Goal: Task Accomplishment & Management: Use online tool/utility

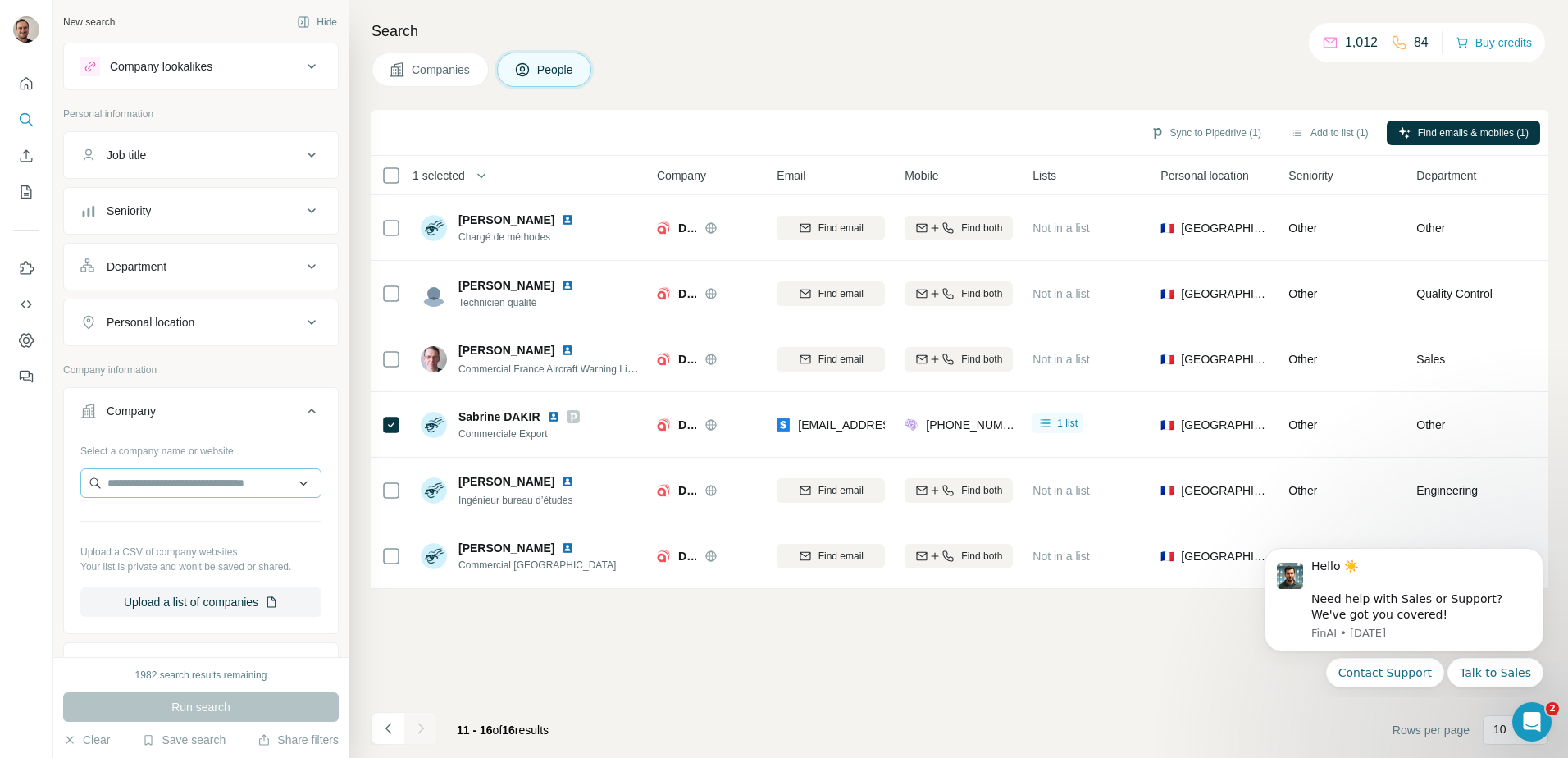
click at [280, 484] on input "text" at bounding box center [201, 484] width 241 height 29
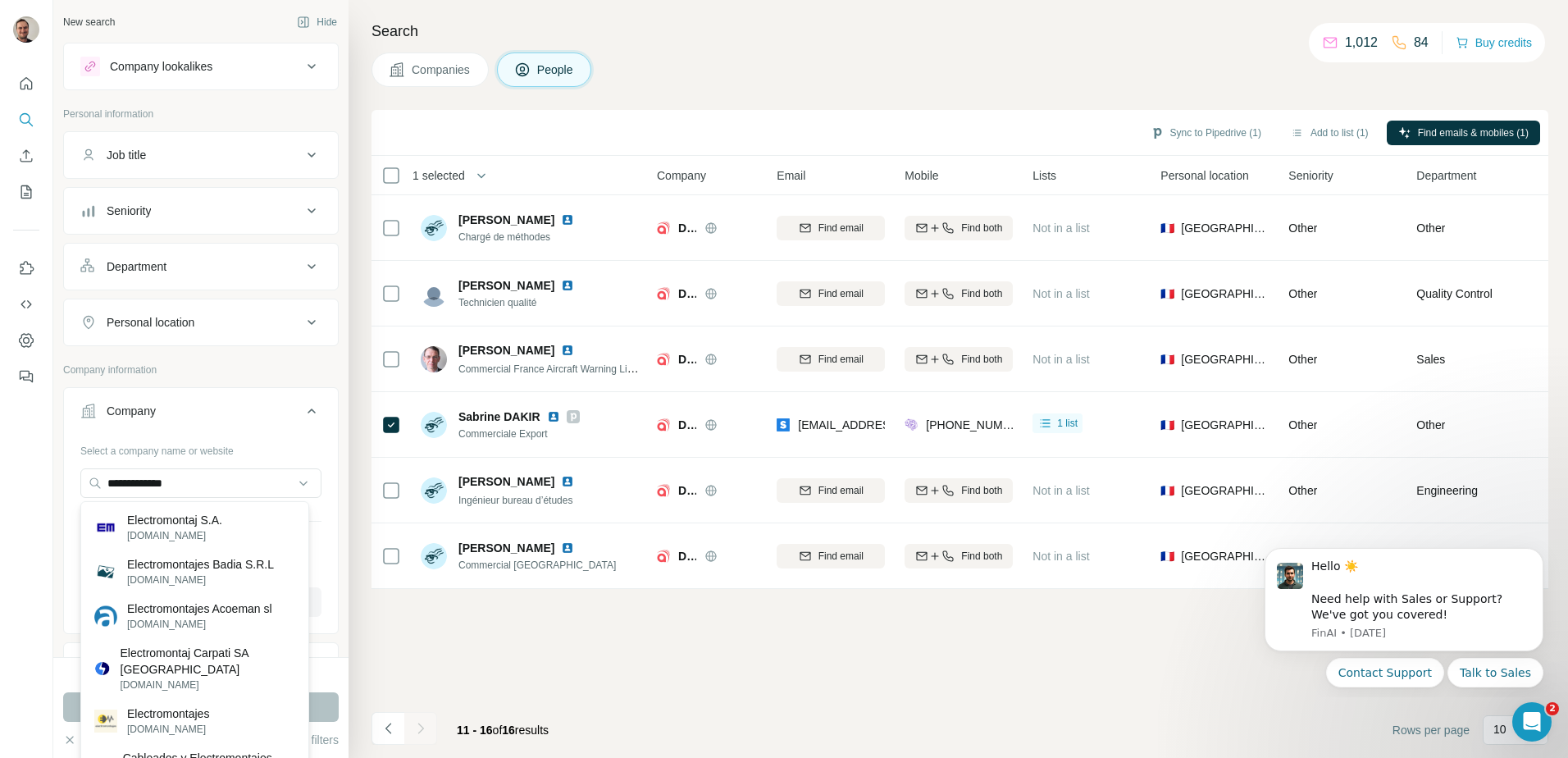
type input "**********"
click at [162, 525] on p "Electromontaj S.A." at bounding box center [174, 520] width 95 height 17
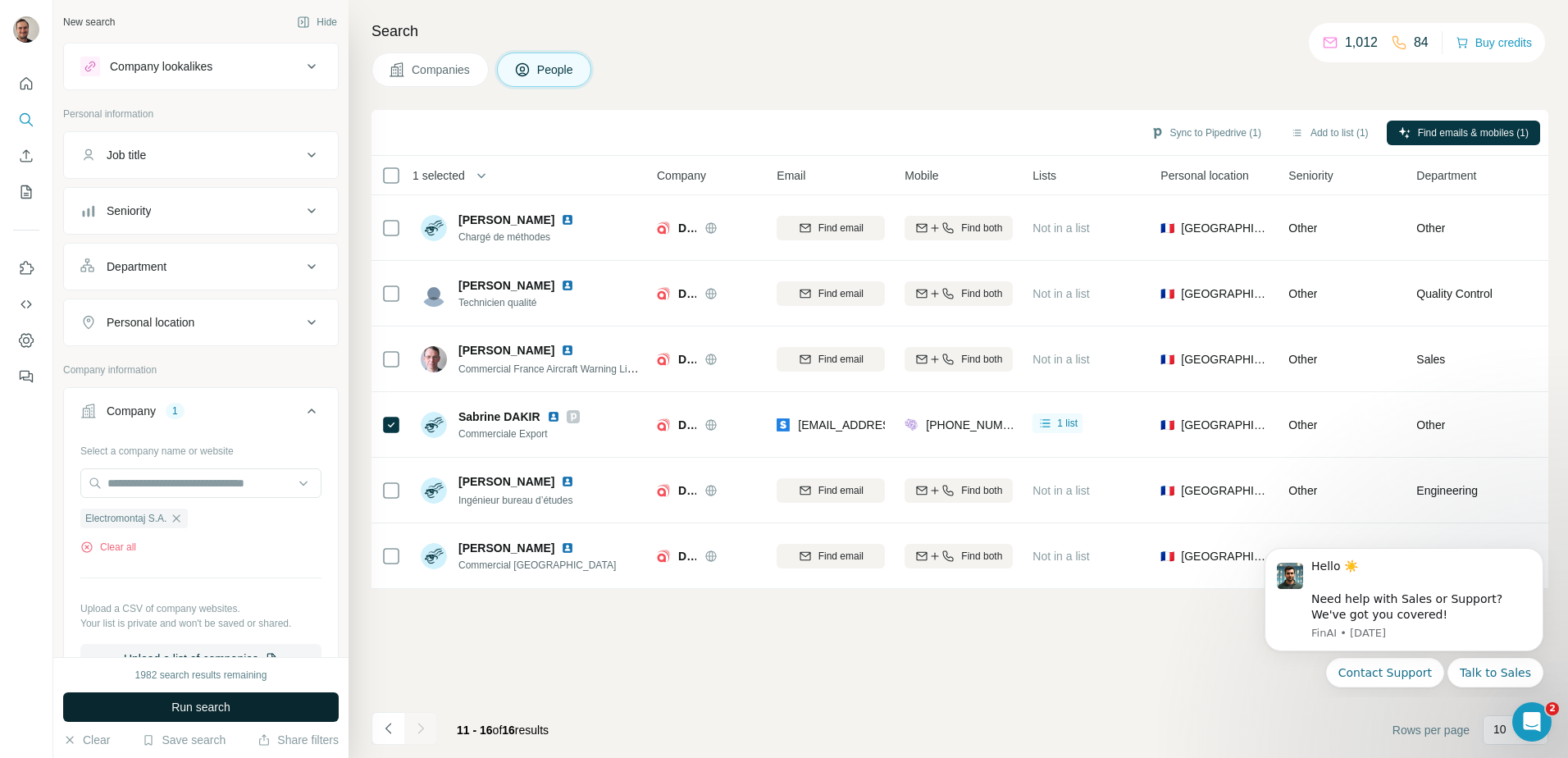
click at [201, 713] on span "Run search" at bounding box center [201, 707] width 59 height 17
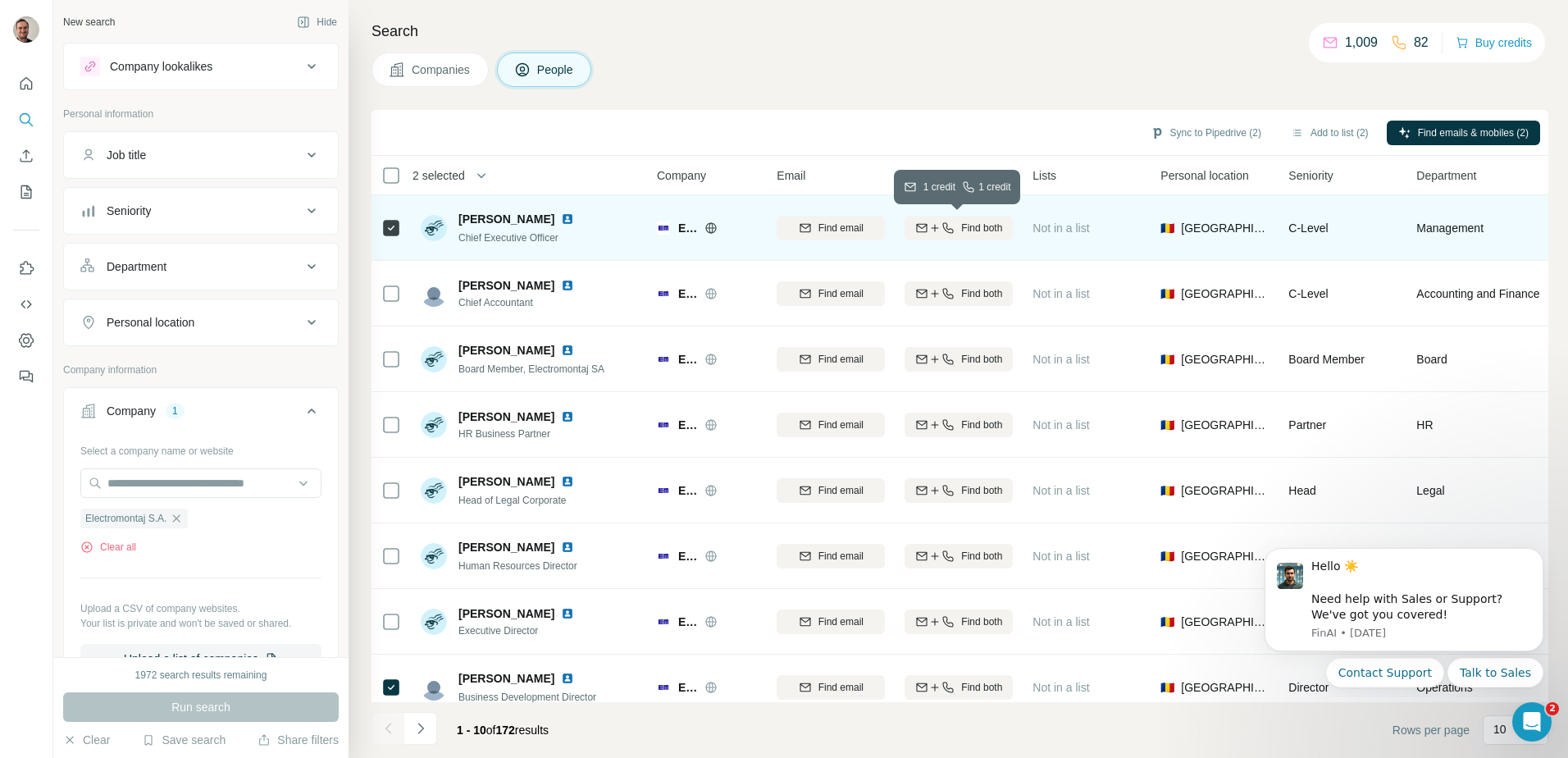
click at [973, 236] on button "Find both" at bounding box center [958, 227] width 109 height 24
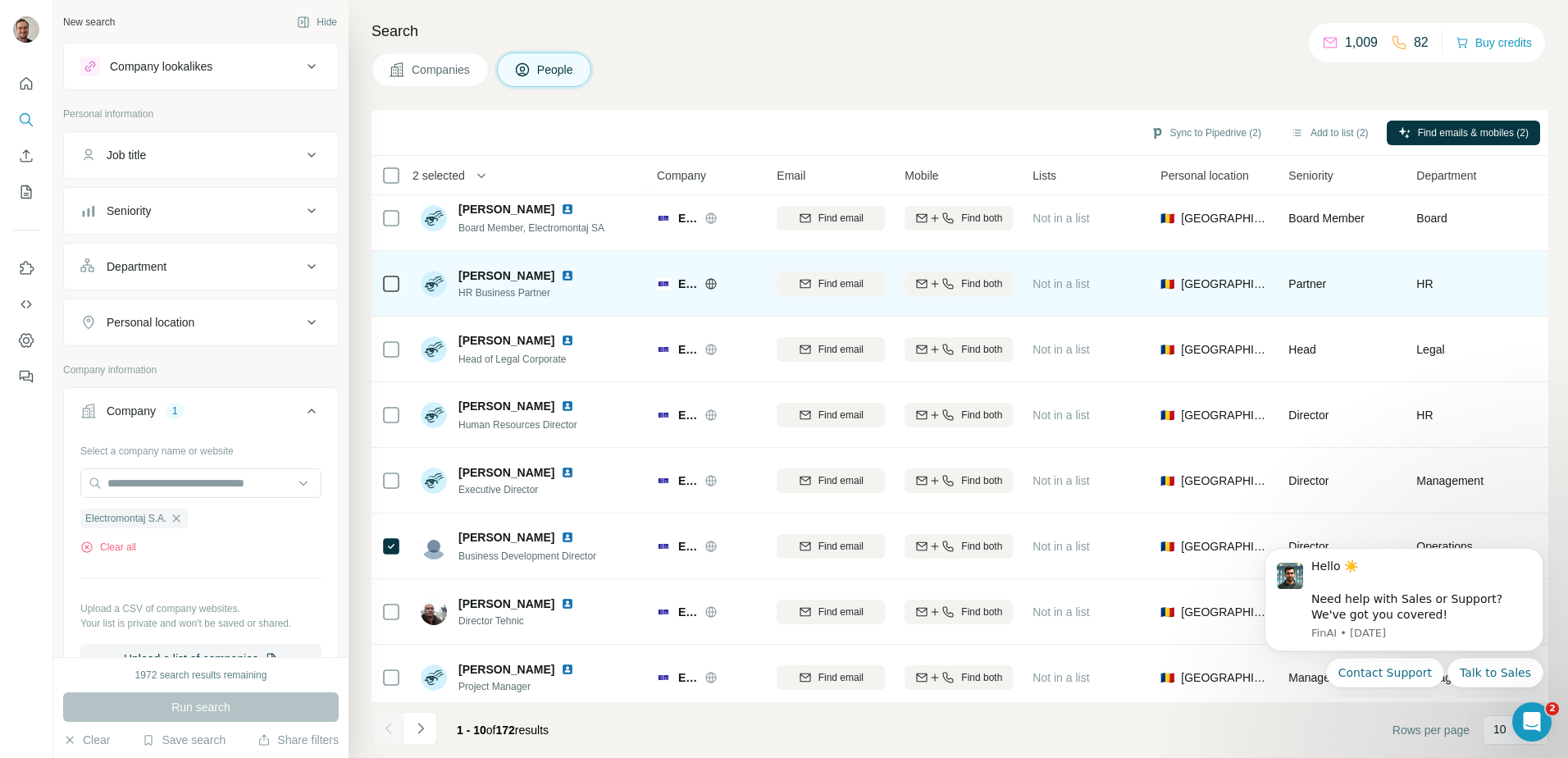
scroll to position [158, 0]
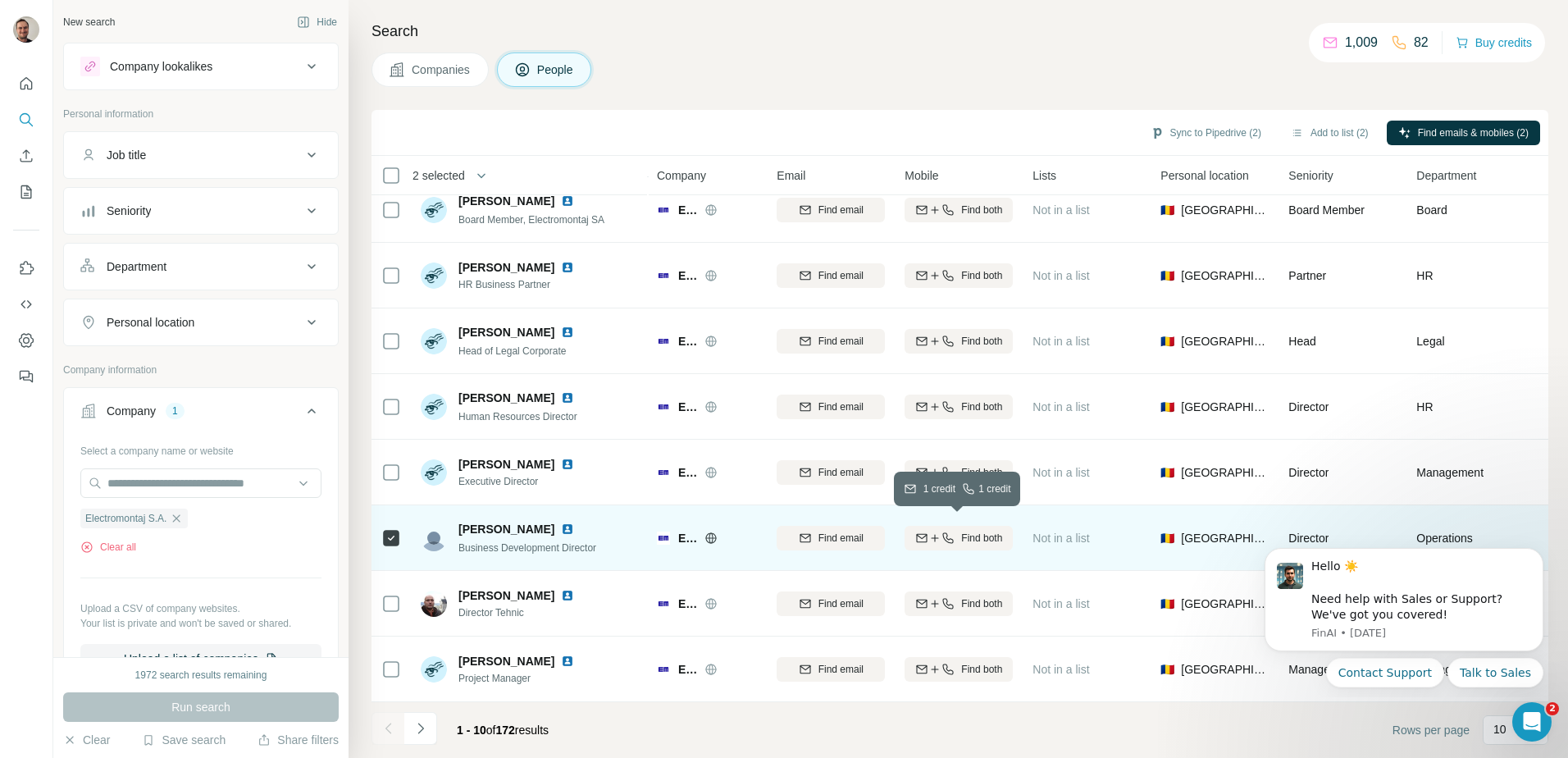
click at [970, 531] on span "Find both" at bounding box center [982, 538] width 41 height 15
click at [1188, 136] on button "Sync to Pipedrive (2)" at bounding box center [1206, 132] width 134 height 24
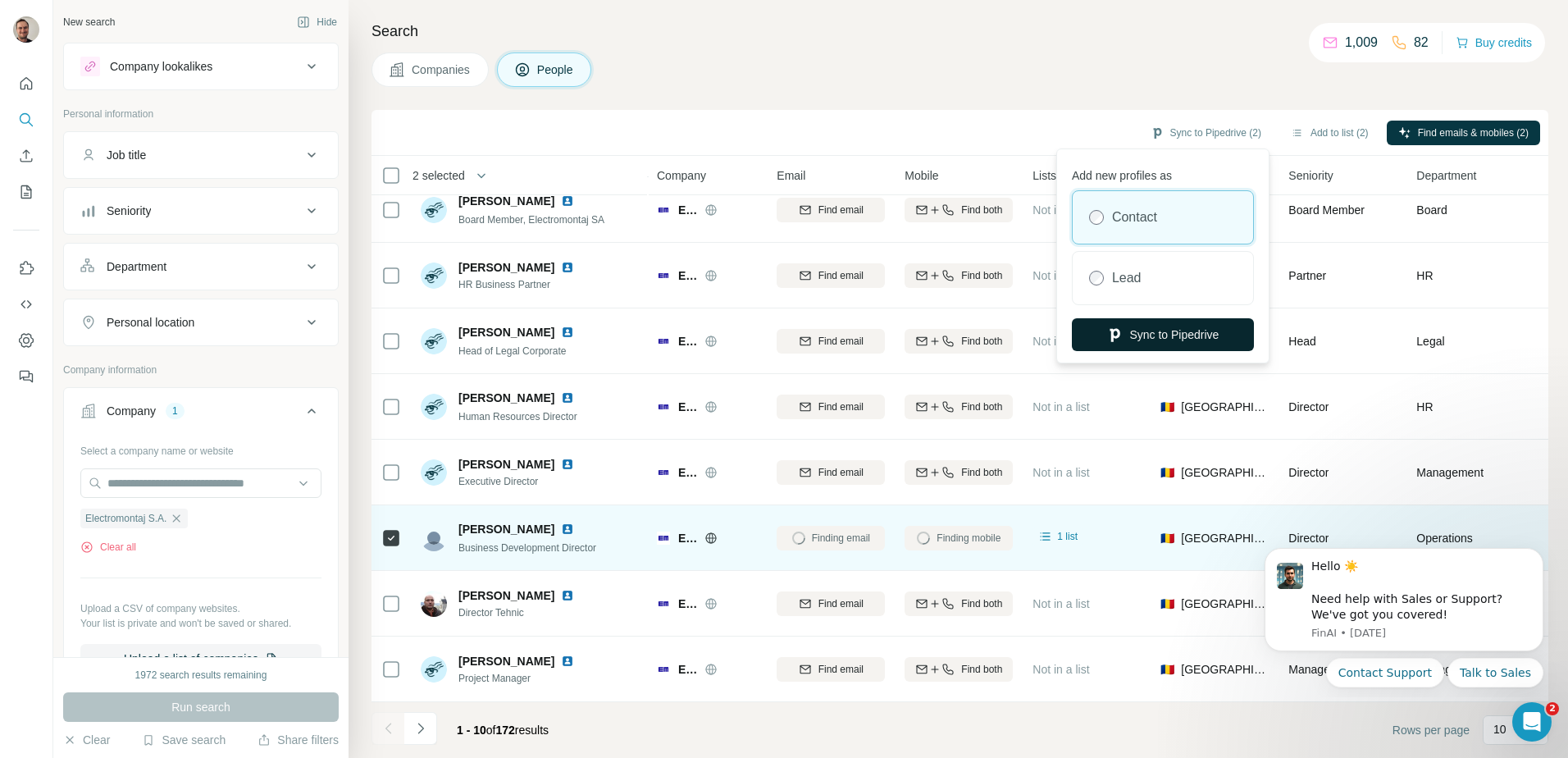
click at [1181, 325] on button "Sync to Pipedrive" at bounding box center [1163, 335] width 182 height 33
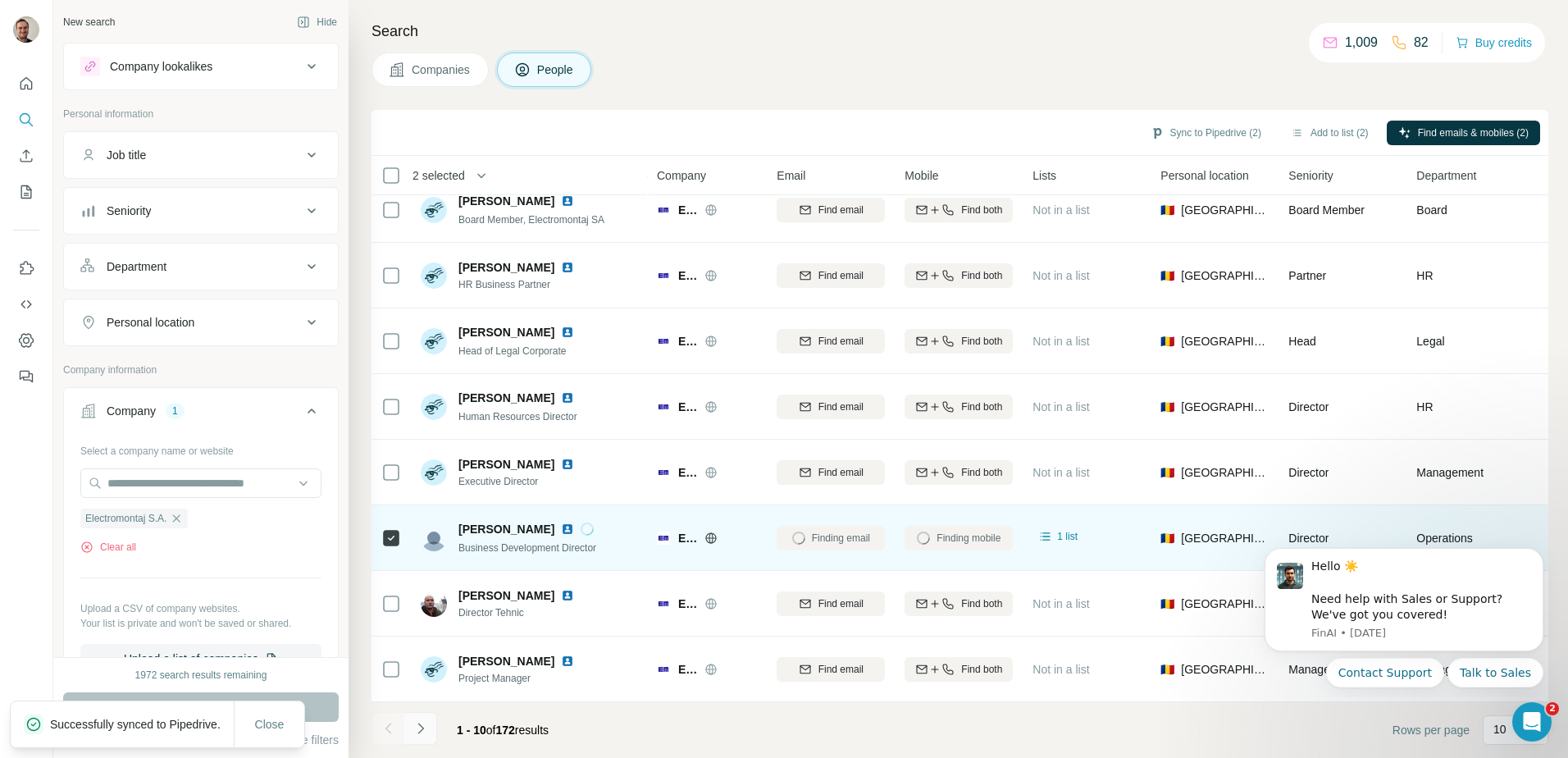
click at [416, 718] on button "Navigate to next page" at bounding box center [421, 729] width 33 height 33
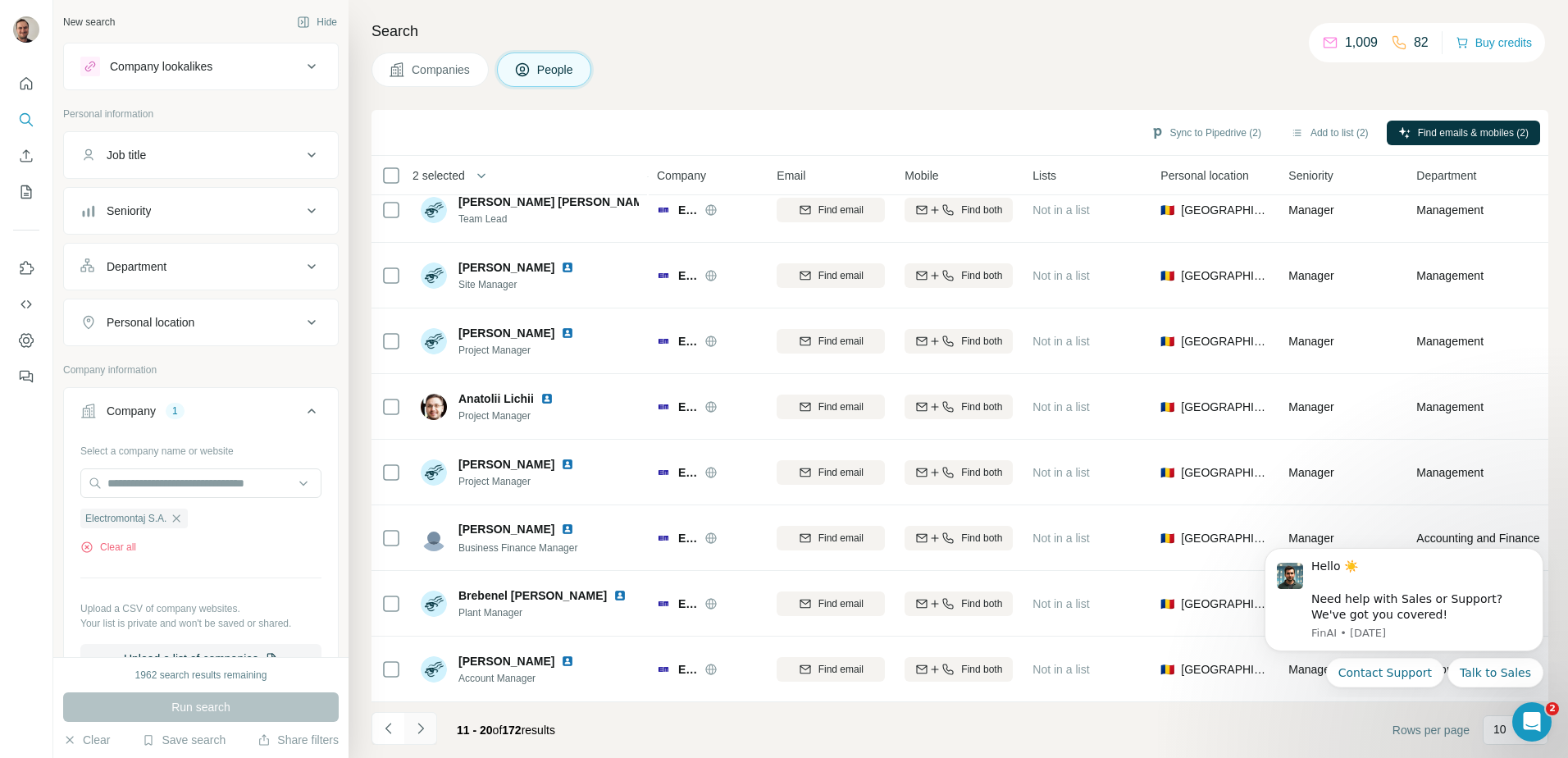
click at [416, 730] on icon "Navigate to next page" at bounding box center [421, 729] width 17 height 17
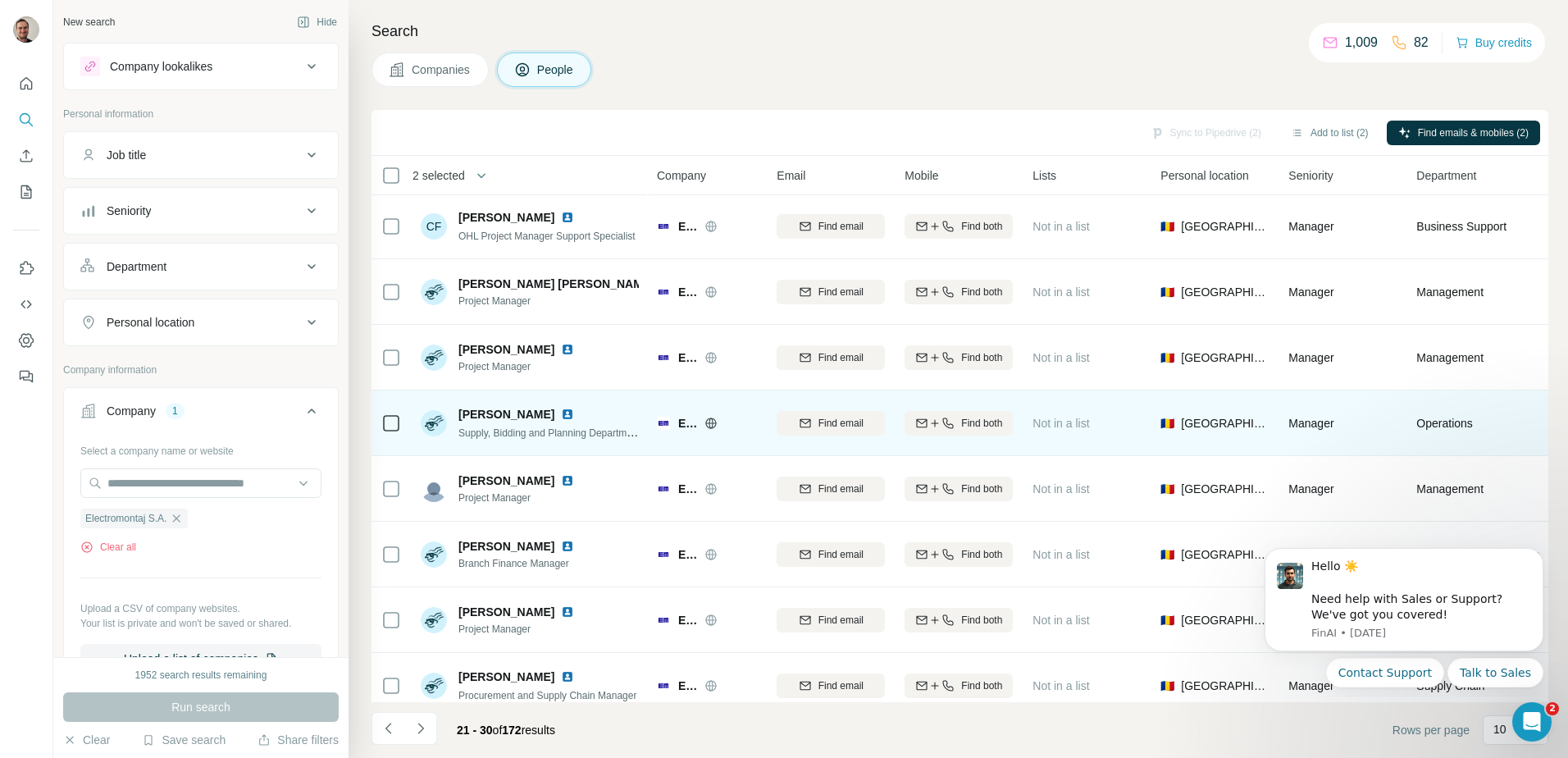
scroll to position [0, 0]
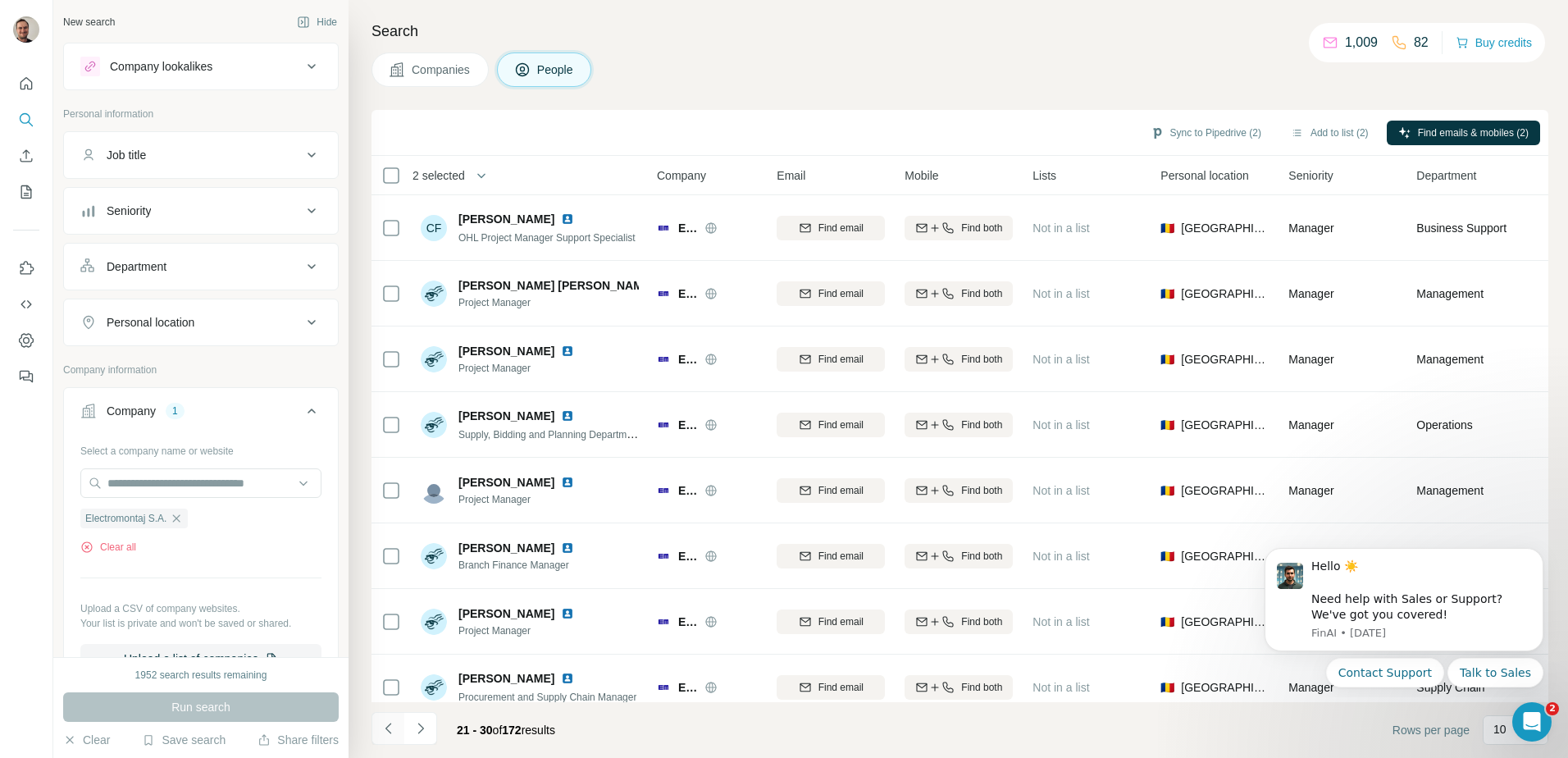
click at [390, 727] on icon "Navigate to previous page" at bounding box center [389, 729] width 17 height 17
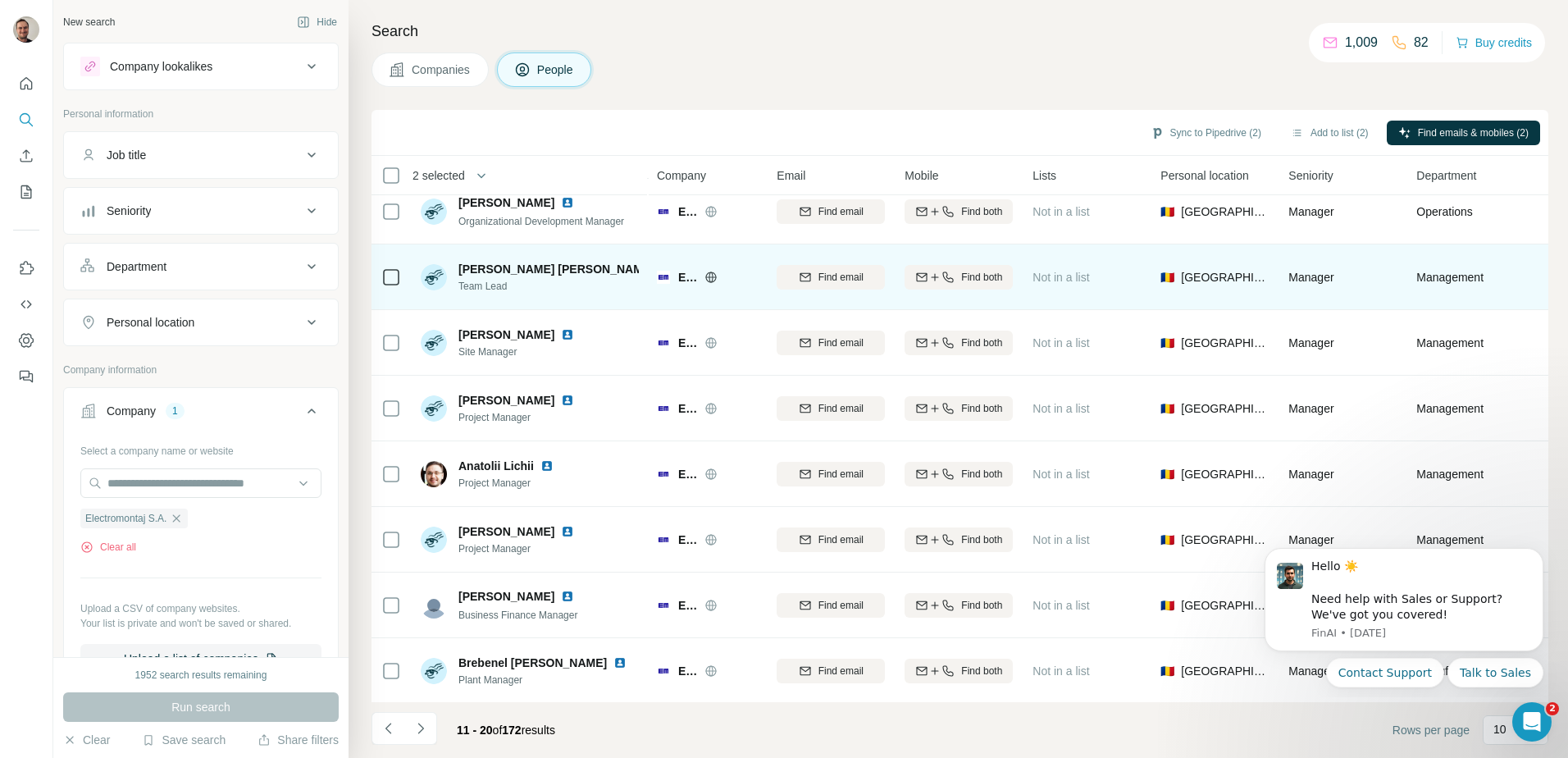
scroll to position [158, 0]
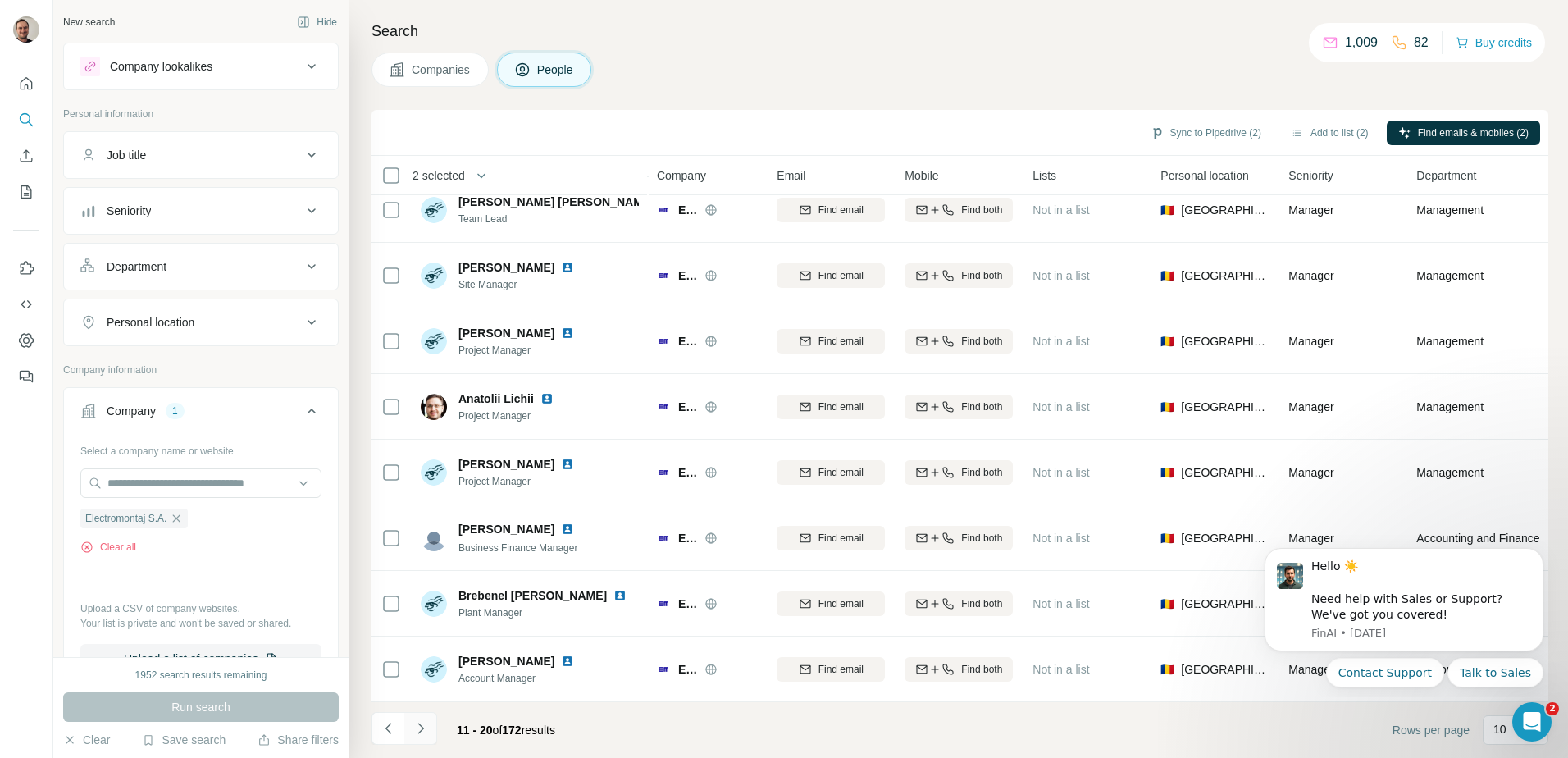
click at [419, 725] on icon "Navigate to next page" at bounding box center [421, 728] width 6 height 11
click at [427, 731] on icon "Navigate to next page" at bounding box center [421, 729] width 17 height 17
click at [428, 729] on icon "Navigate to next page" at bounding box center [421, 729] width 17 height 17
click at [414, 731] on icon "Navigate to next page" at bounding box center [421, 729] width 17 height 17
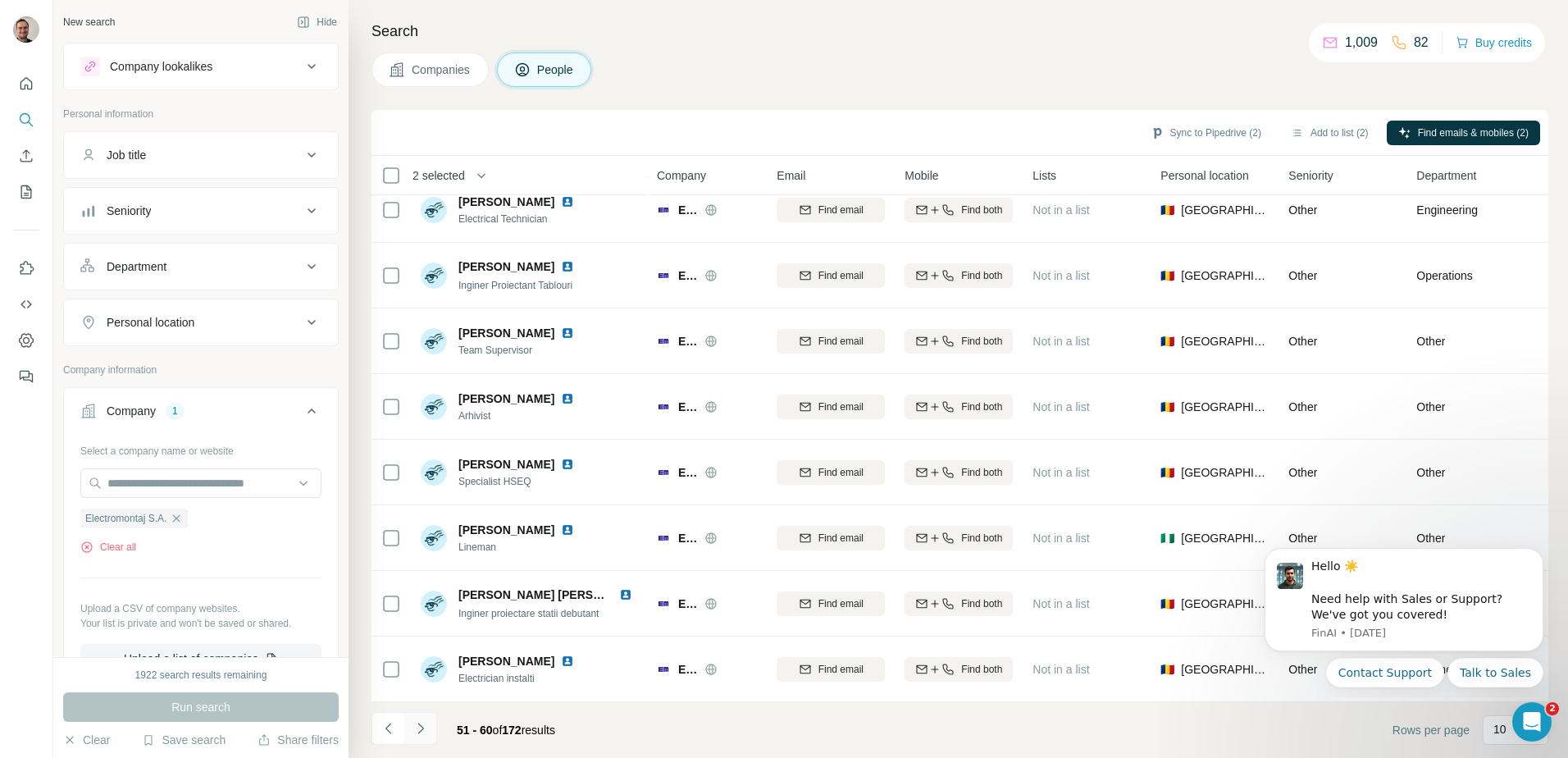
click at [419, 730] on icon "Navigate to next page" at bounding box center [421, 729] width 17 height 17
click at [420, 721] on icon "Navigate to next page" at bounding box center [421, 729] width 17 height 17
click at [427, 733] on icon "Navigate to next page" at bounding box center [421, 729] width 17 height 17
click at [428, 731] on icon "Navigate to next page" at bounding box center [421, 729] width 17 height 17
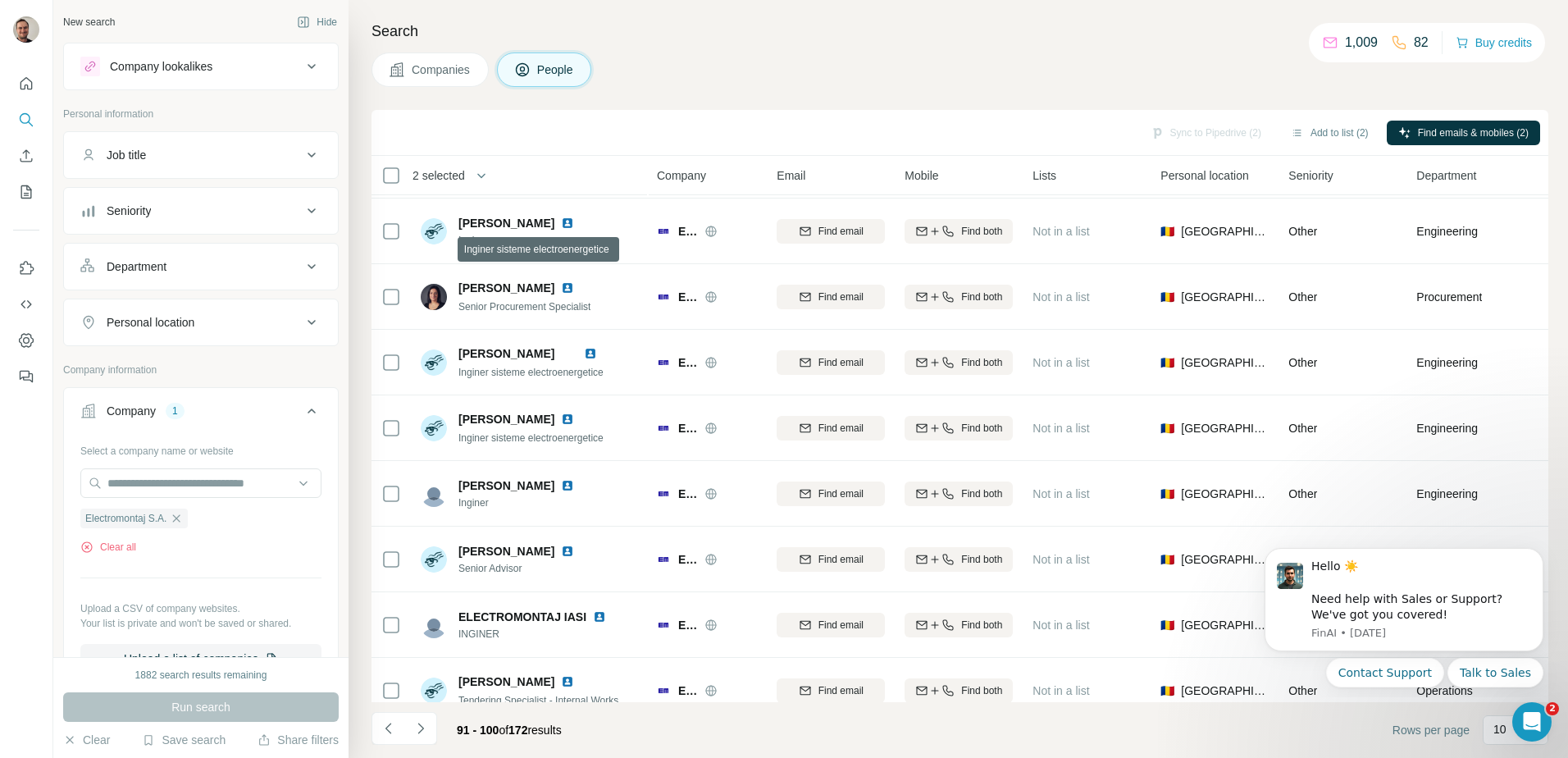
scroll to position [0, 0]
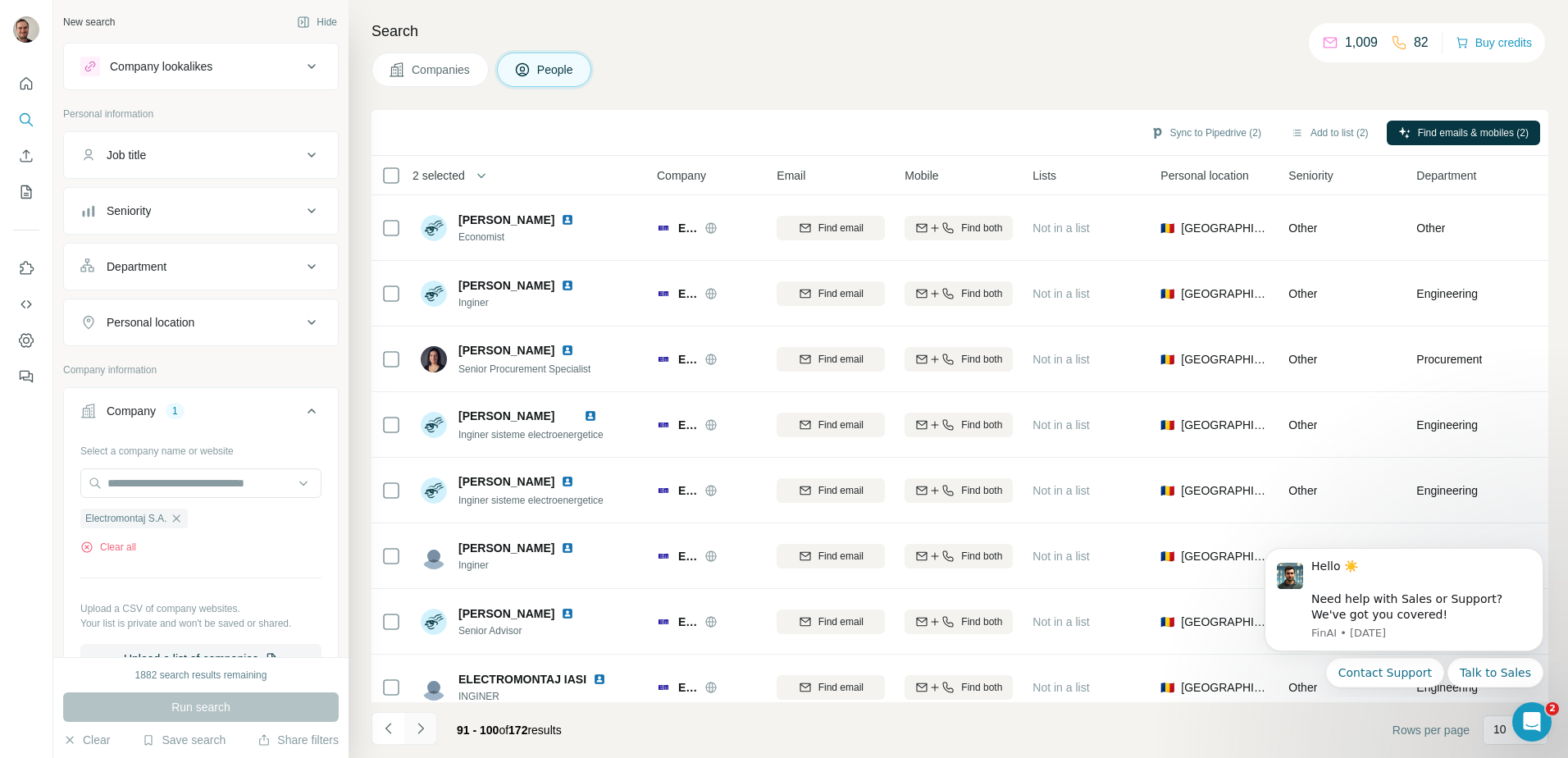
click at [429, 734] on button "Navigate to next page" at bounding box center [421, 729] width 33 height 33
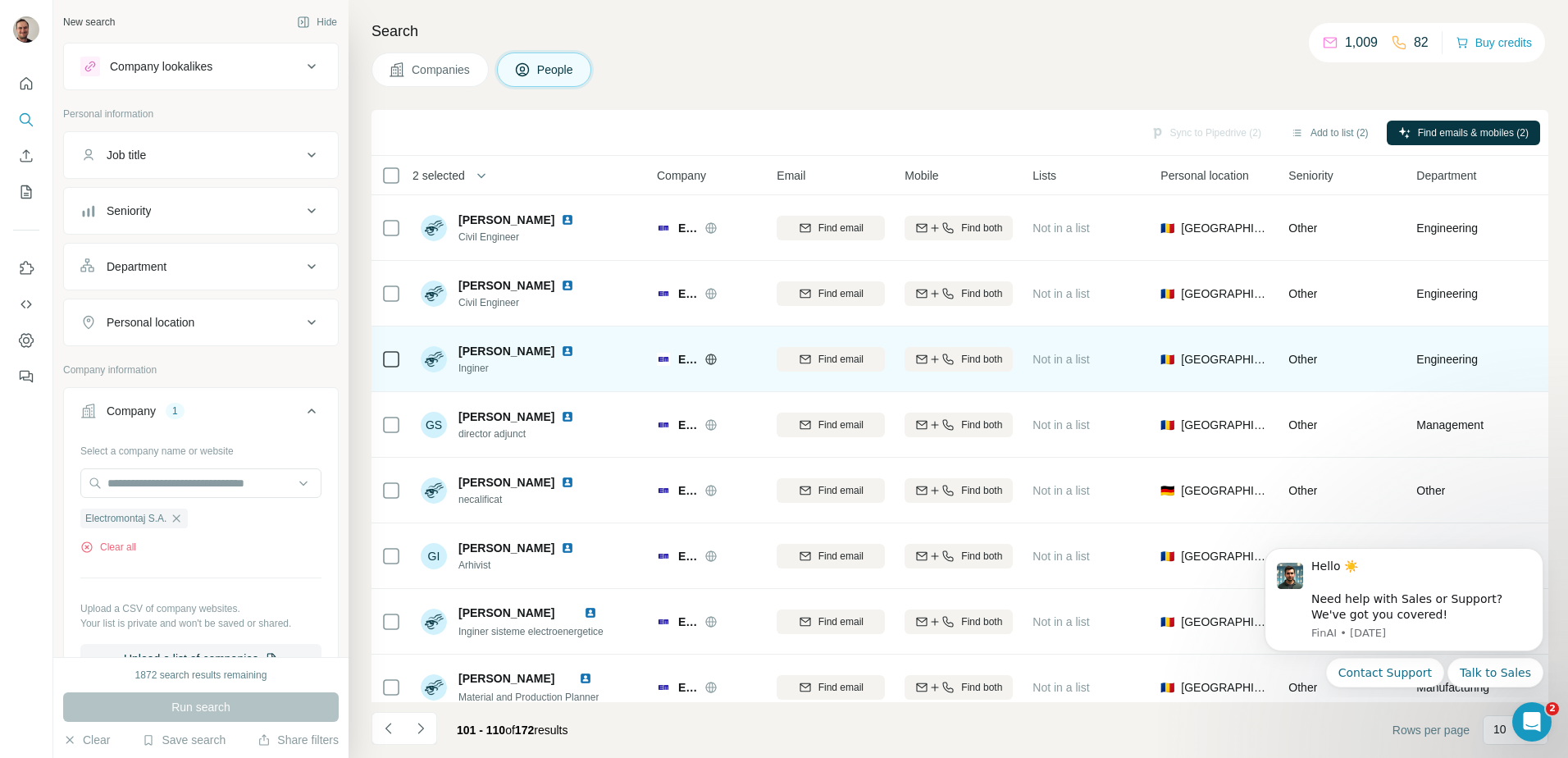
scroll to position [158, 0]
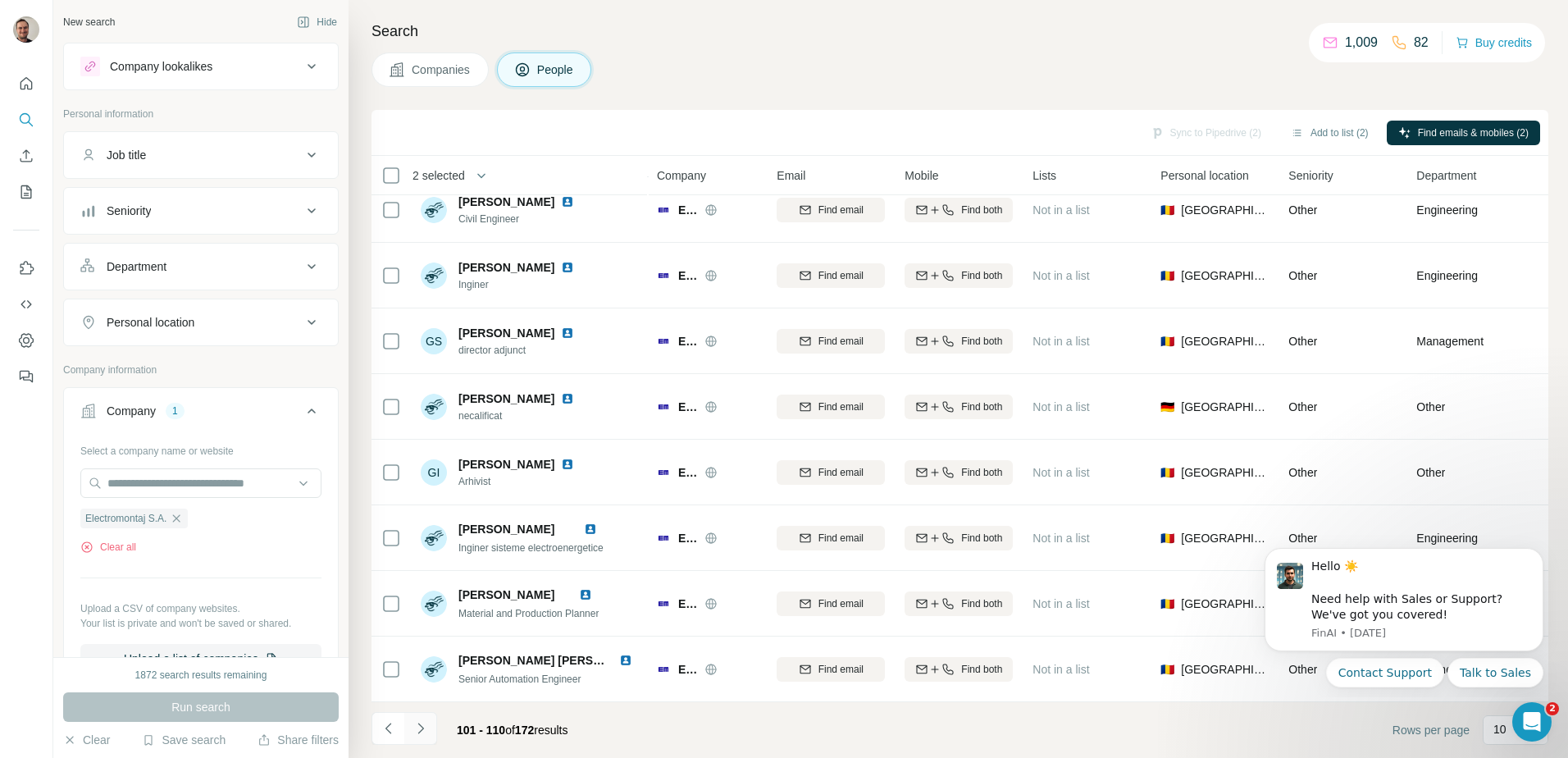
click at [422, 735] on icon "Navigate to next page" at bounding box center [421, 729] width 17 height 17
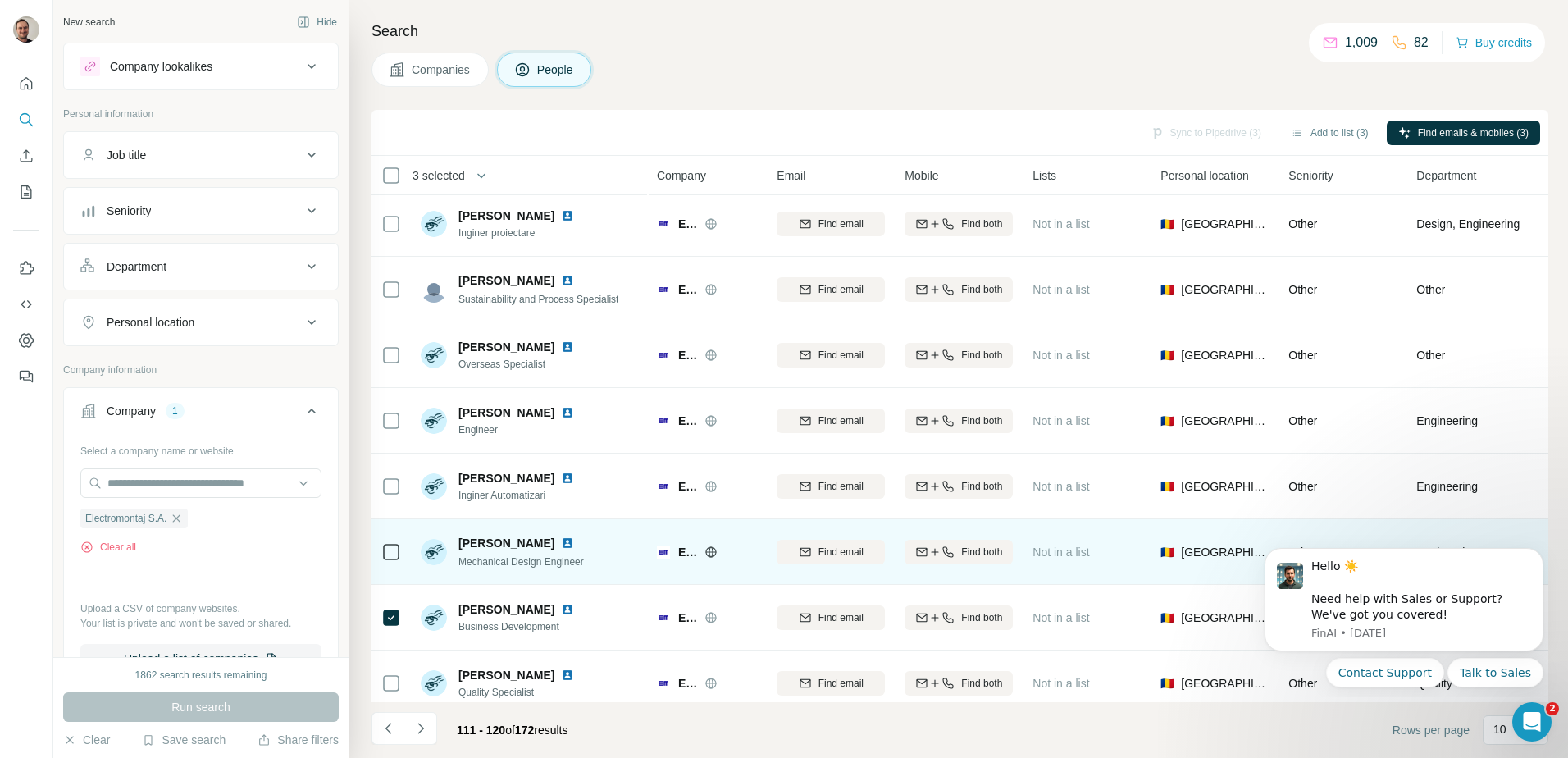
scroll to position [0, 0]
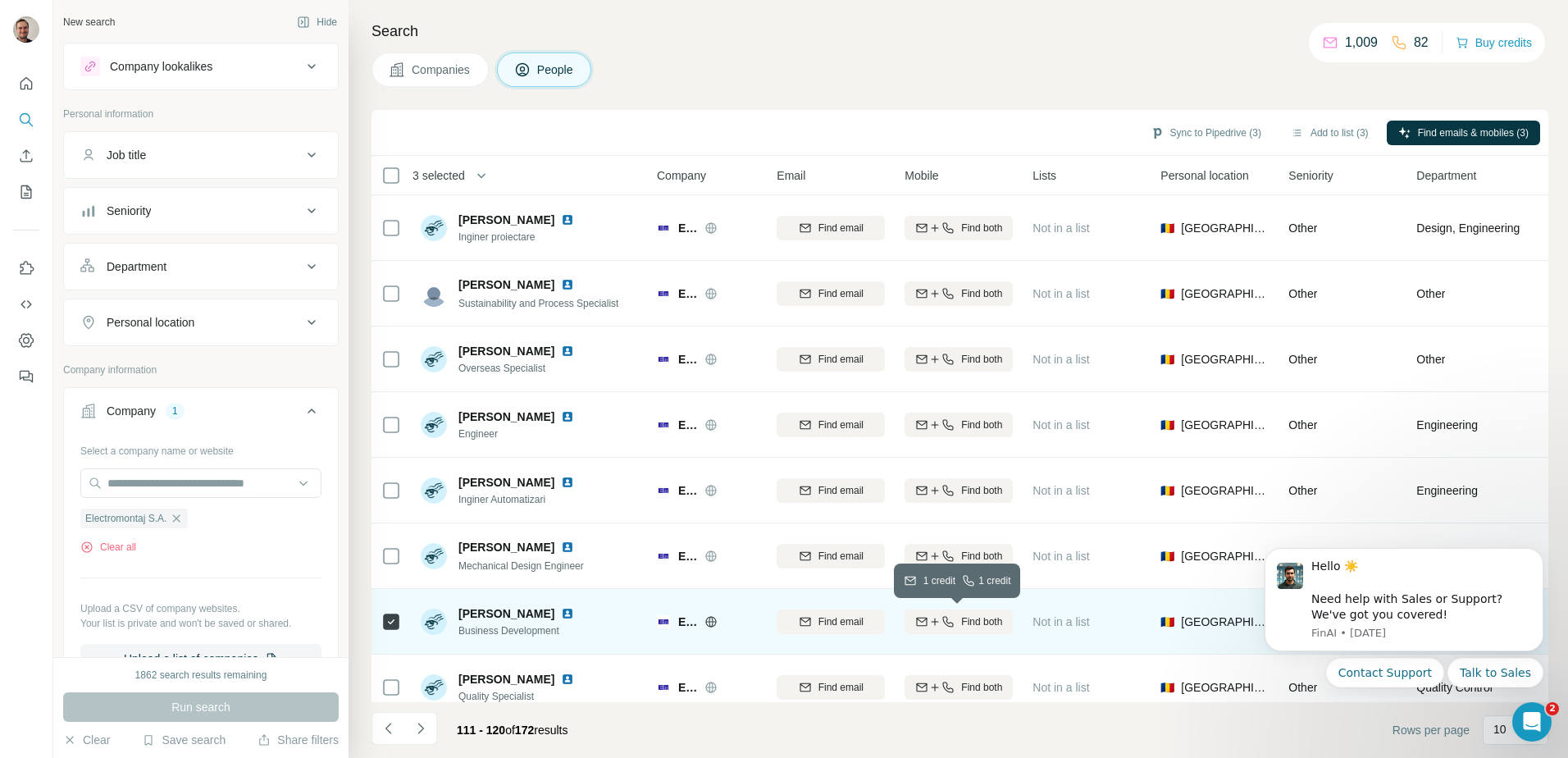
click at [975, 620] on span "Find both" at bounding box center [982, 622] width 41 height 15
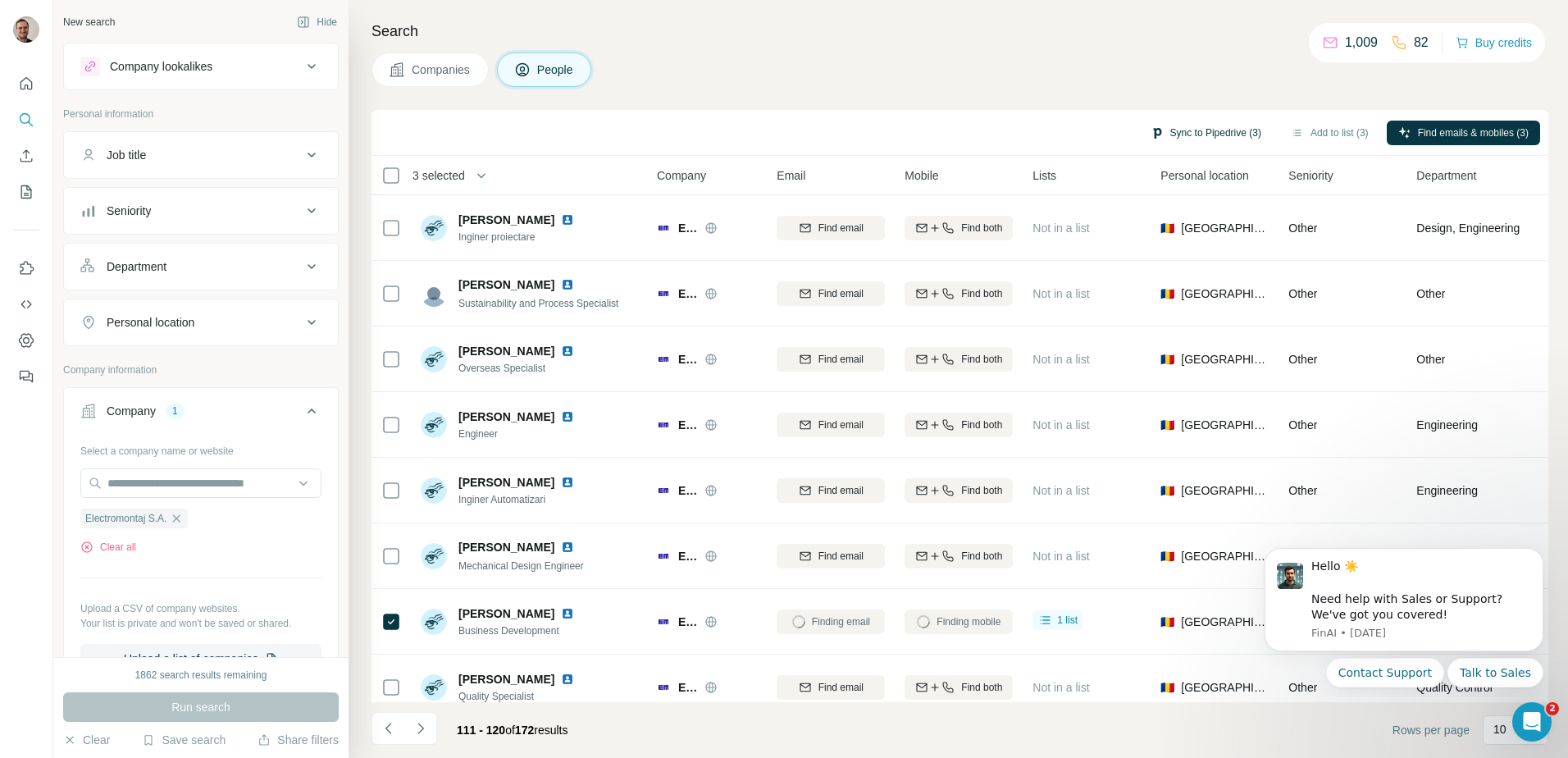
click at [1226, 129] on button "Sync to Pipedrive (3)" at bounding box center [1206, 132] width 134 height 24
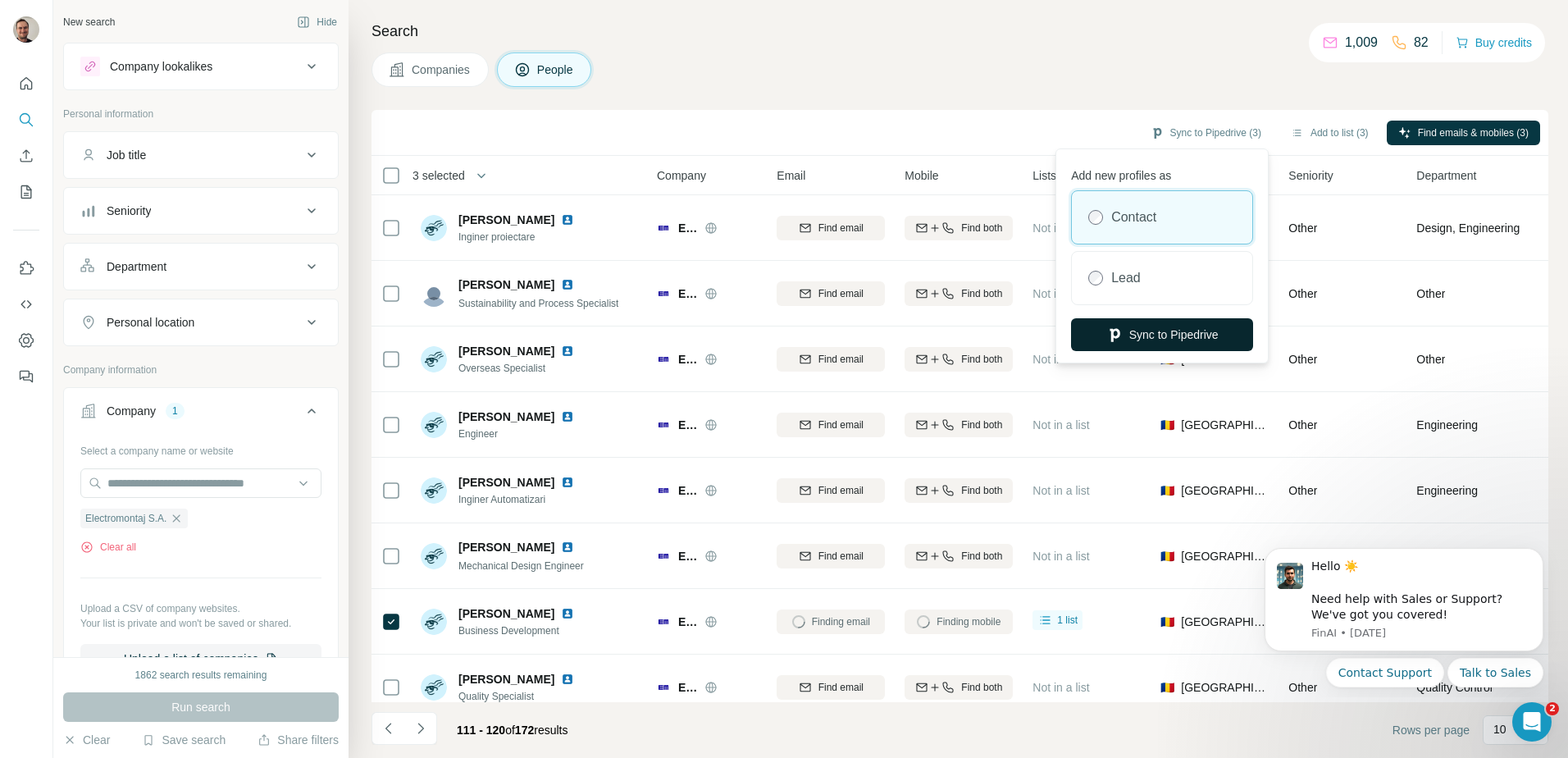
click at [1146, 328] on button "Sync to Pipedrive" at bounding box center [1163, 335] width 182 height 33
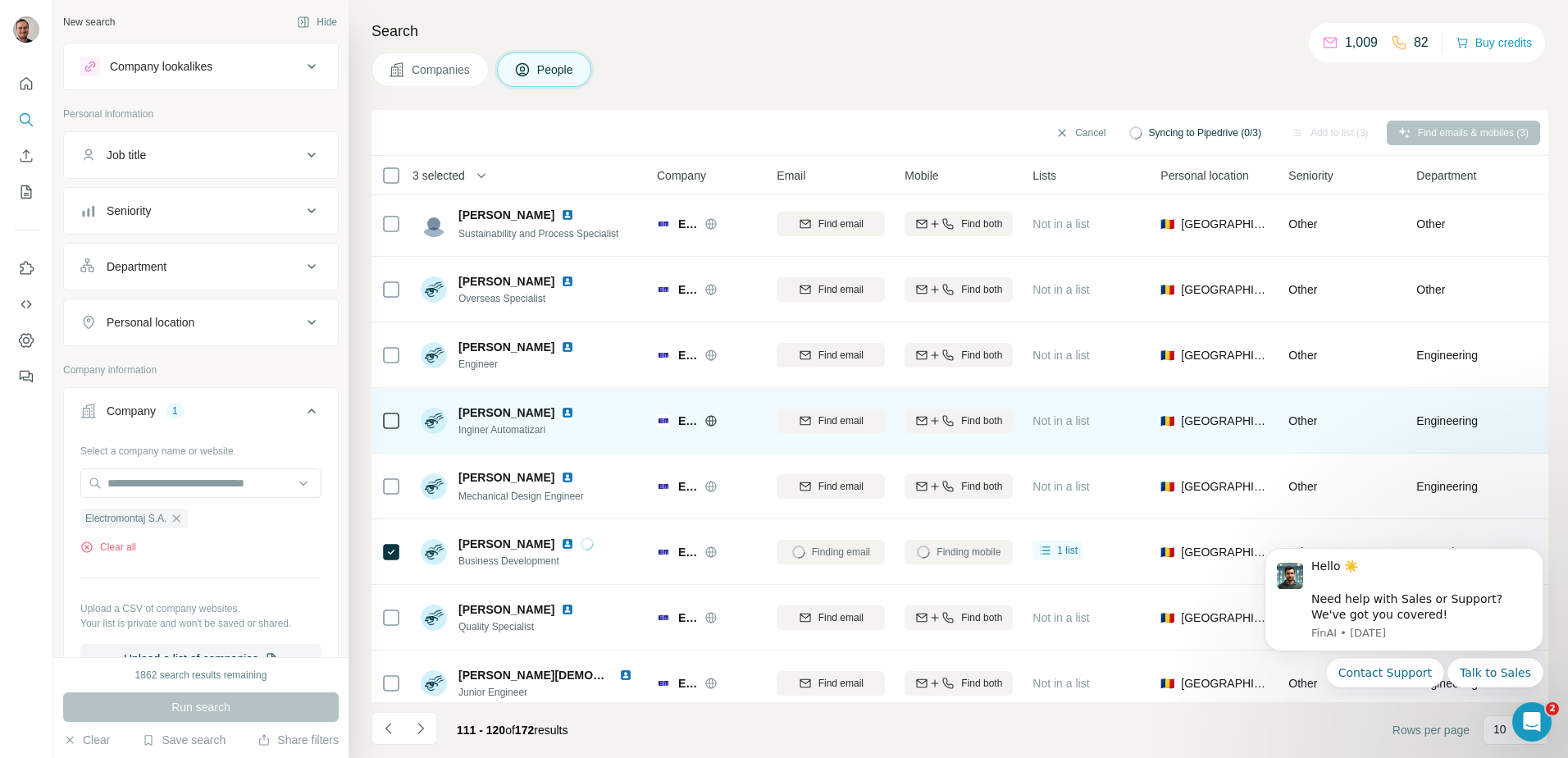
scroll to position [158, 0]
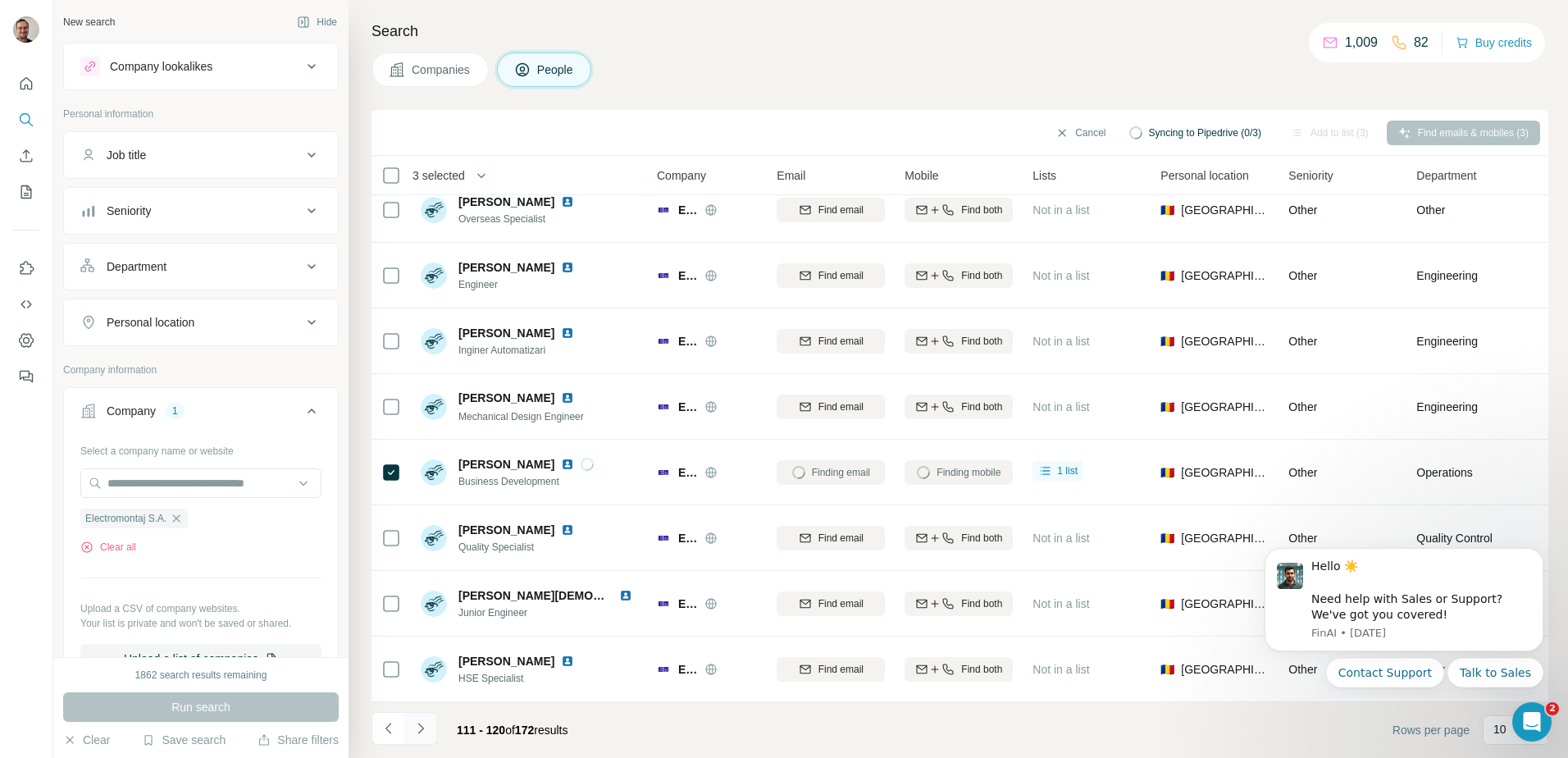
click at [425, 725] on icon "Navigate to next page" at bounding box center [421, 729] width 17 height 17
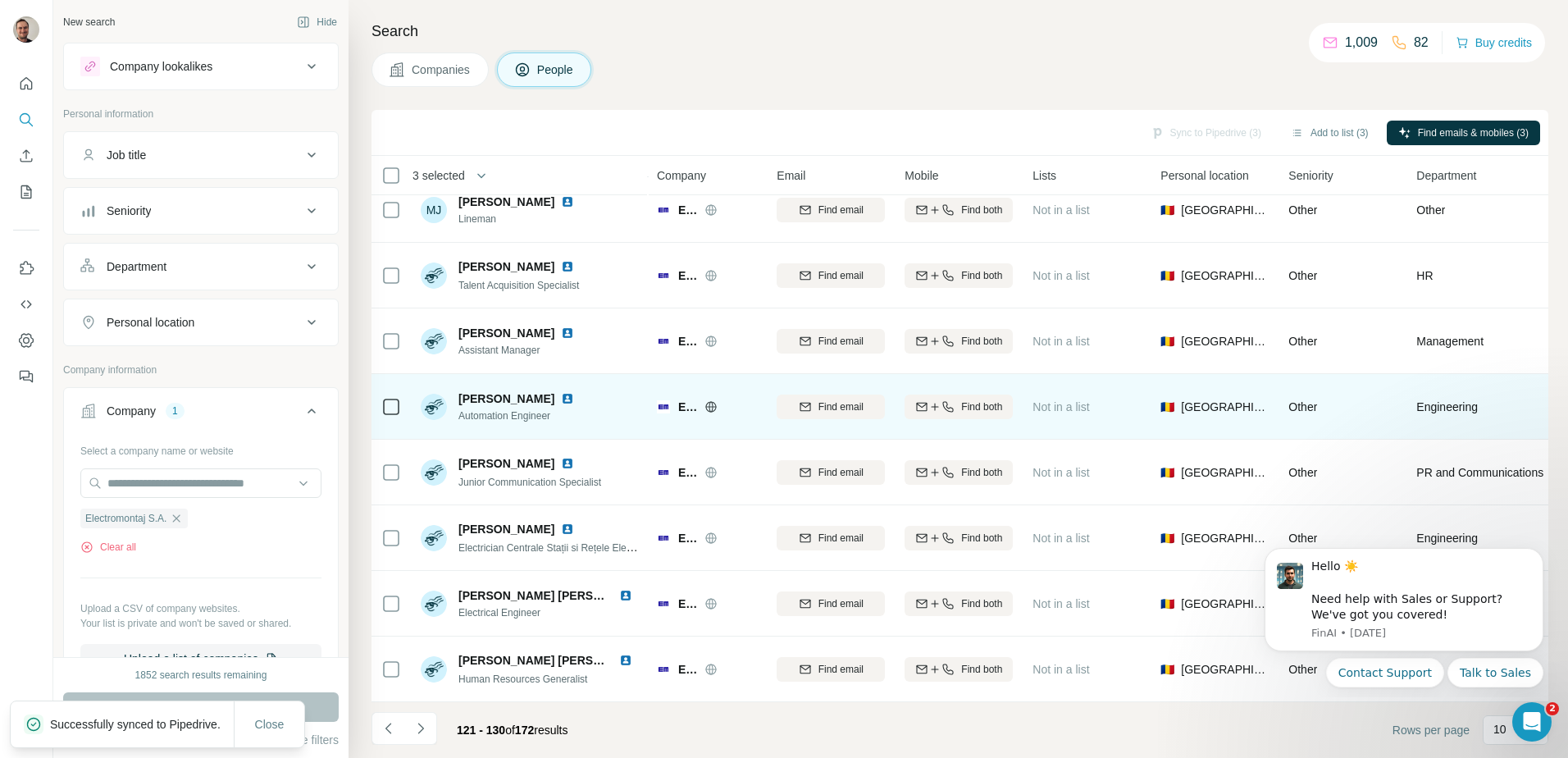
scroll to position [0, 0]
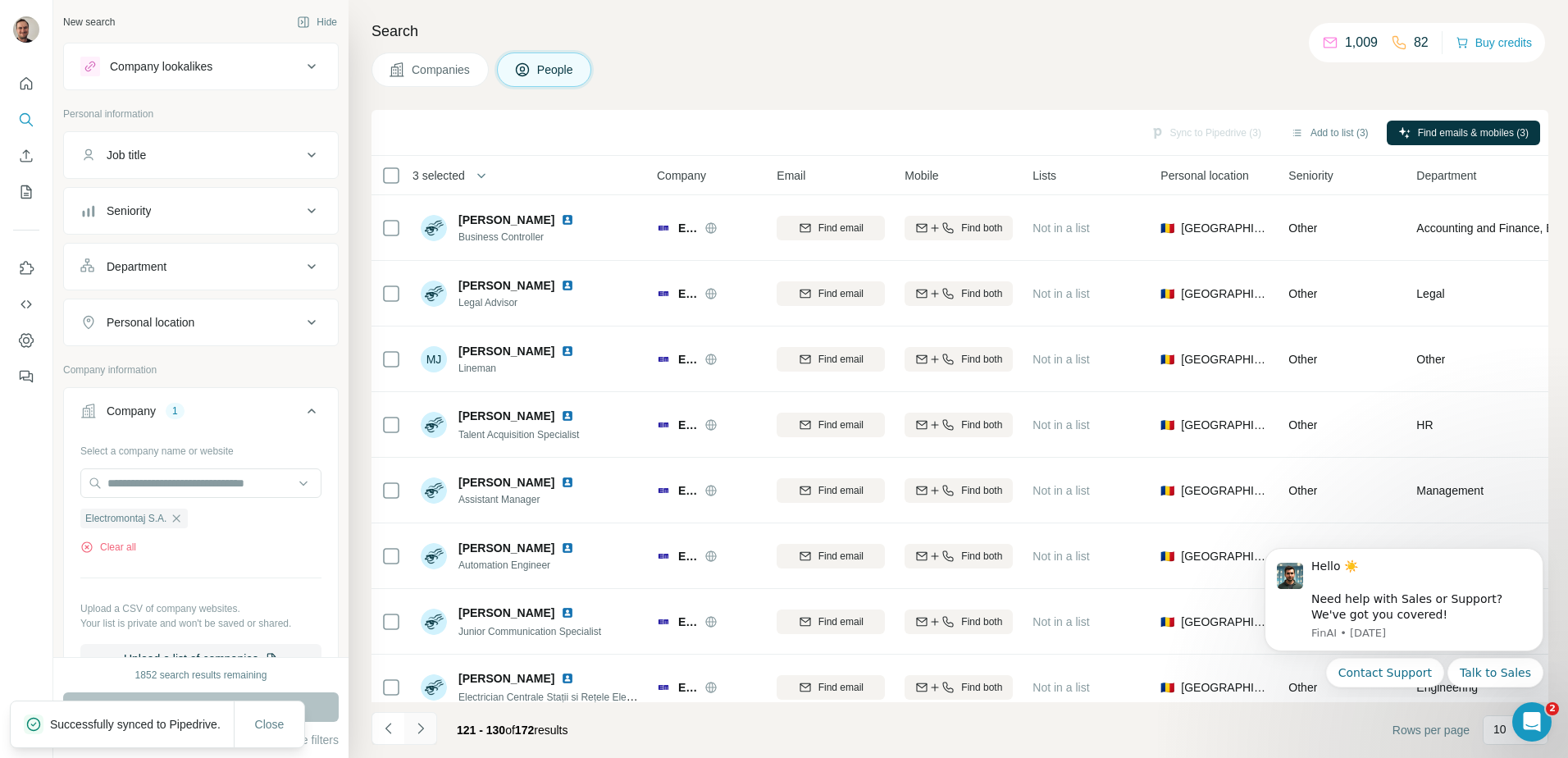
click at [422, 731] on icon "Navigate to next page" at bounding box center [421, 728] width 6 height 11
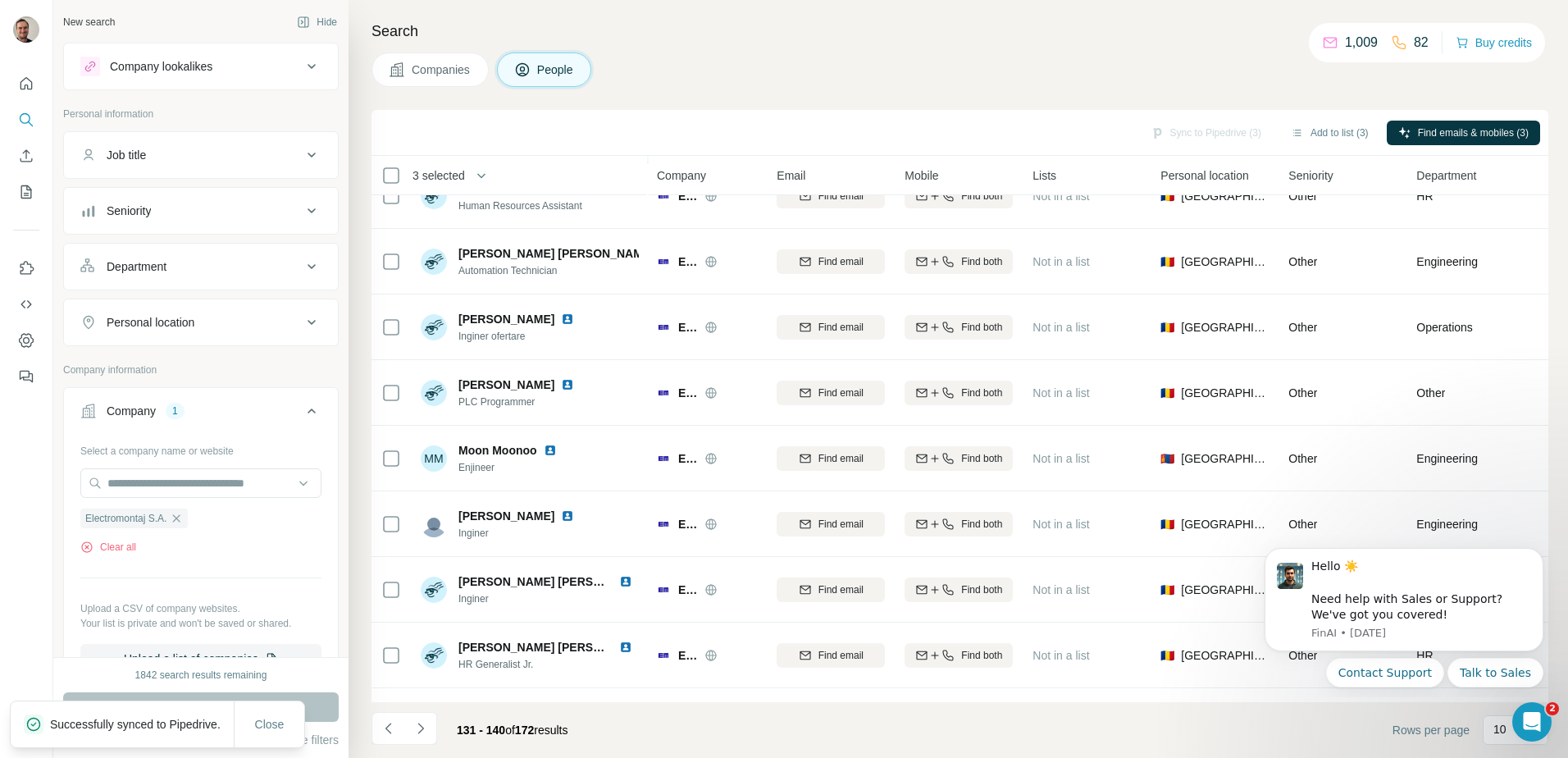
scroll to position [158, 0]
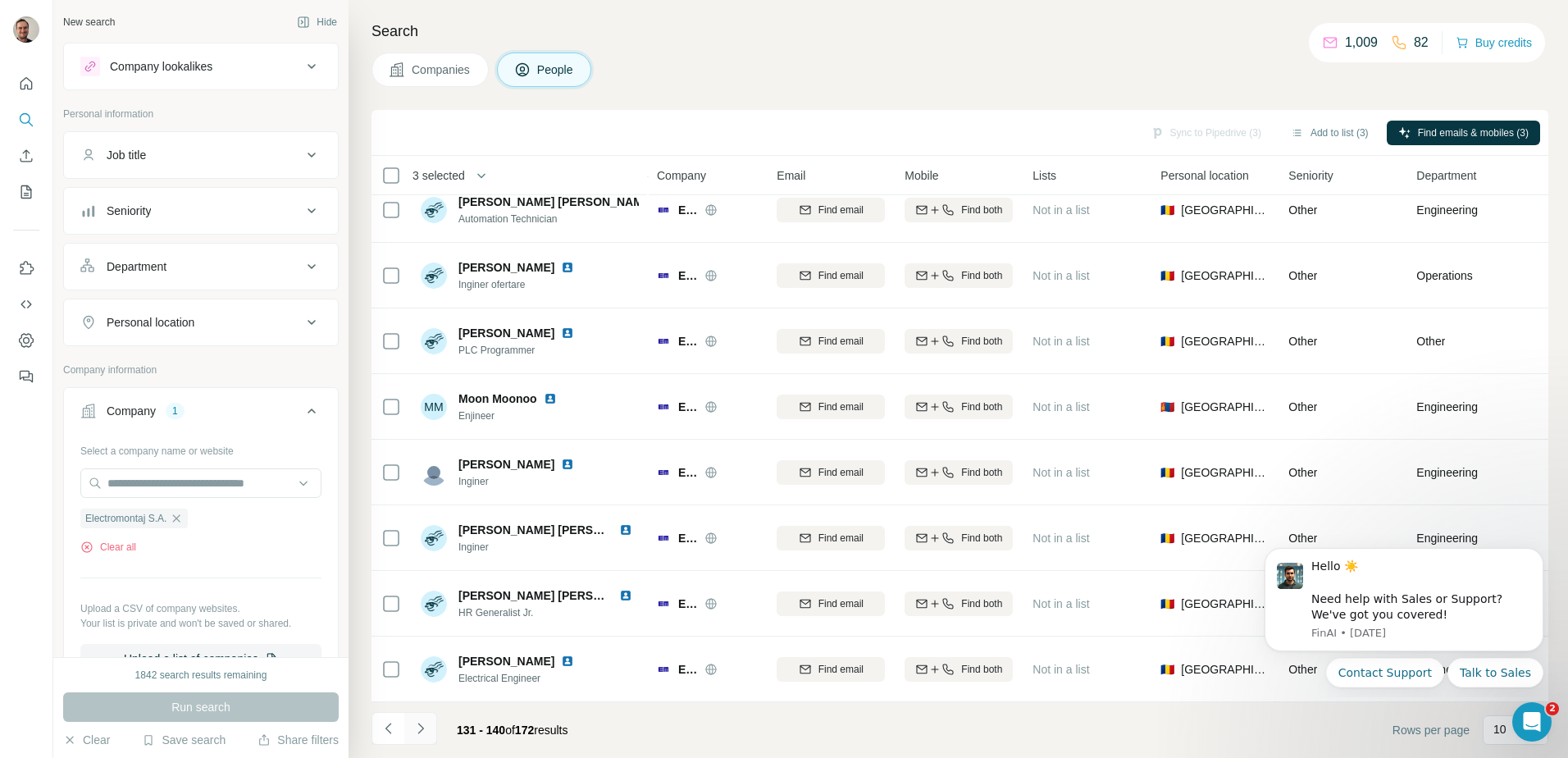
click at [419, 726] on icon "Navigate to next page" at bounding box center [421, 728] width 6 height 11
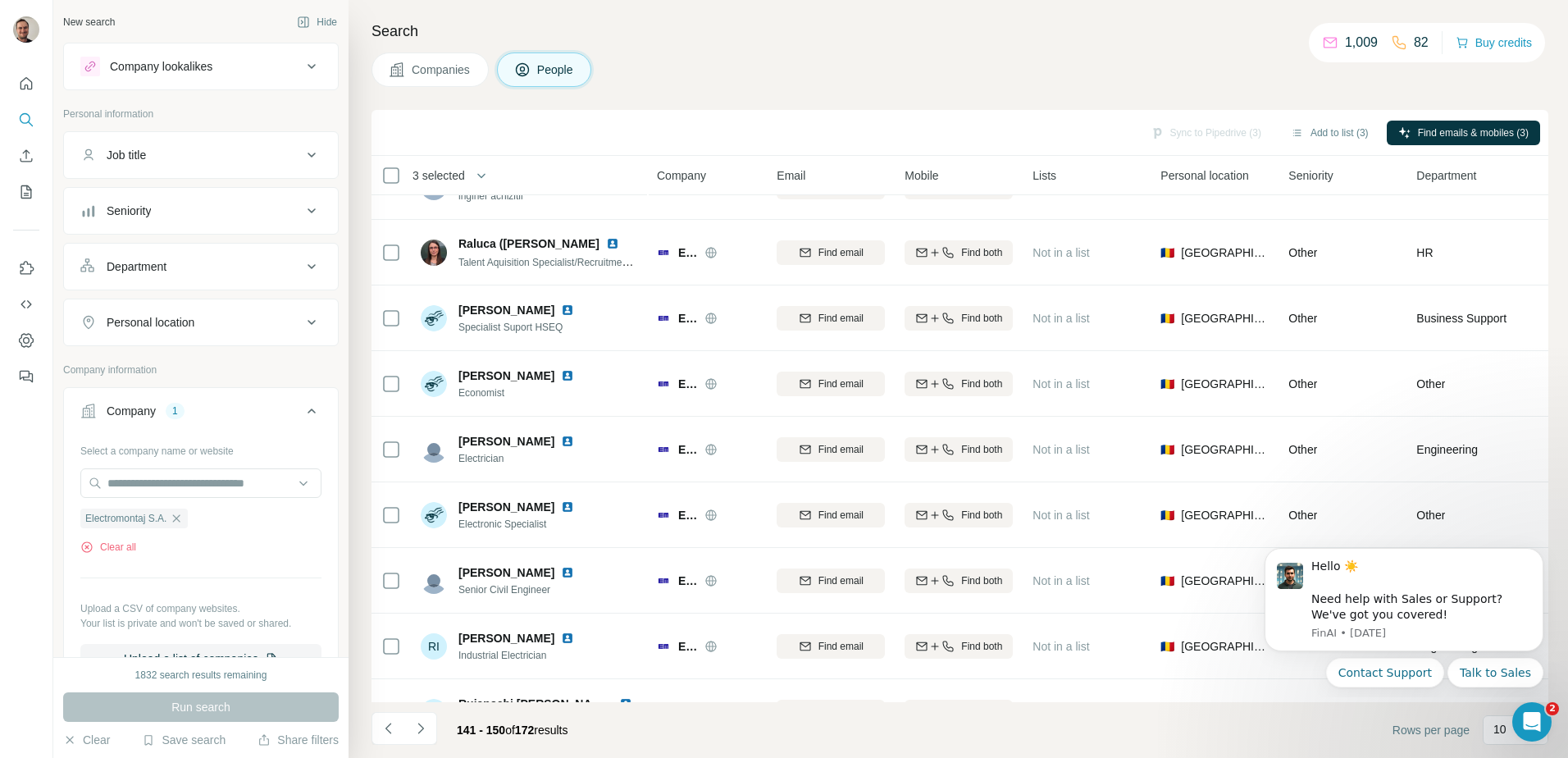
scroll to position [0, 0]
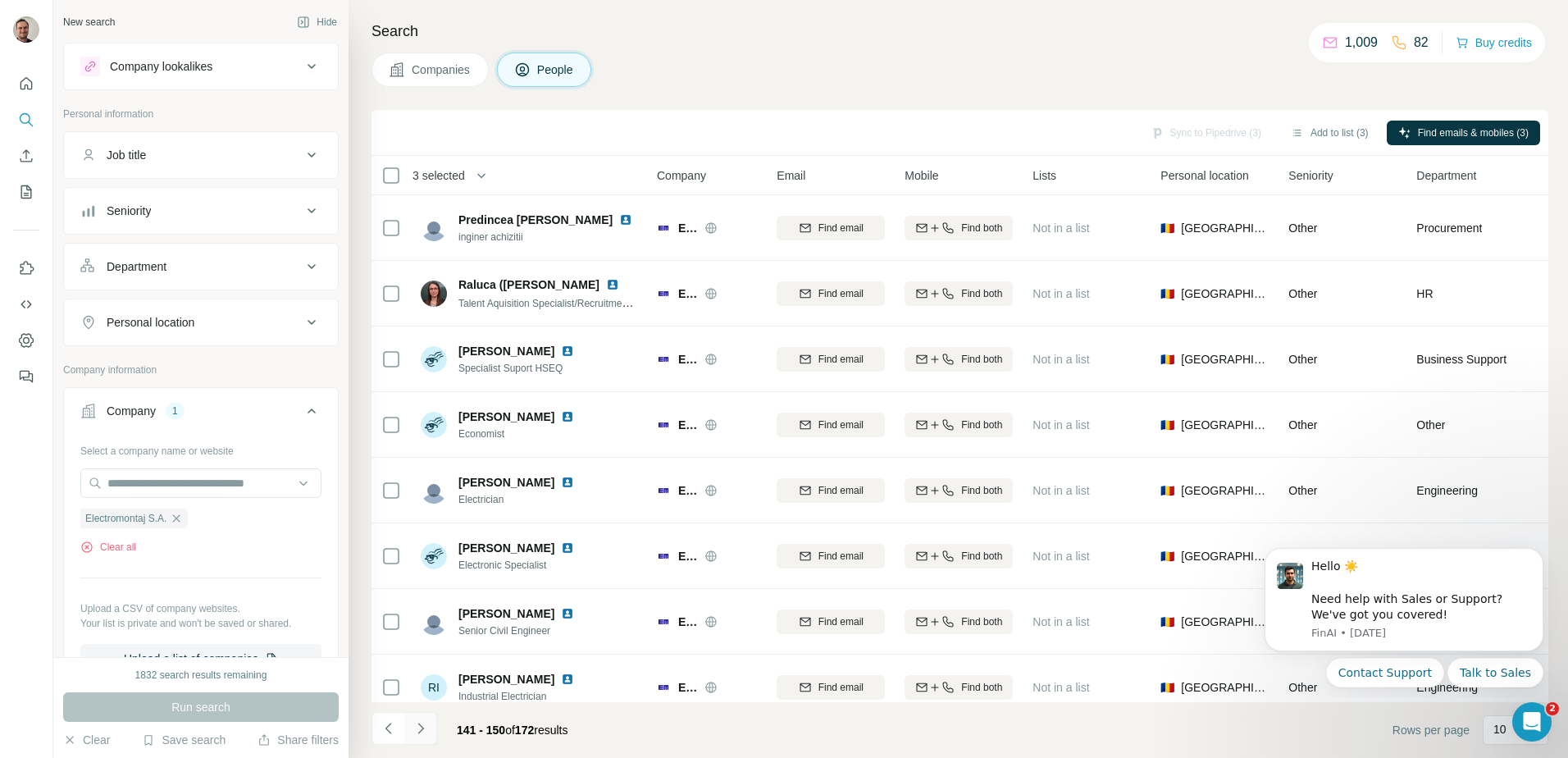
click at [423, 728] on icon "Navigate to next page" at bounding box center [421, 729] width 17 height 17
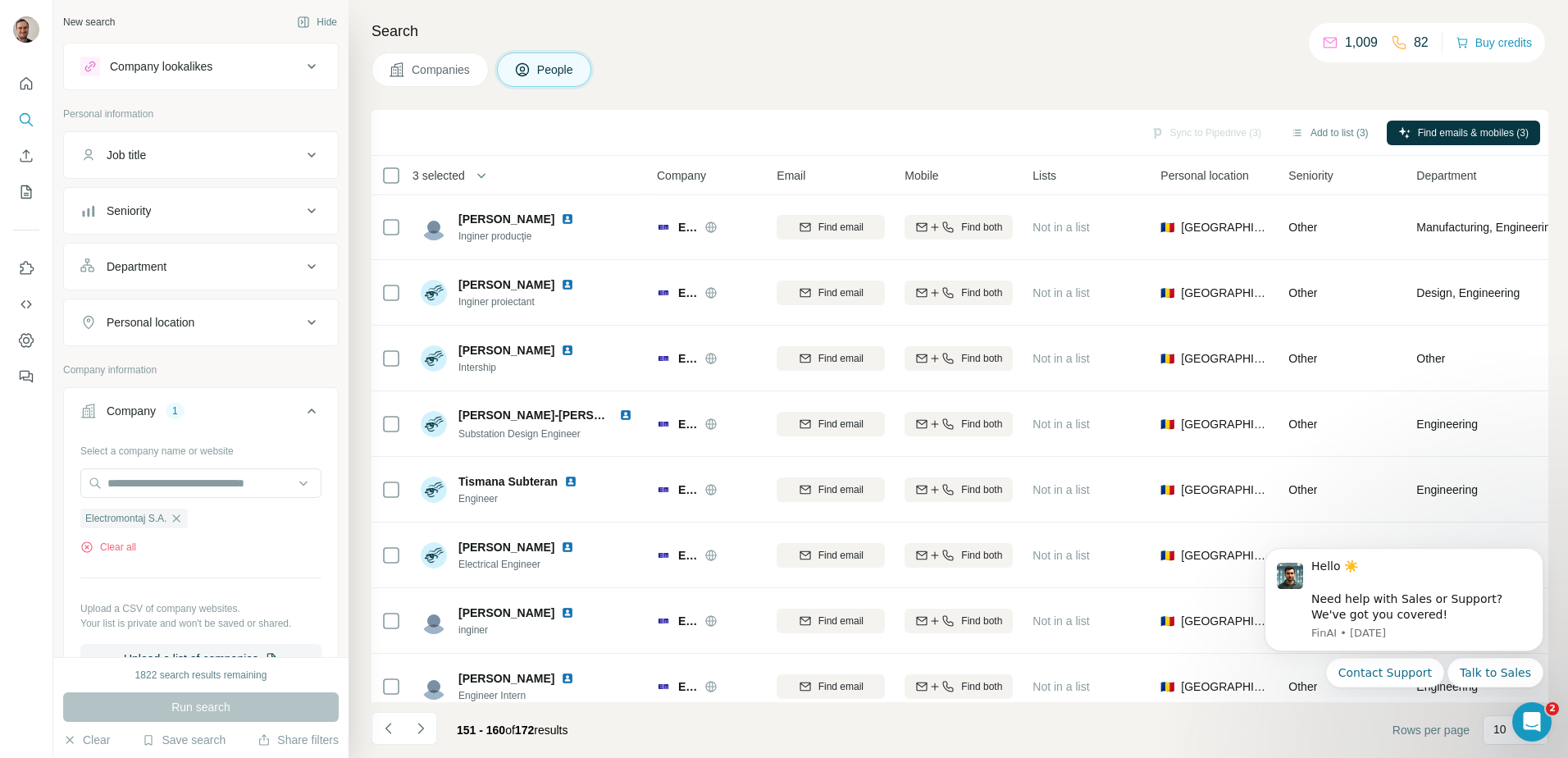
scroll to position [158, 0]
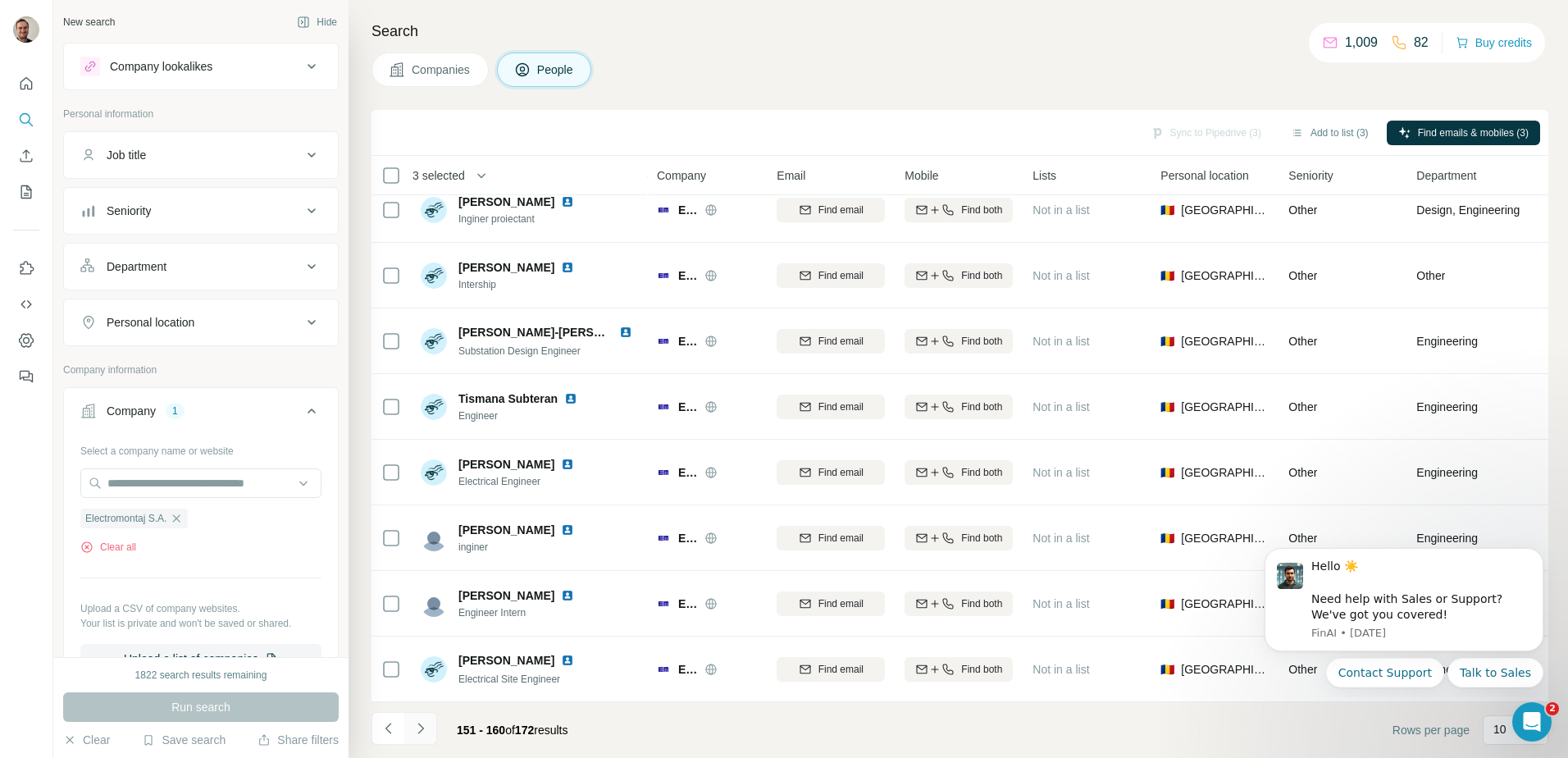
click at [425, 725] on icon "Navigate to next page" at bounding box center [421, 729] width 17 height 17
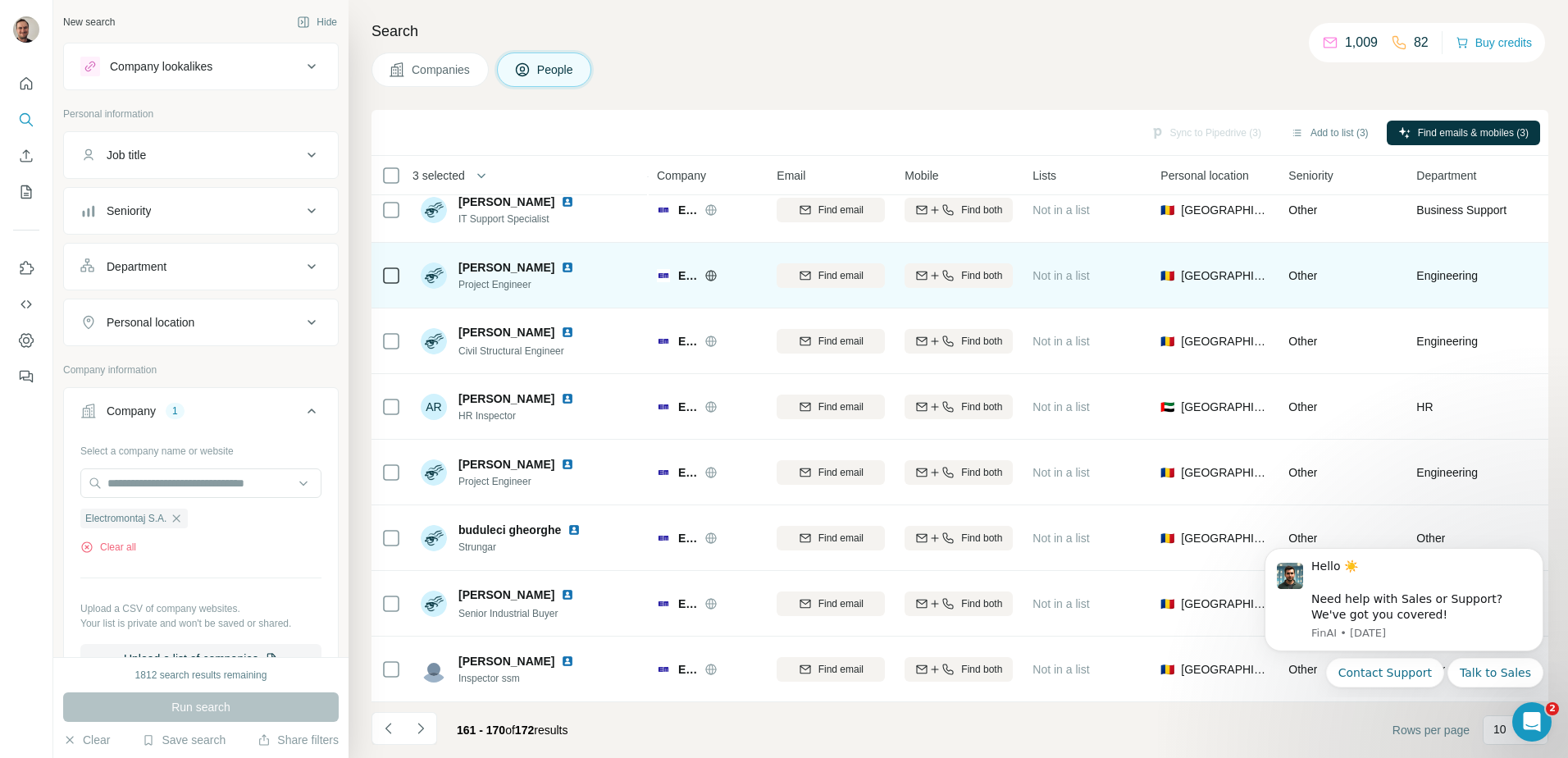
scroll to position [0, 0]
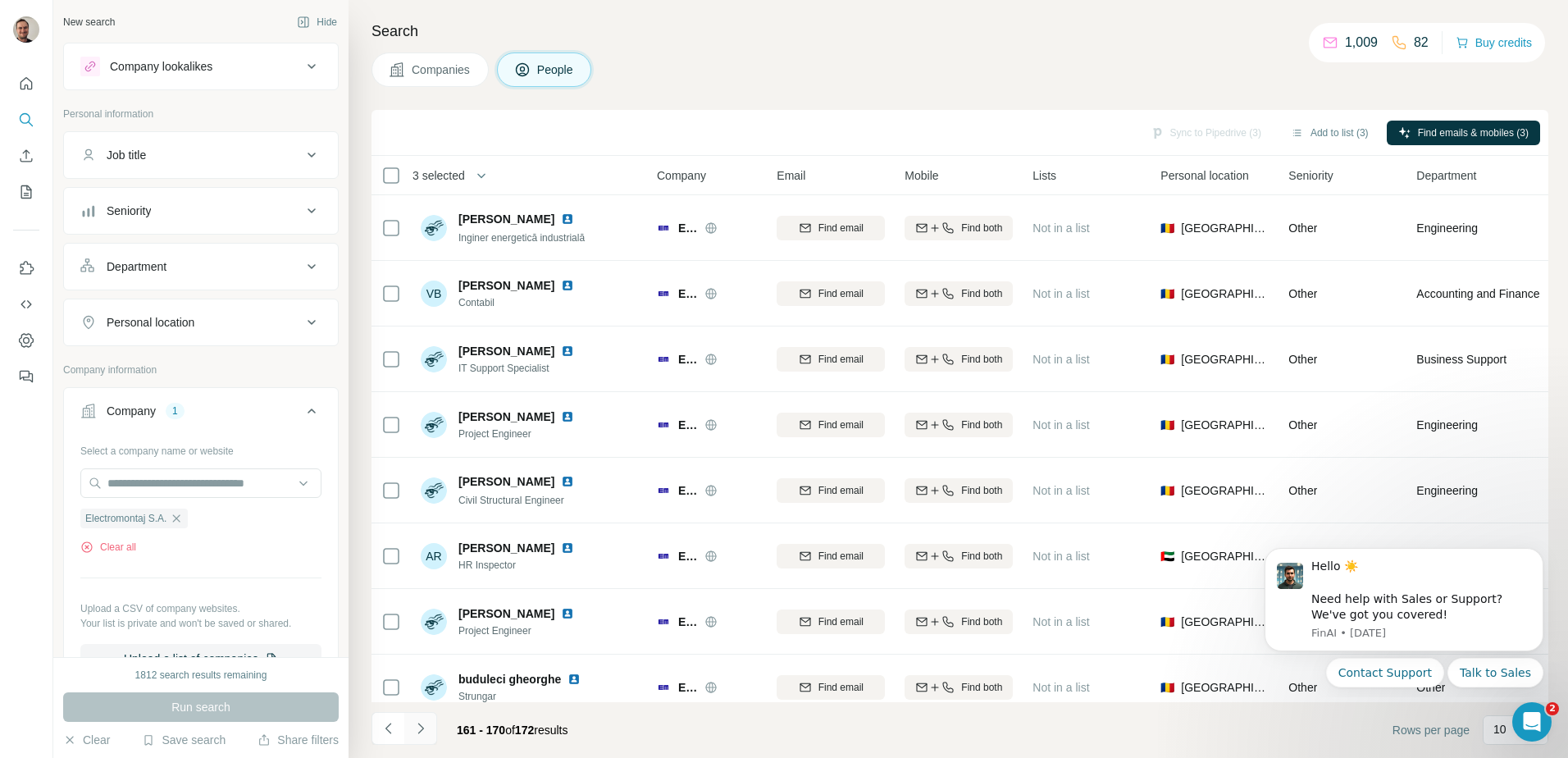
click at [426, 725] on icon "Navigate to next page" at bounding box center [421, 729] width 17 height 17
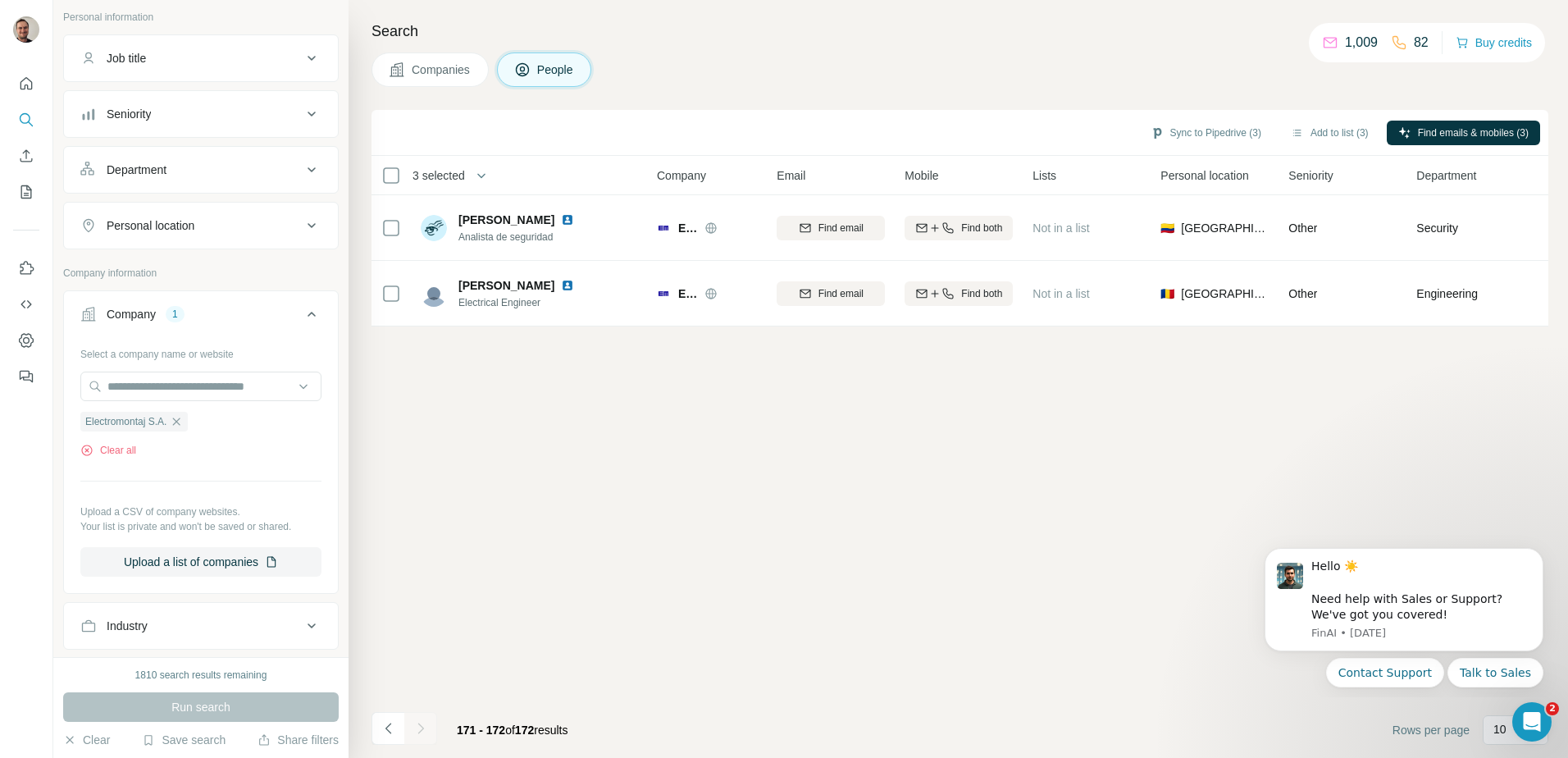
scroll to position [328, 0]
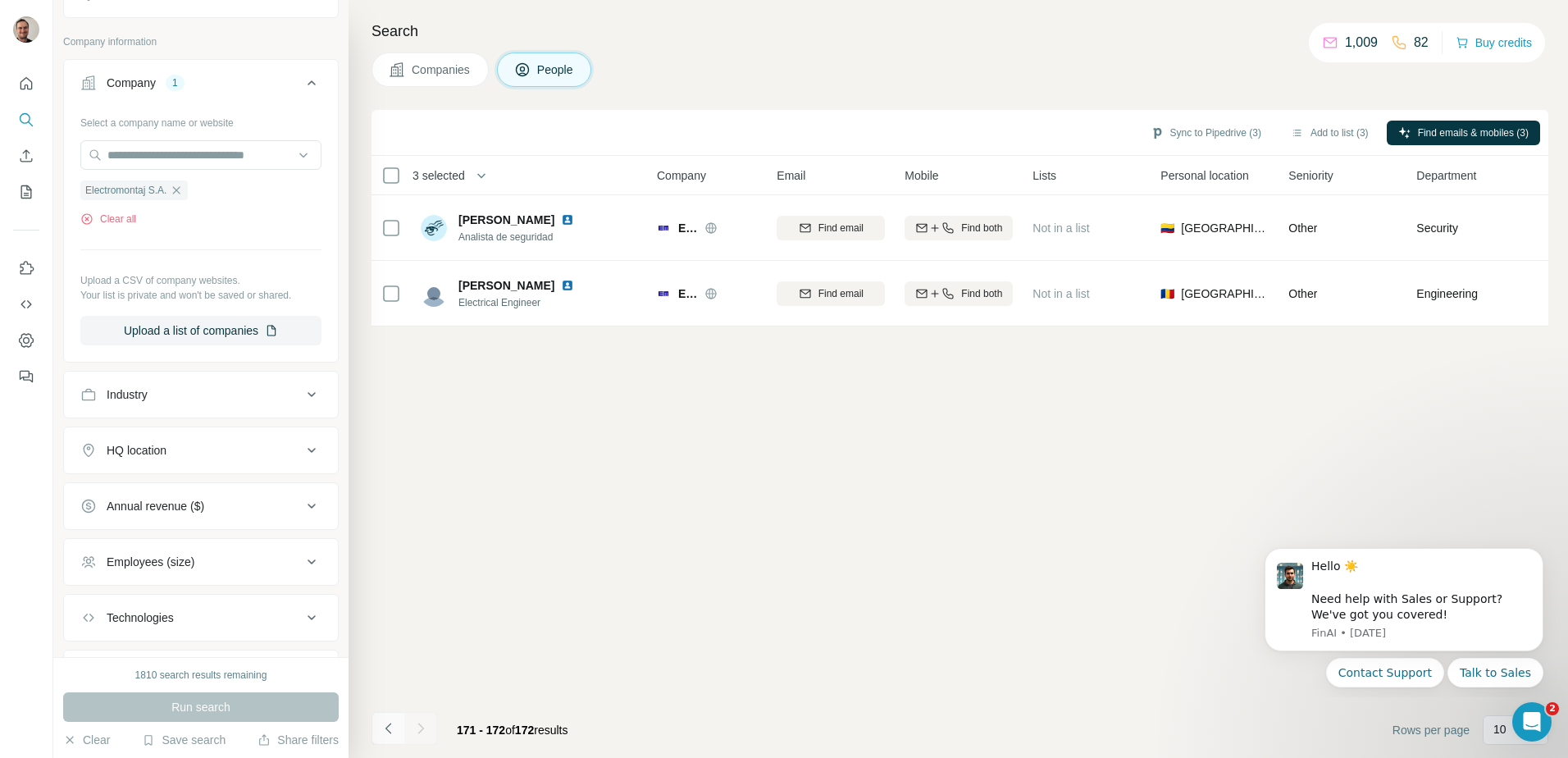
click at [389, 725] on icon "Navigate to previous page" at bounding box center [389, 729] width 17 height 17
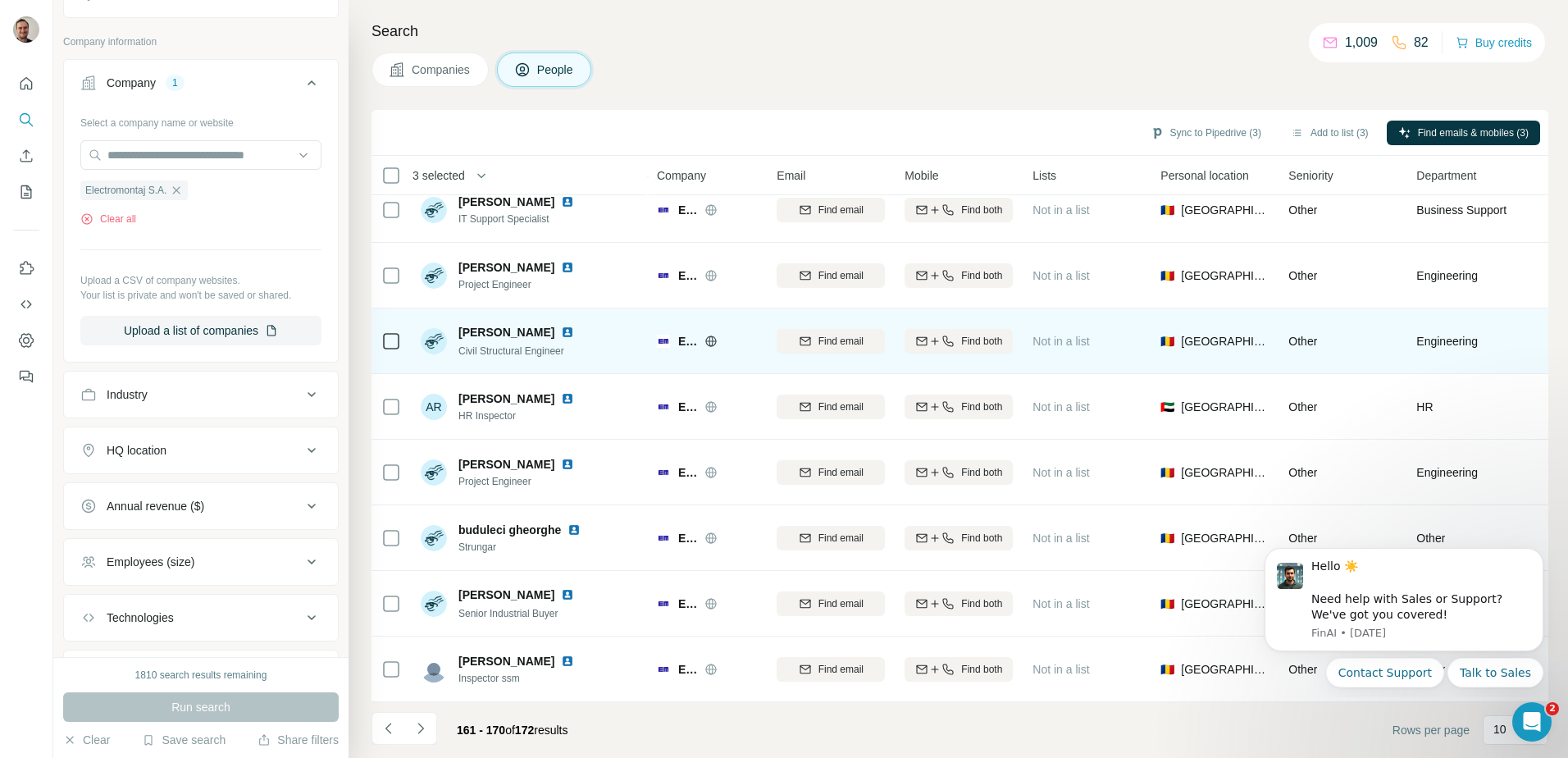
scroll to position [0, 0]
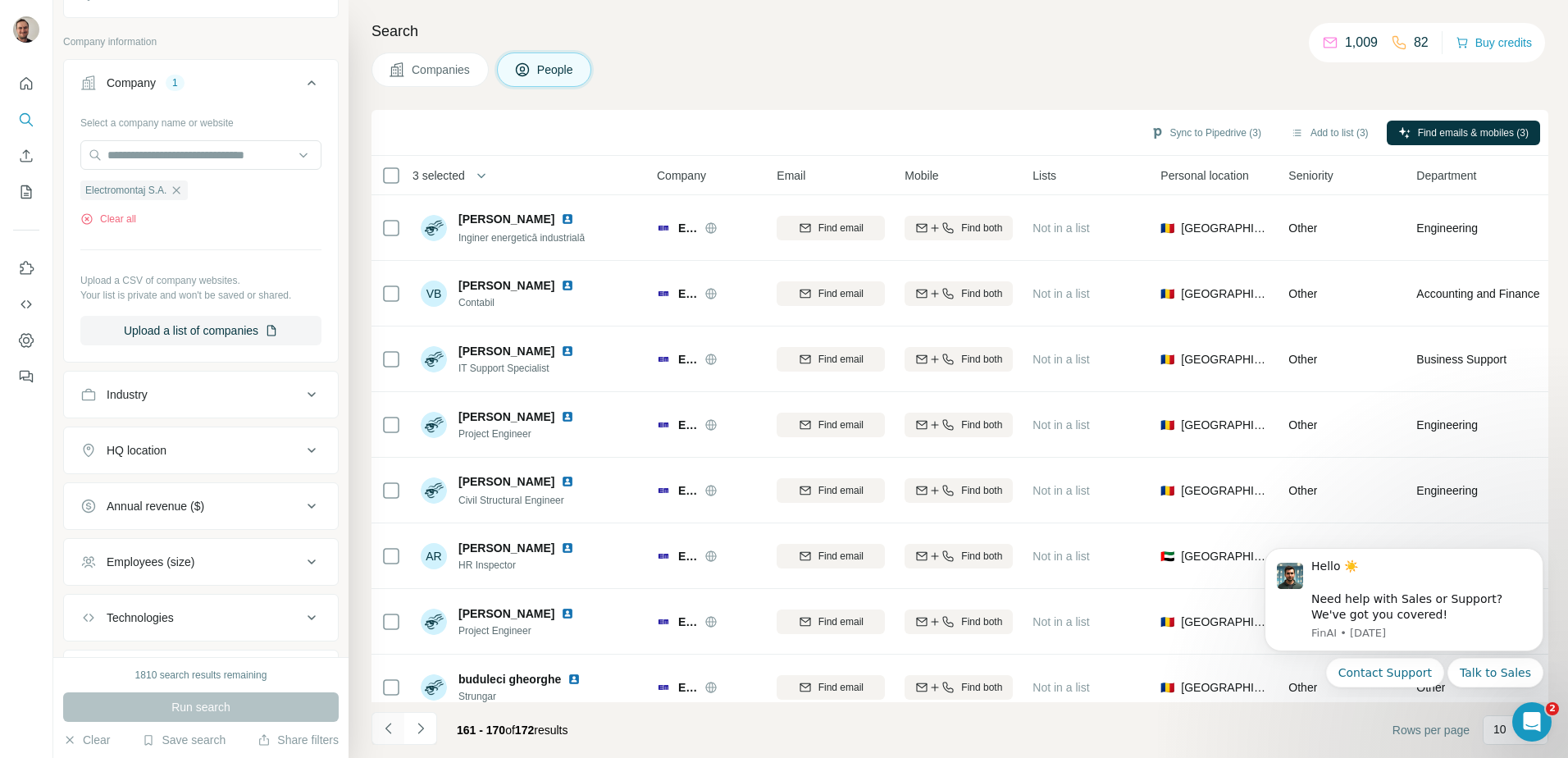
click at [396, 730] on icon "Navigate to previous page" at bounding box center [389, 729] width 17 height 17
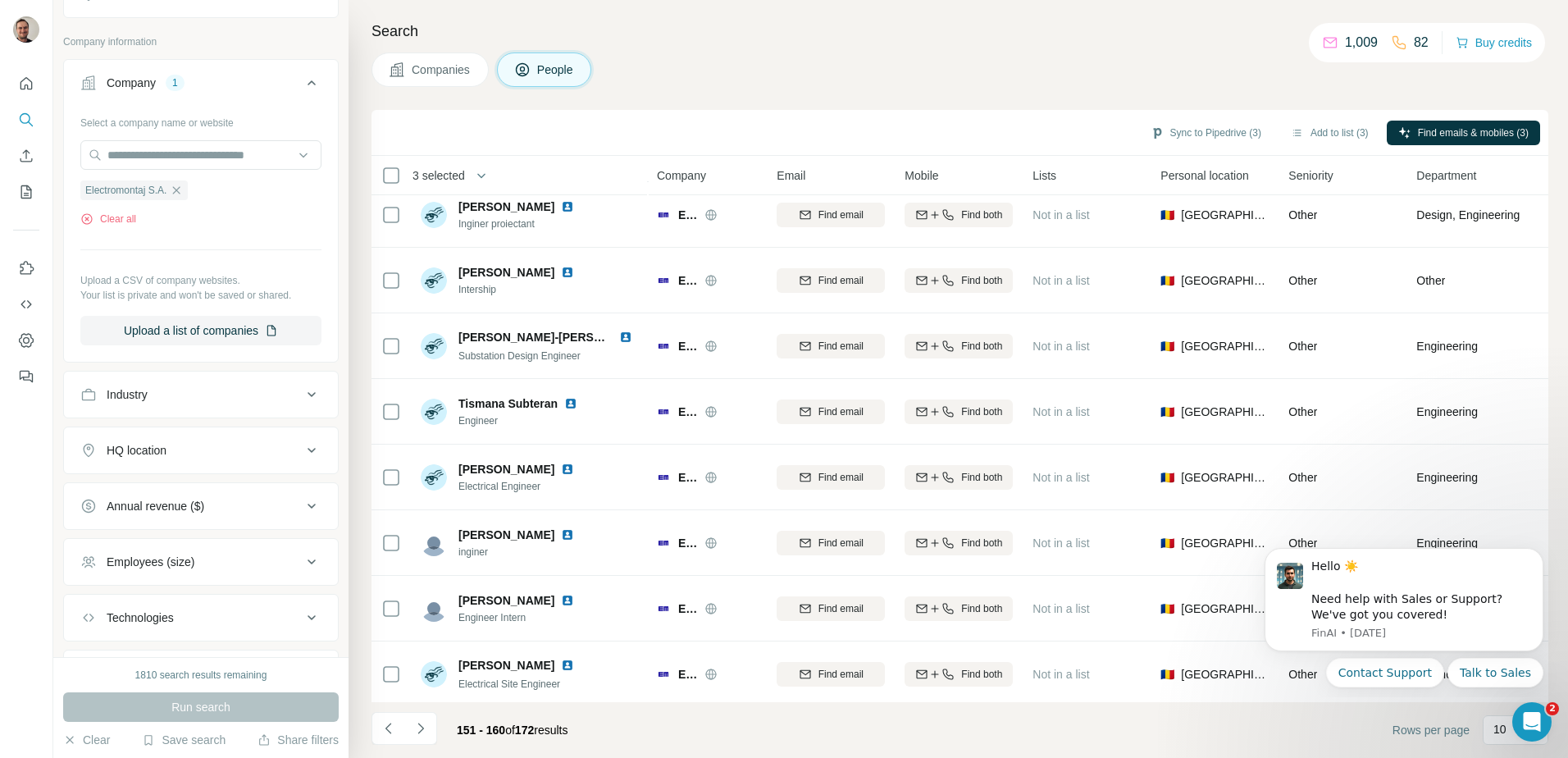
scroll to position [158, 0]
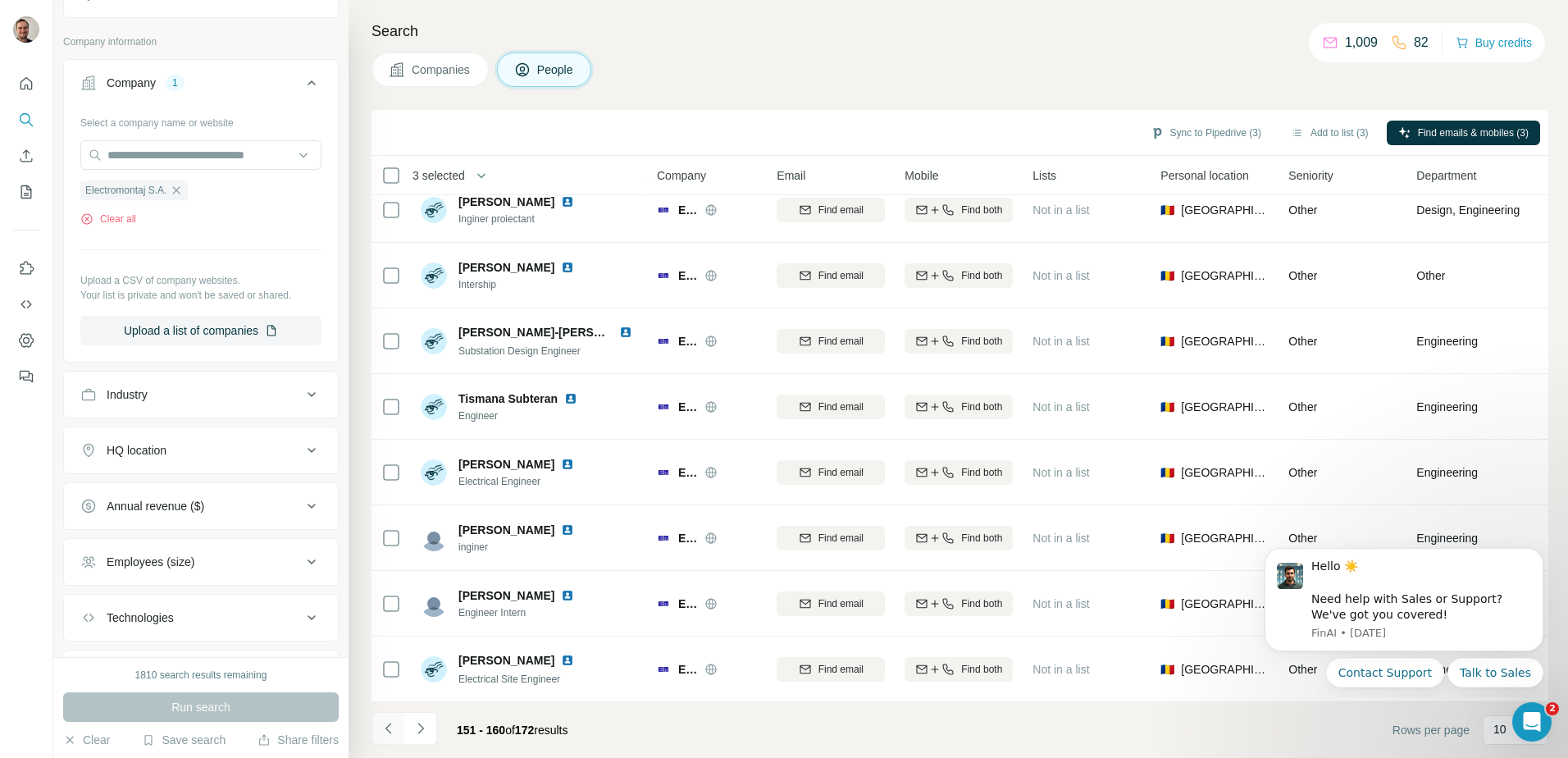
click at [391, 735] on icon "Navigate to previous page" at bounding box center [389, 729] width 17 height 17
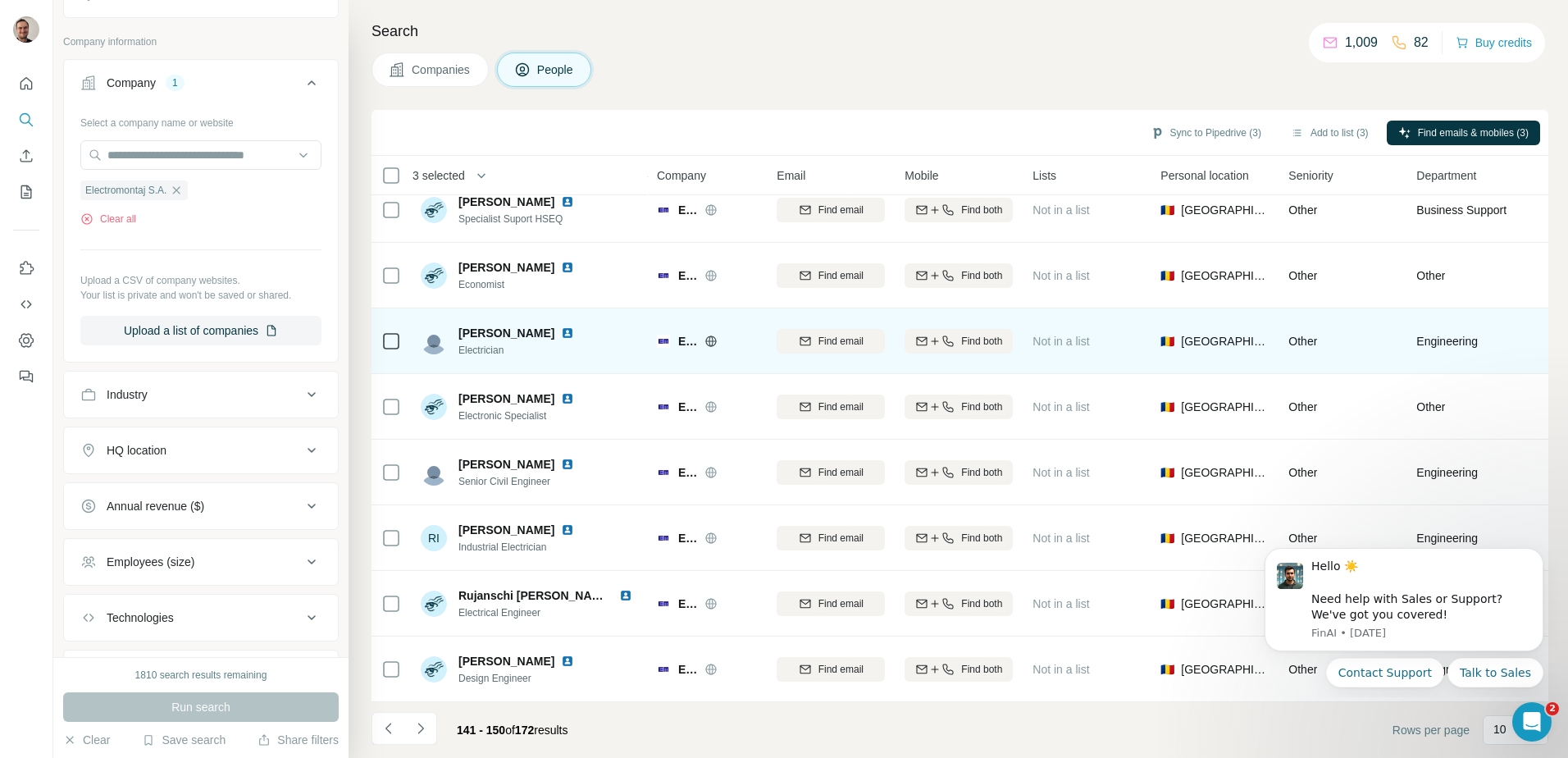
scroll to position [0, 0]
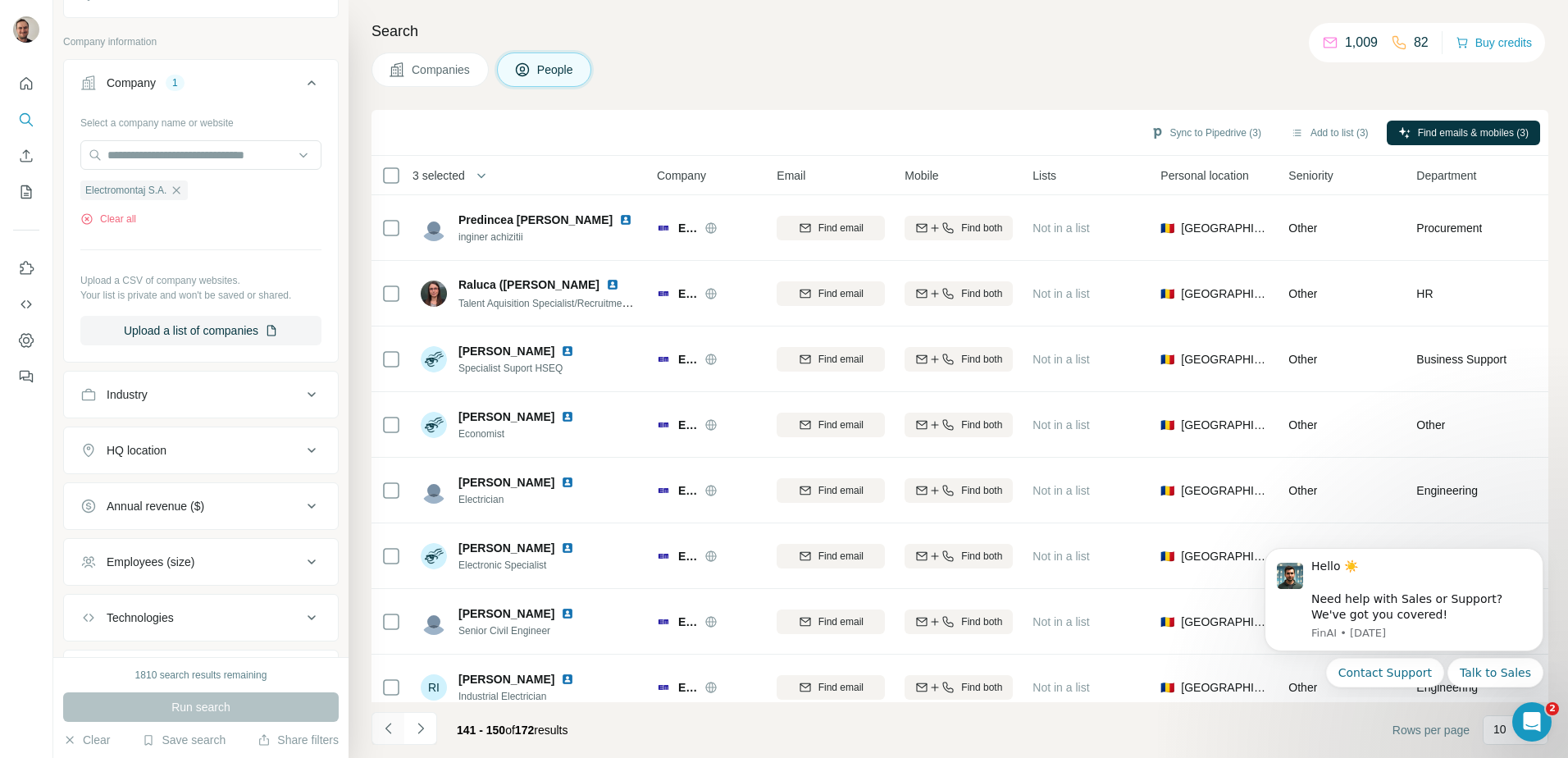
click at [389, 725] on icon "Navigate to previous page" at bounding box center [389, 729] width 17 height 17
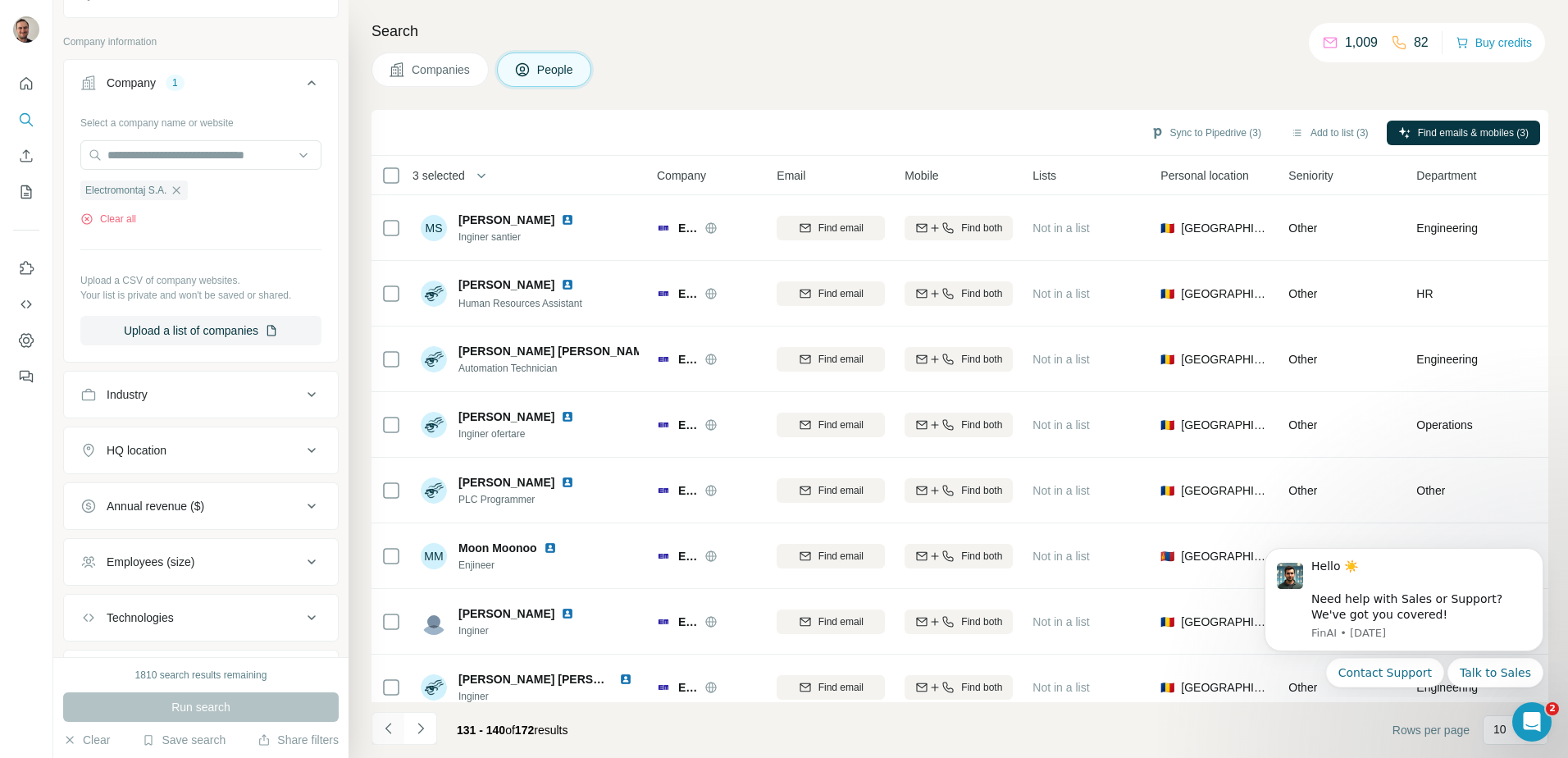
click at [392, 724] on icon "Navigate to previous page" at bounding box center [389, 729] width 17 height 17
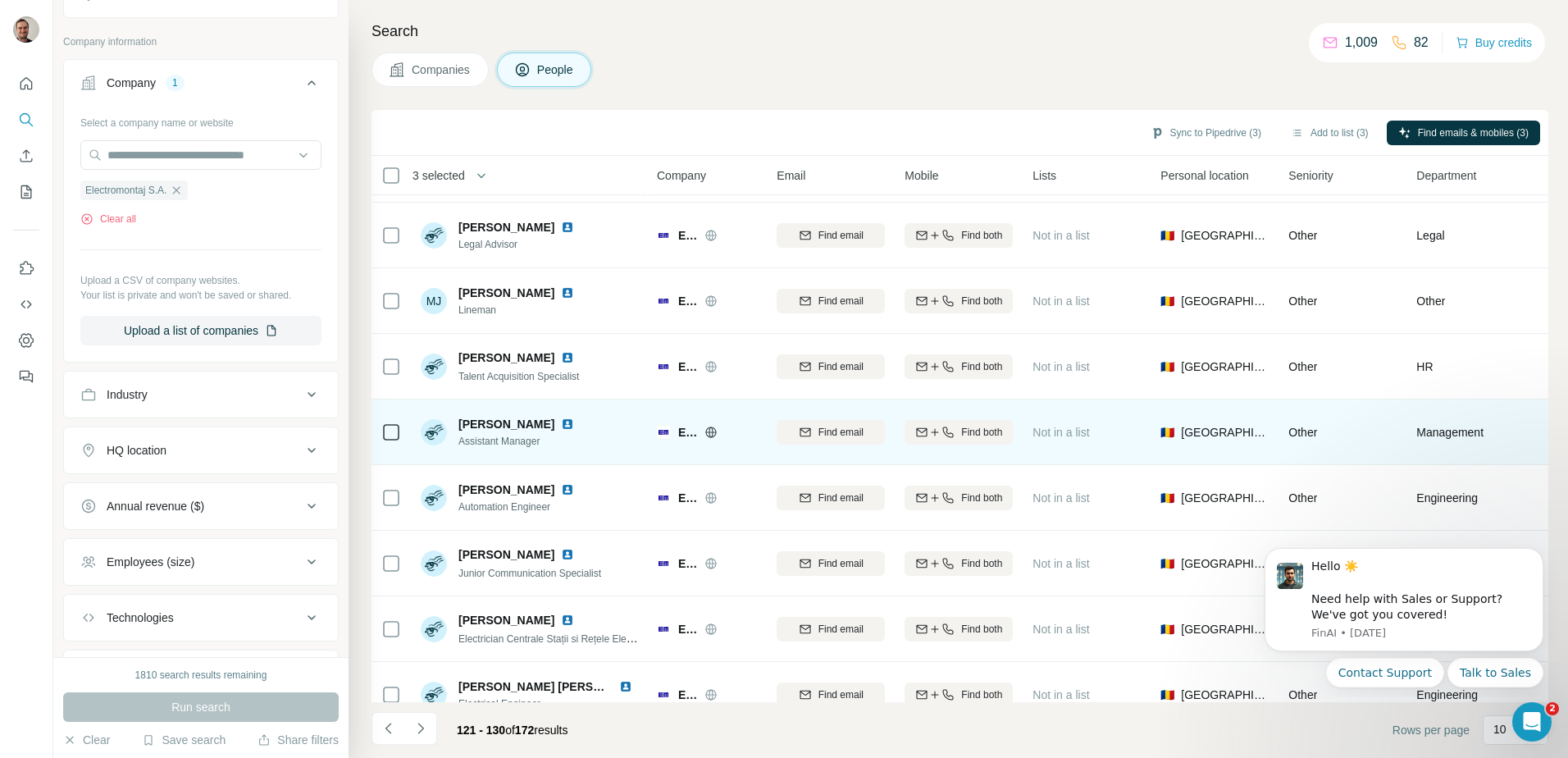
scroll to position [158, 0]
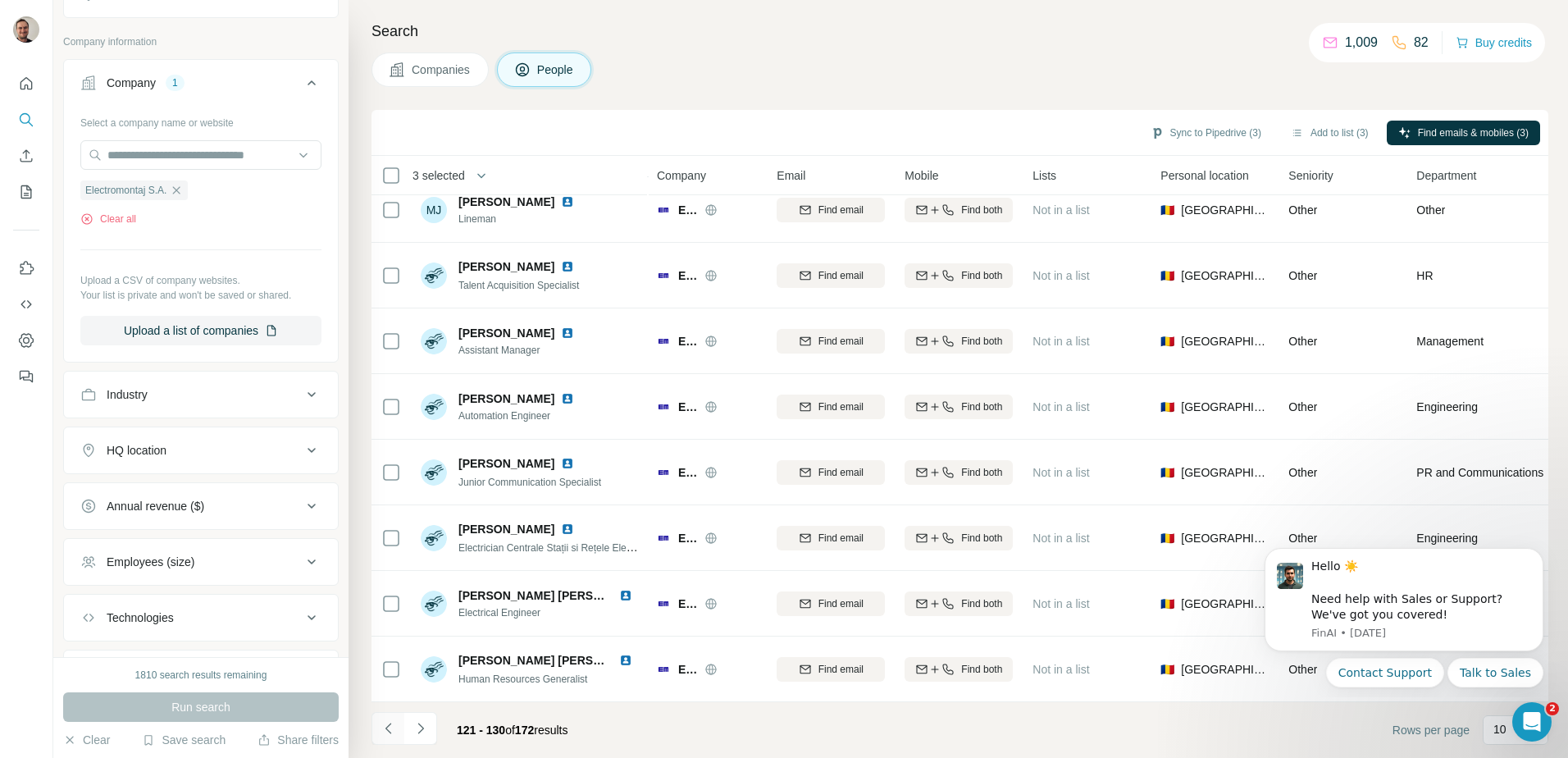
click at [392, 729] on icon "Navigate to previous page" at bounding box center [389, 729] width 17 height 17
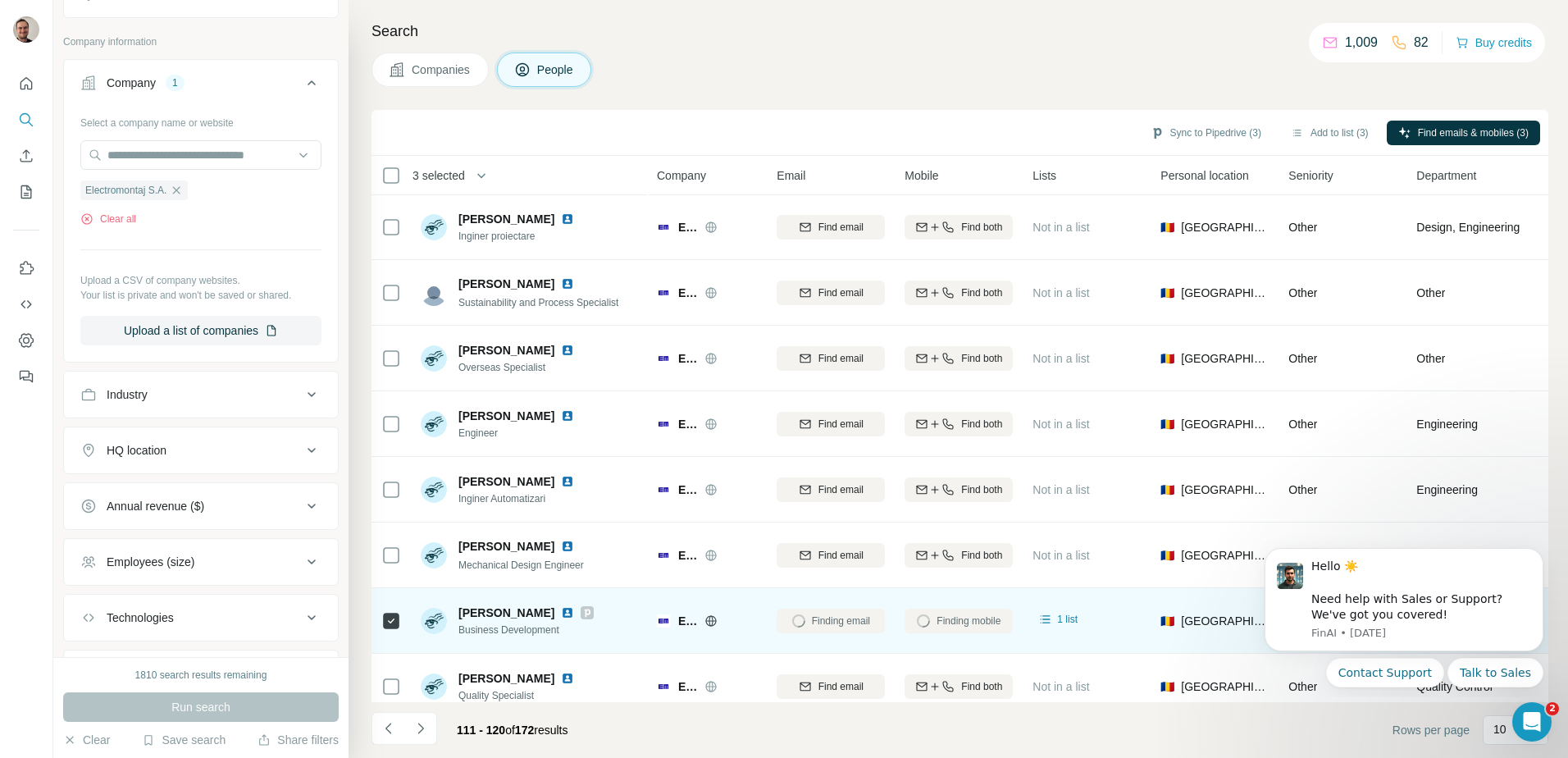
scroll to position [0, 0]
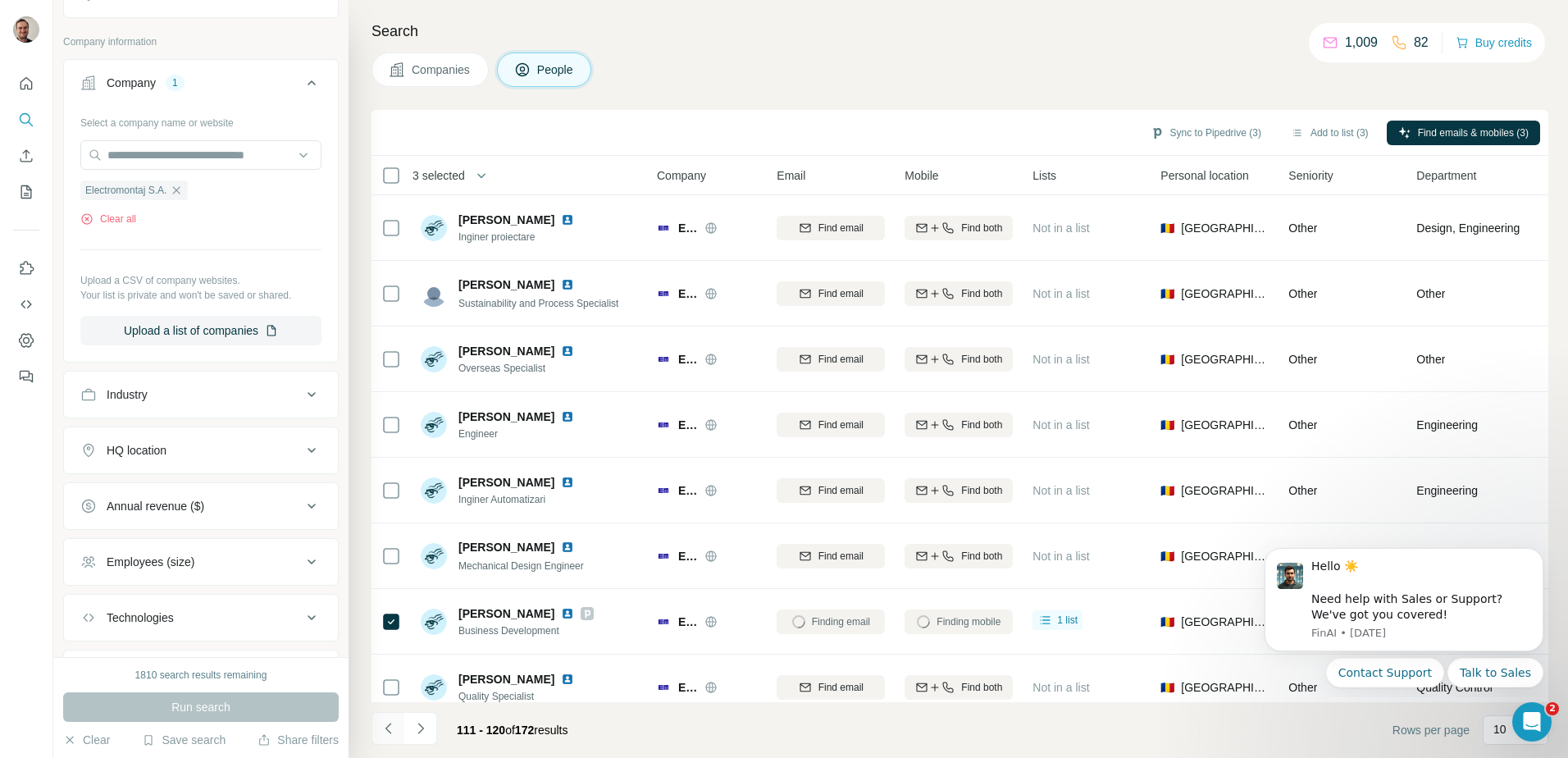
click at [387, 731] on icon "Navigate to previous page" at bounding box center [389, 729] width 17 height 17
click at [391, 724] on icon "Navigate to previous page" at bounding box center [389, 729] width 17 height 17
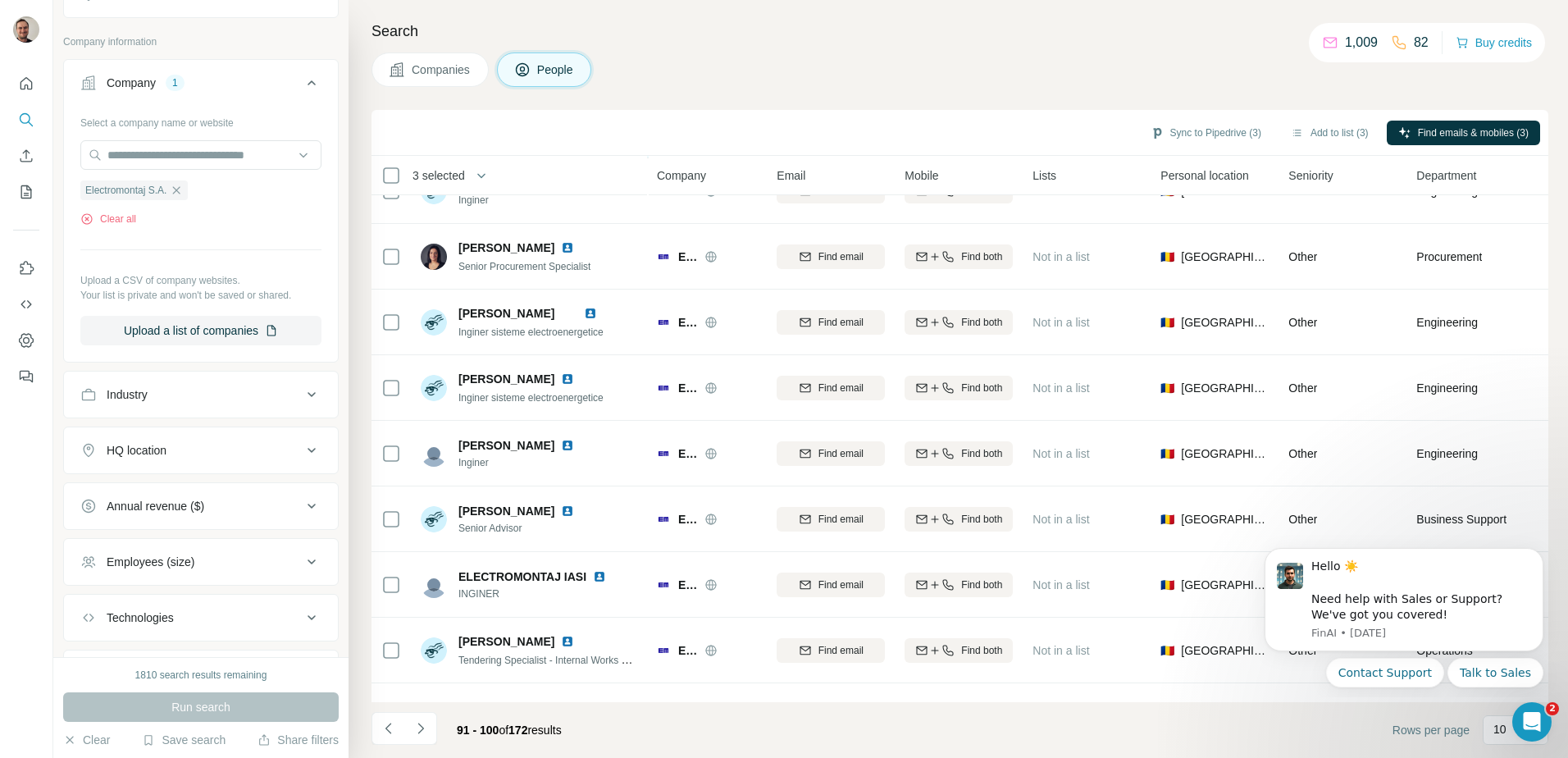
scroll to position [158, 0]
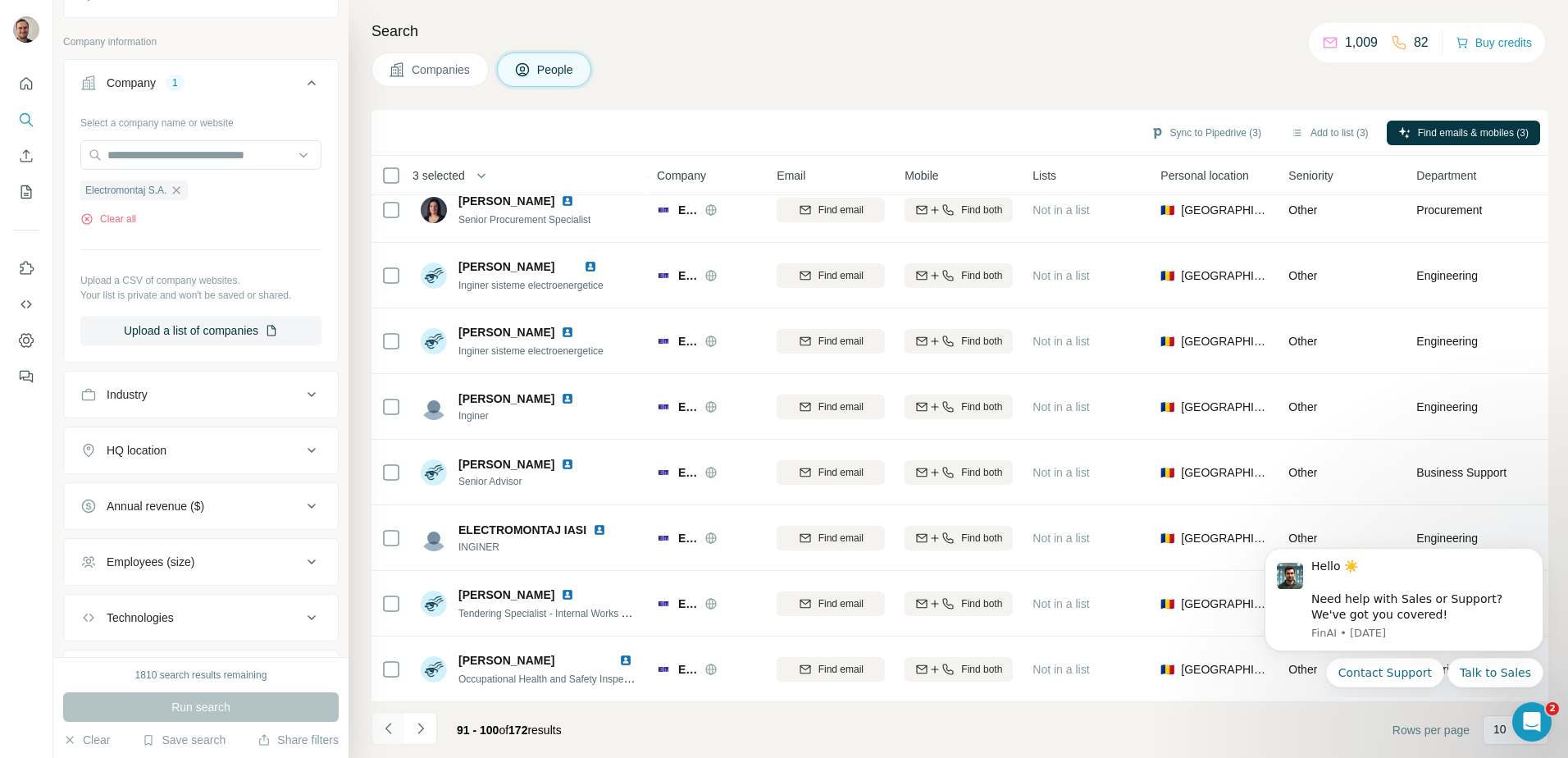
click at [383, 726] on icon "Navigate to previous page" at bounding box center [389, 729] width 17 height 17
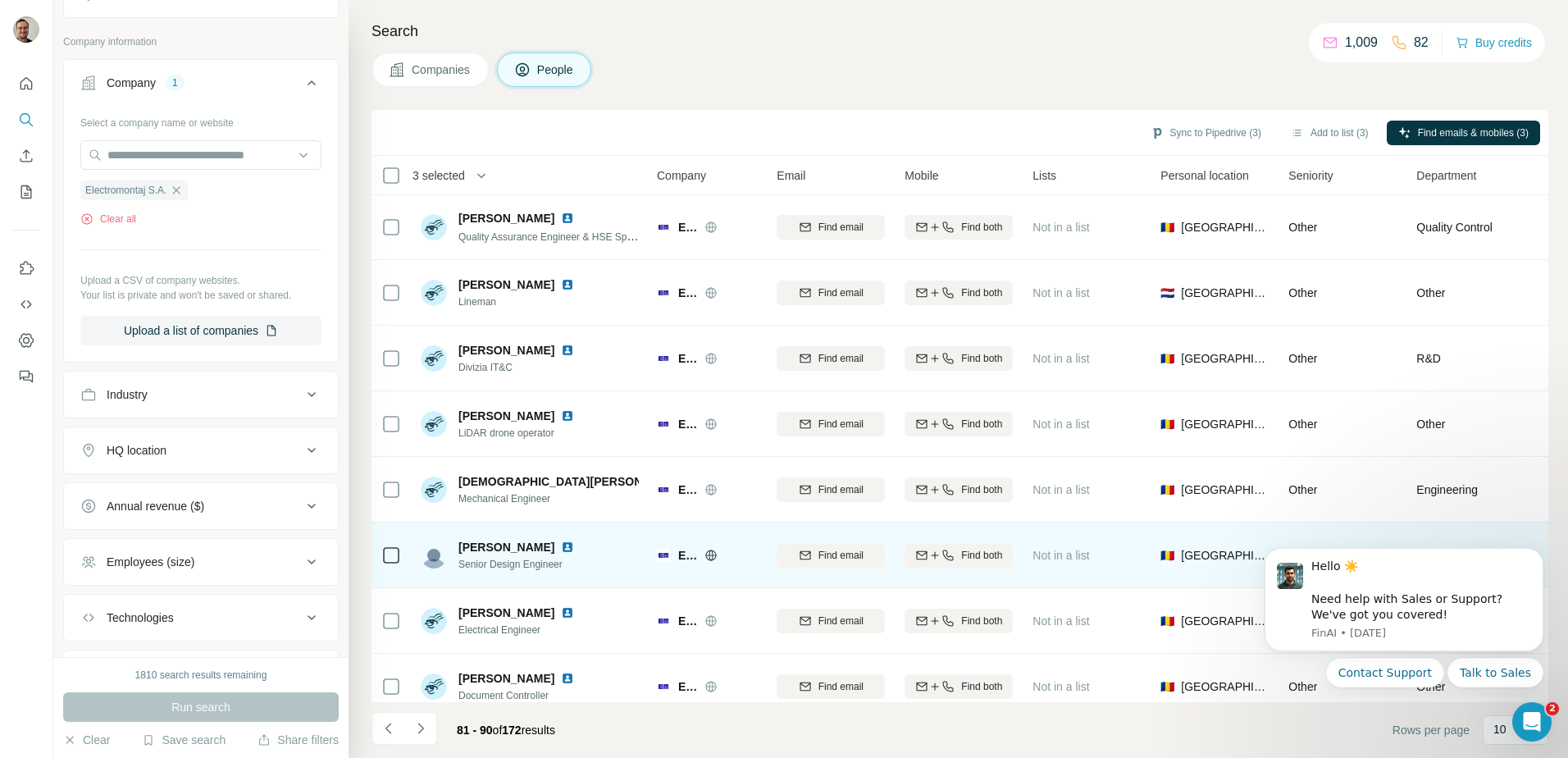
scroll to position [0, 0]
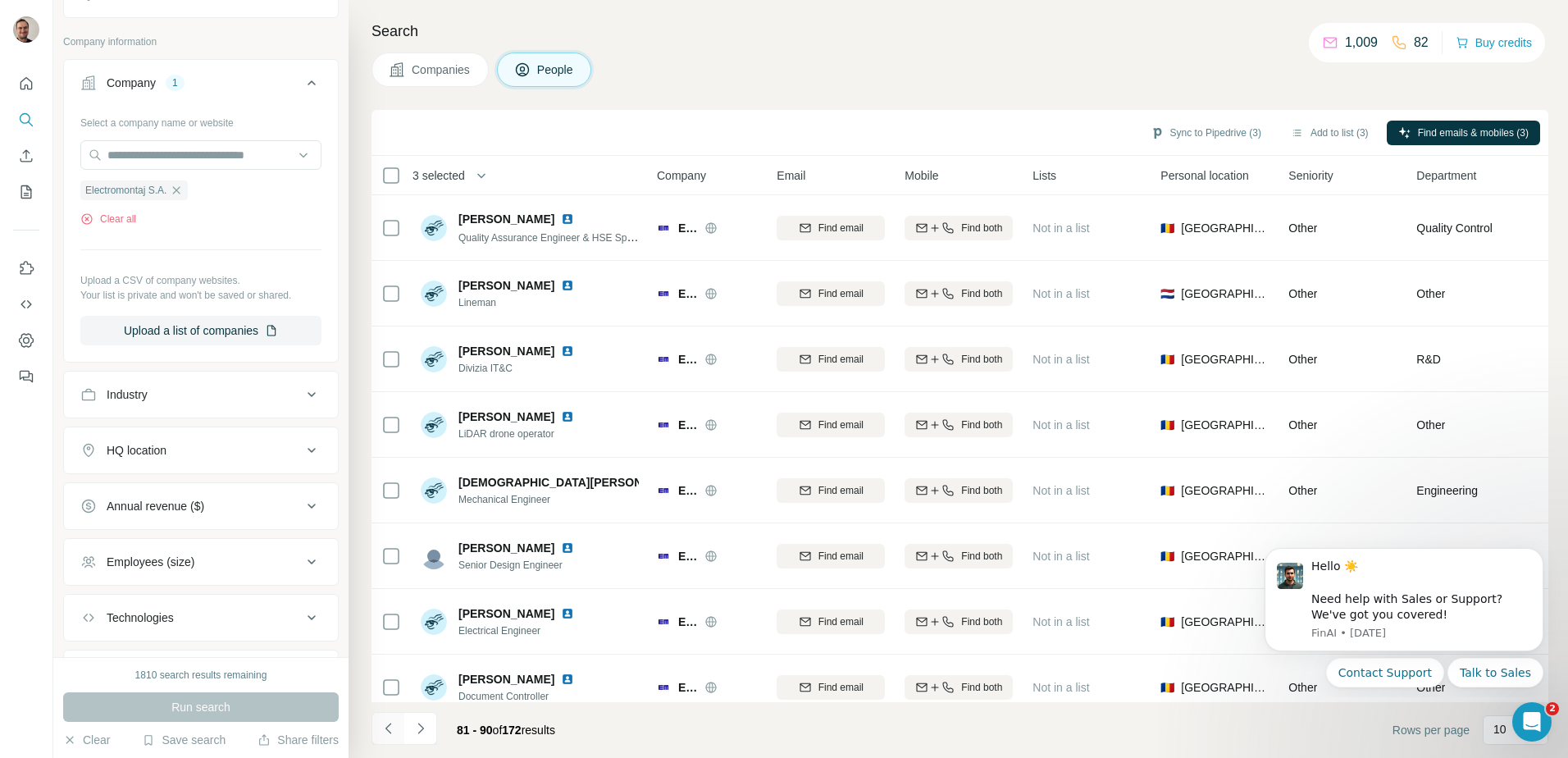
click at [390, 728] on icon "Navigate to previous page" at bounding box center [389, 729] width 17 height 17
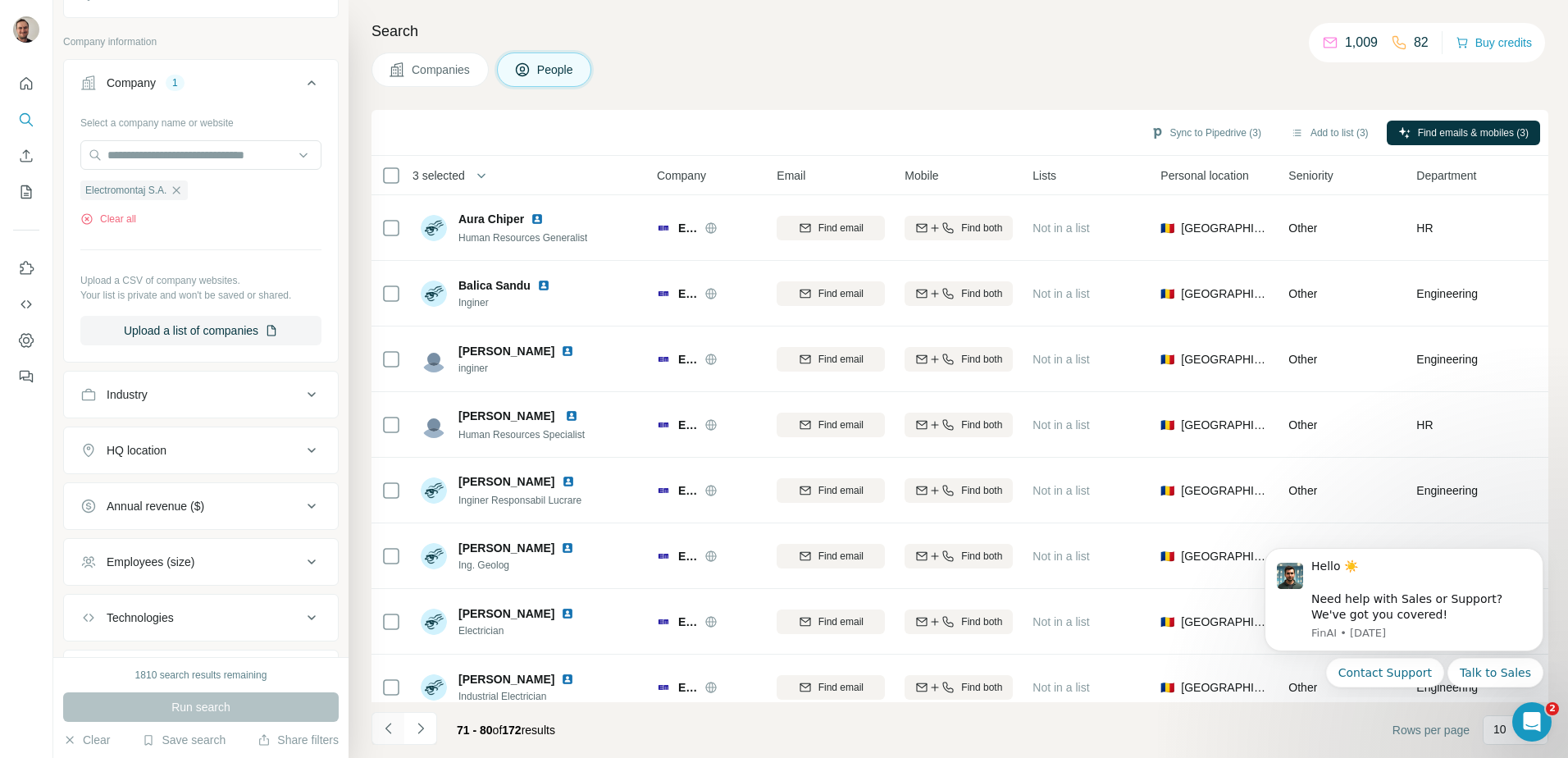
click at [387, 731] on icon "Navigate to previous page" at bounding box center [389, 729] width 17 height 17
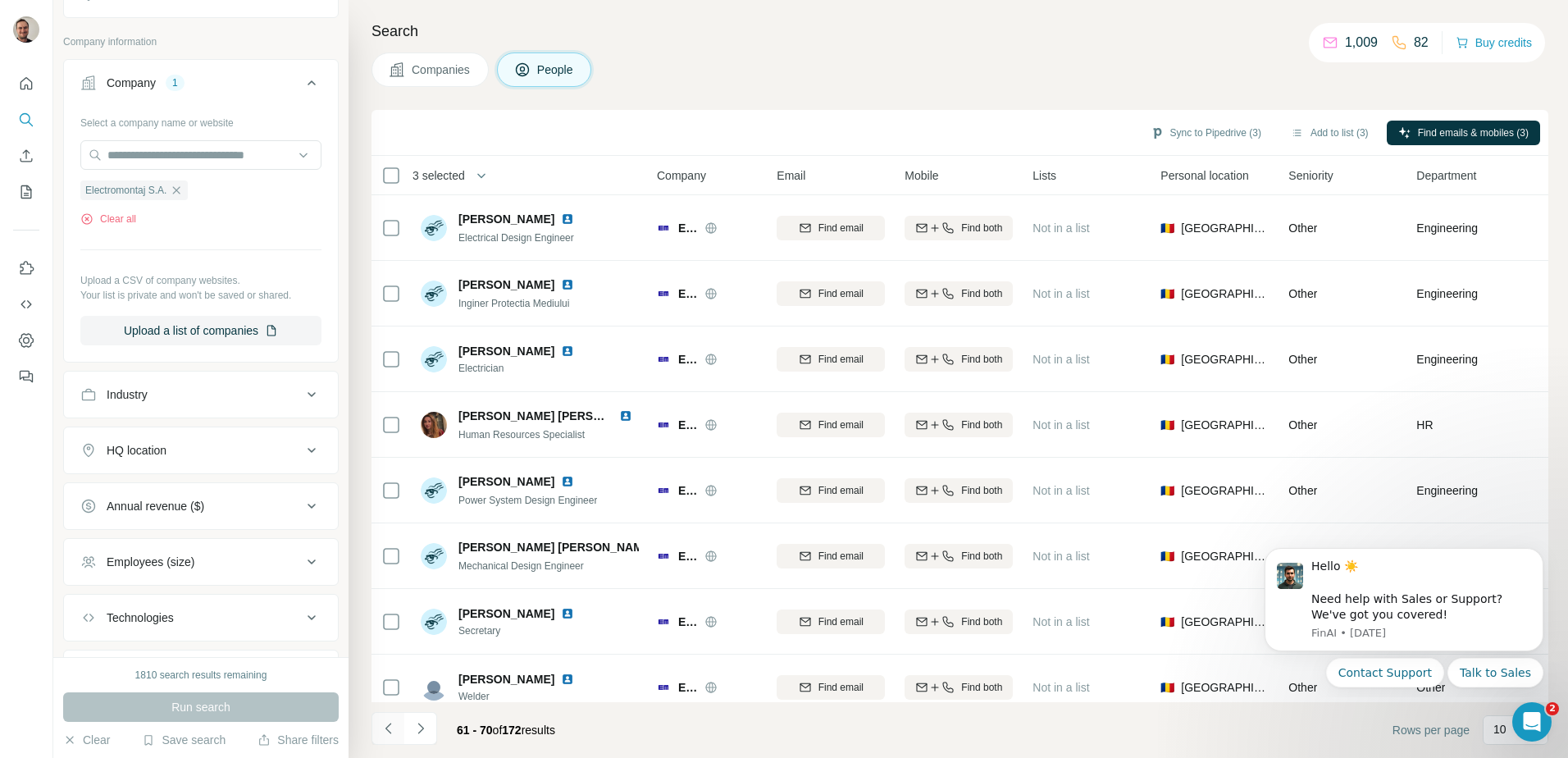
click at [391, 728] on icon "Navigate to previous page" at bounding box center [389, 729] width 17 height 17
click at [377, 730] on button "Navigate to previous page" at bounding box center [389, 729] width 33 height 33
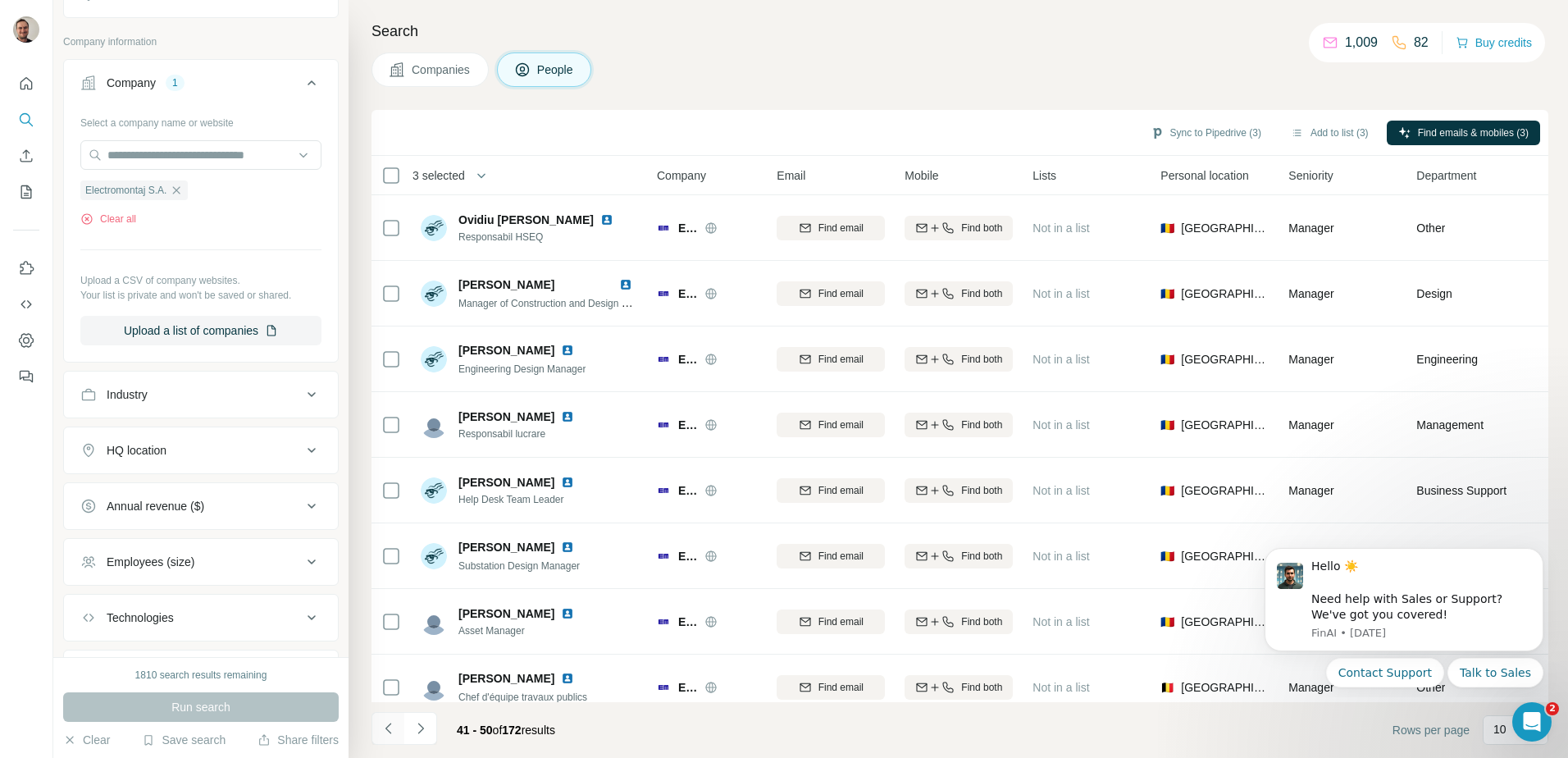
click at [398, 730] on button "Navigate to previous page" at bounding box center [389, 729] width 33 height 33
click at [136, 216] on button "Clear all" at bounding box center [108, 218] width 56 height 15
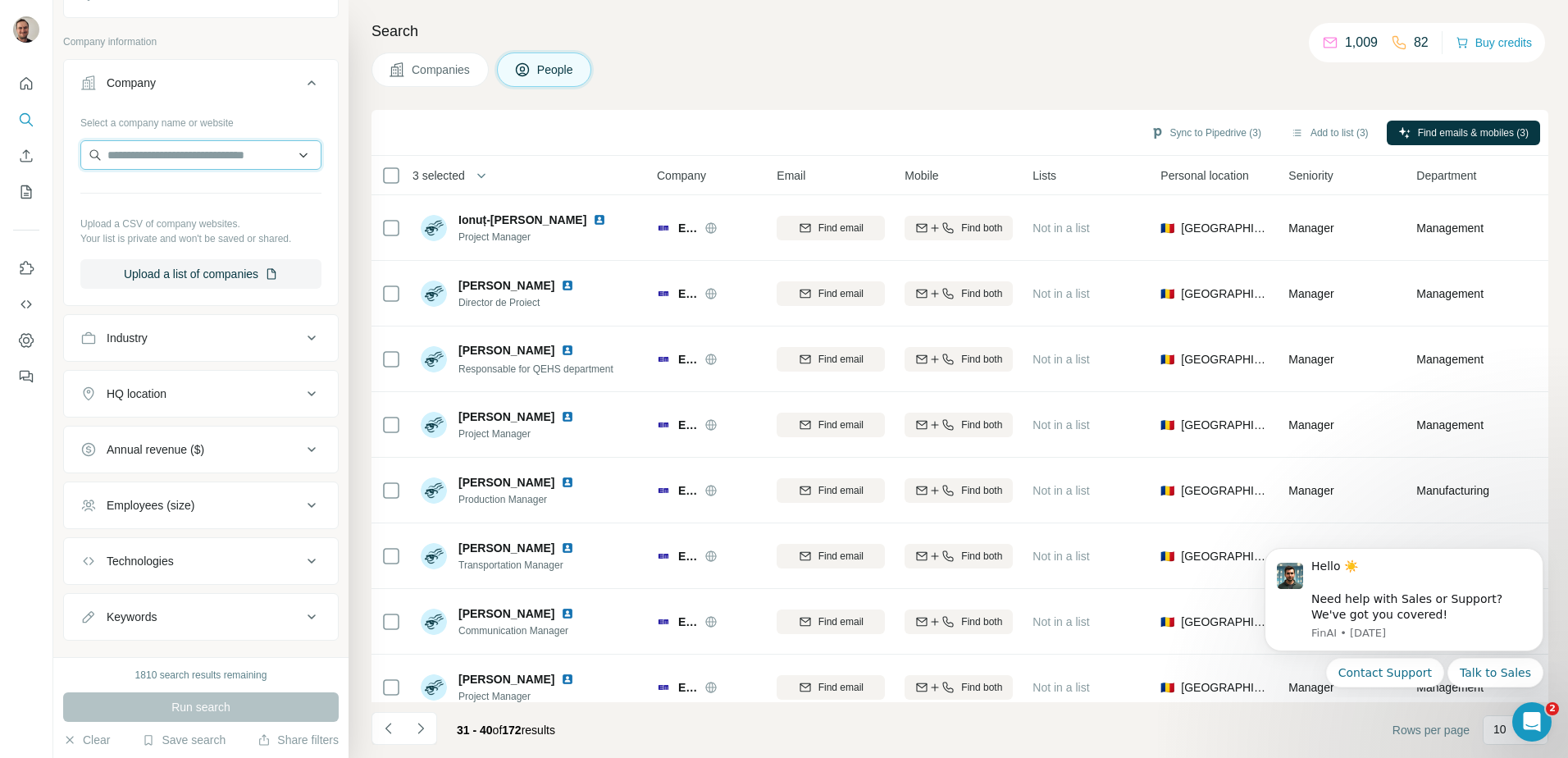
click at [153, 153] on input "text" at bounding box center [201, 155] width 241 height 29
type input "*********"
click at [236, 106] on button "Company" at bounding box center [201, 86] width 274 height 46
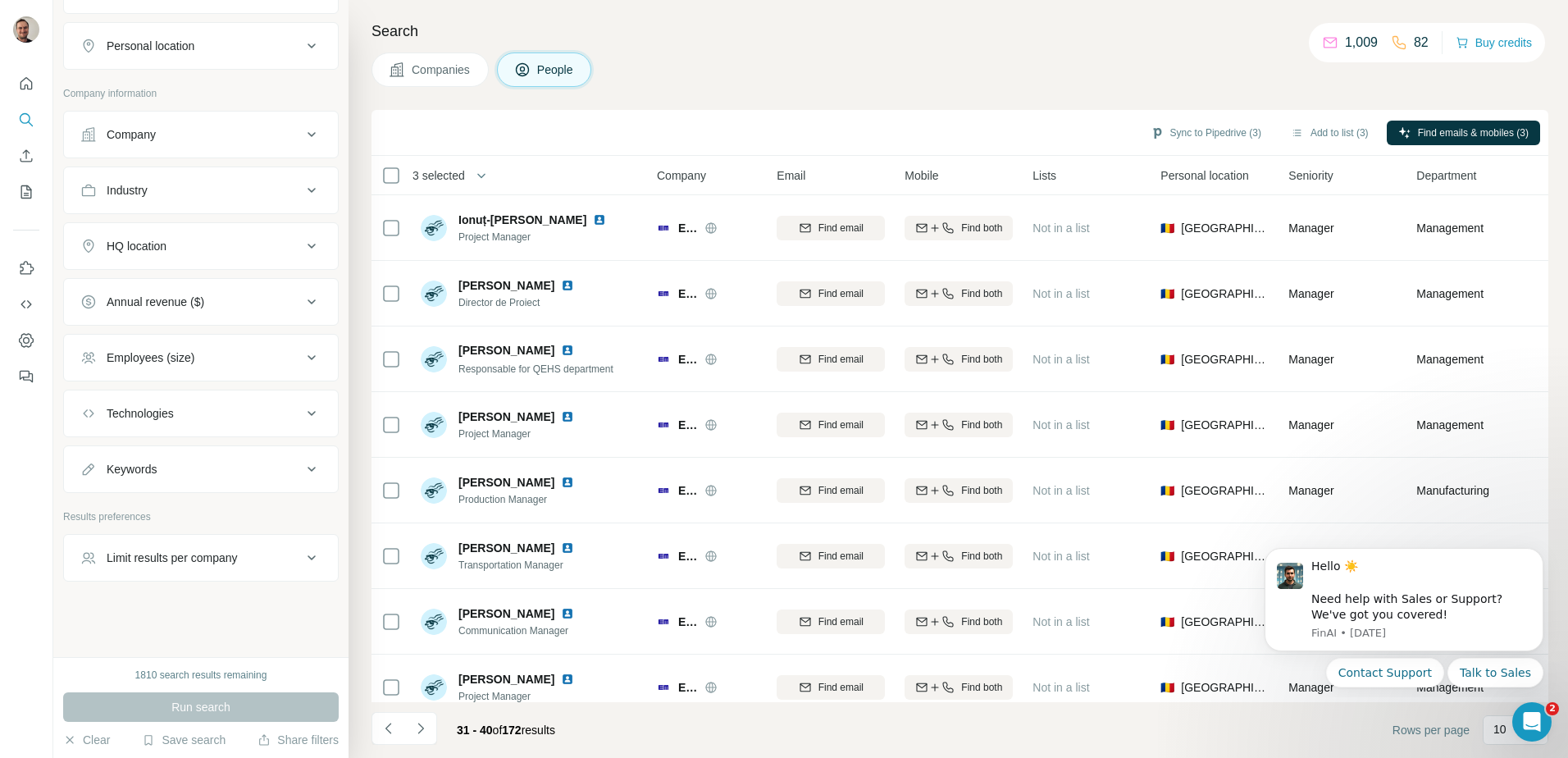
click at [161, 145] on button "Company" at bounding box center [201, 134] width 274 height 39
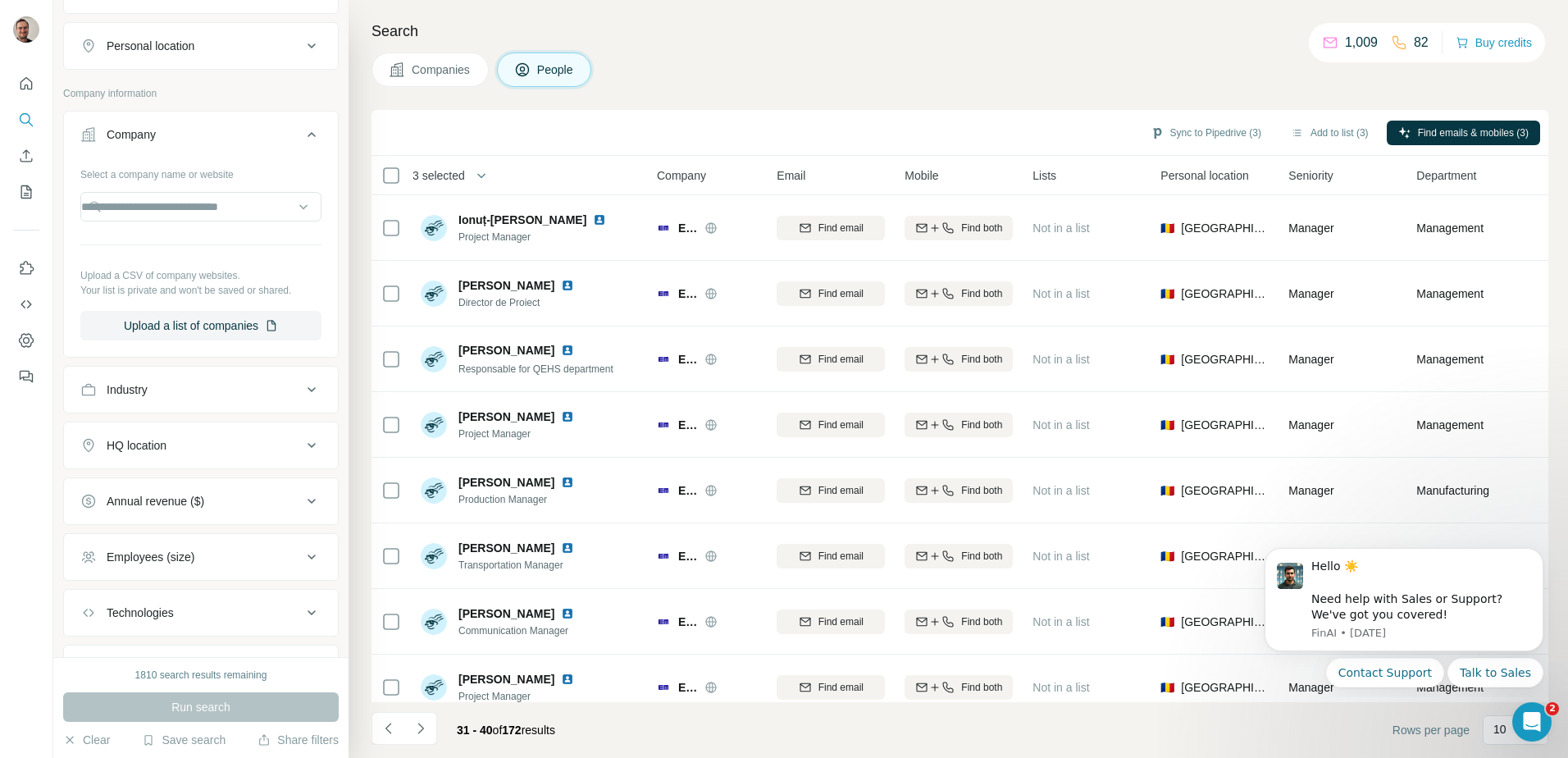
scroll to position [328, 0]
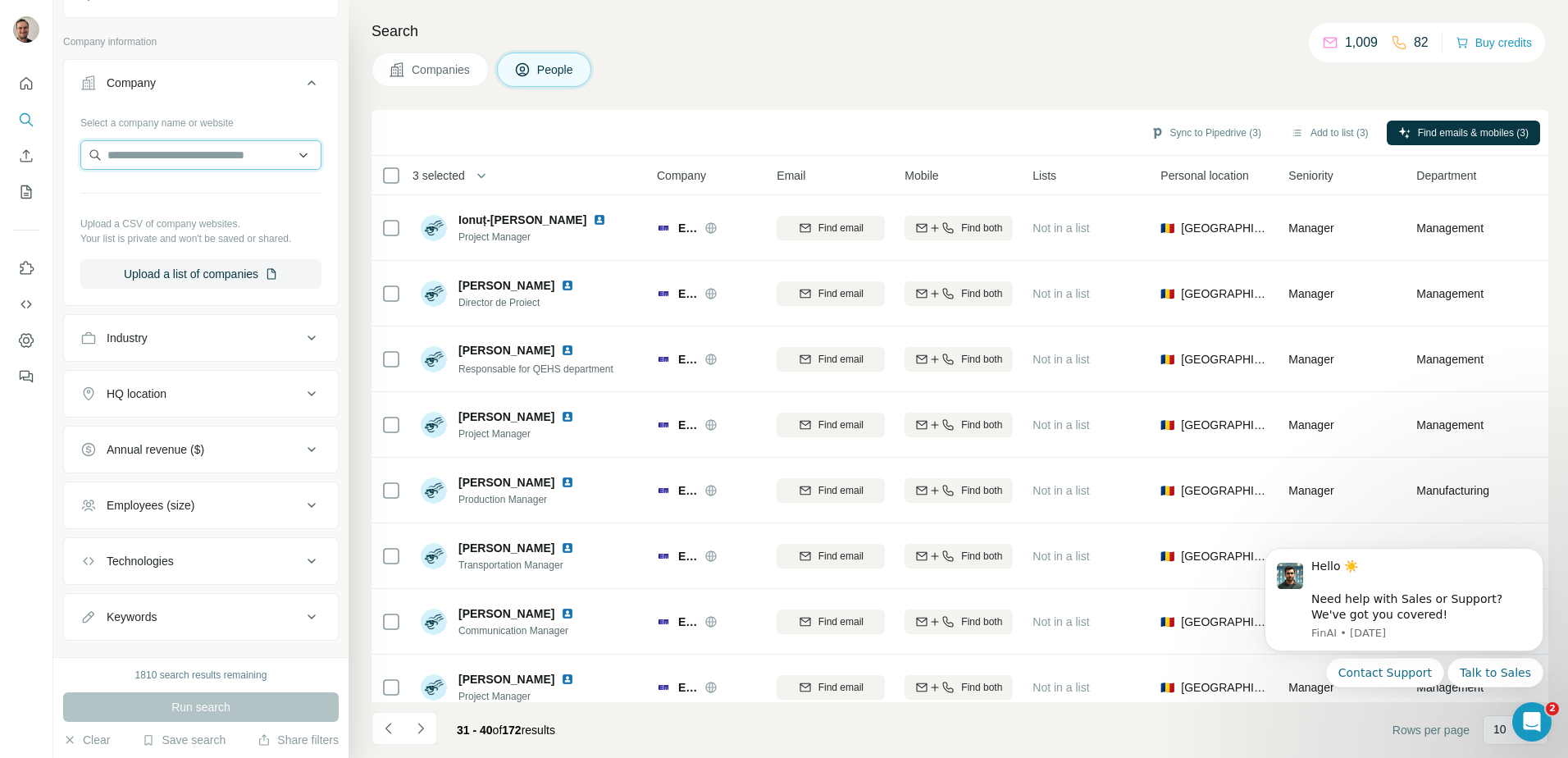
click at [150, 158] on input "text" at bounding box center [201, 155] width 241 height 29
type input "******"
drag, startPoint x: 152, startPoint y: 156, endPoint x: 112, endPoint y: 165, distance: 41.0
click at [109, 160] on input "******" at bounding box center [201, 155] width 241 height 29
click at [165, 151] on input "text" at bounding box center [201, 155] width 241 height 29
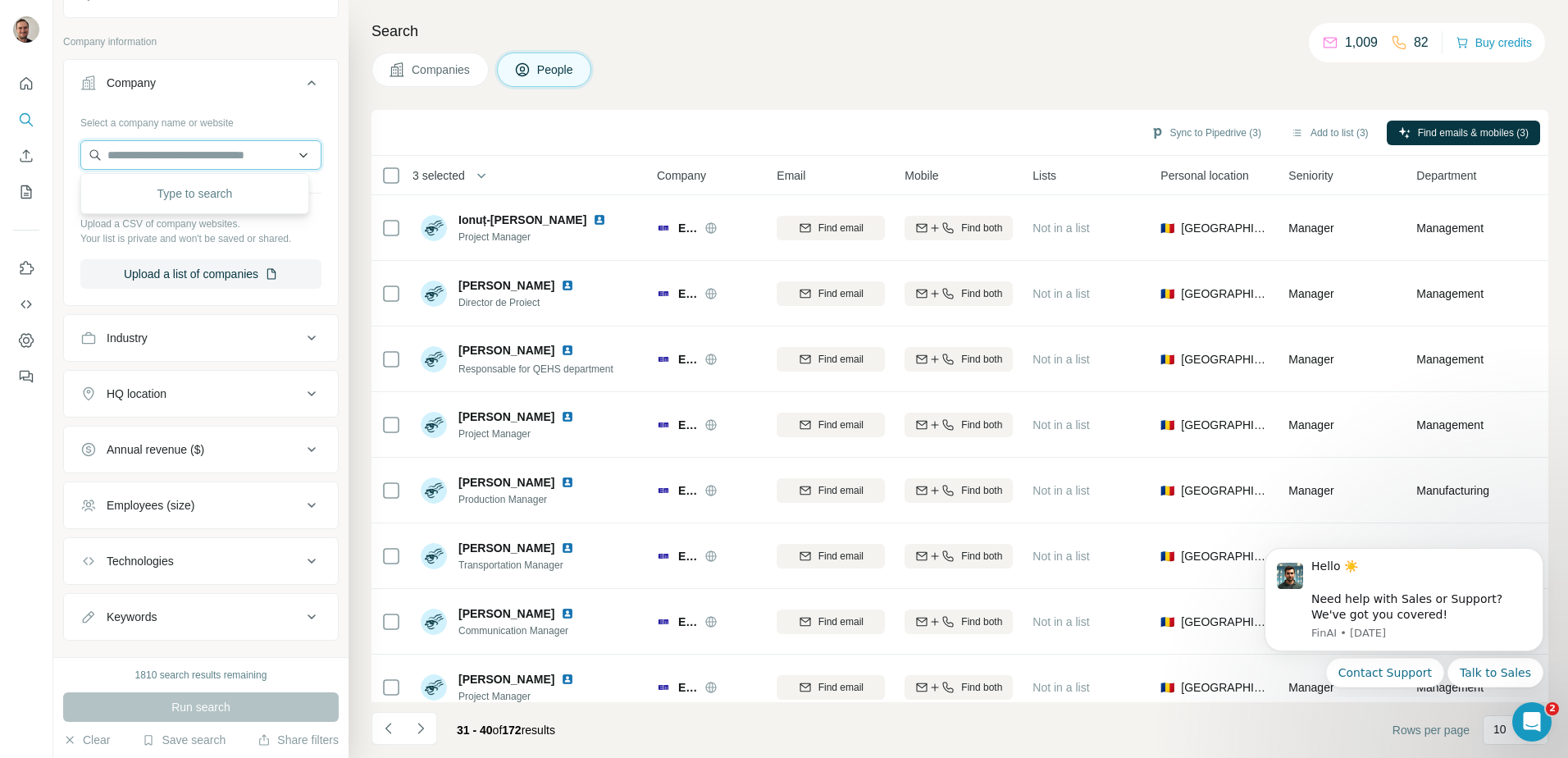
paste input "*********"
drag, startPoint x: 235, startPoint y: 164, endPoint x: 102, endPoint y: 151, distance: 133.6
click at [102, 153] on input "*********" at bounding box center [201, 155] width 241 height 29
drag, startPoint x: 175, startPoint y: 156, endPoint x: 100, endPoint y: 155, distance: 75.0
click at [100, 155] on input "**********" at bounding box center [201, 155] width 241 height 29
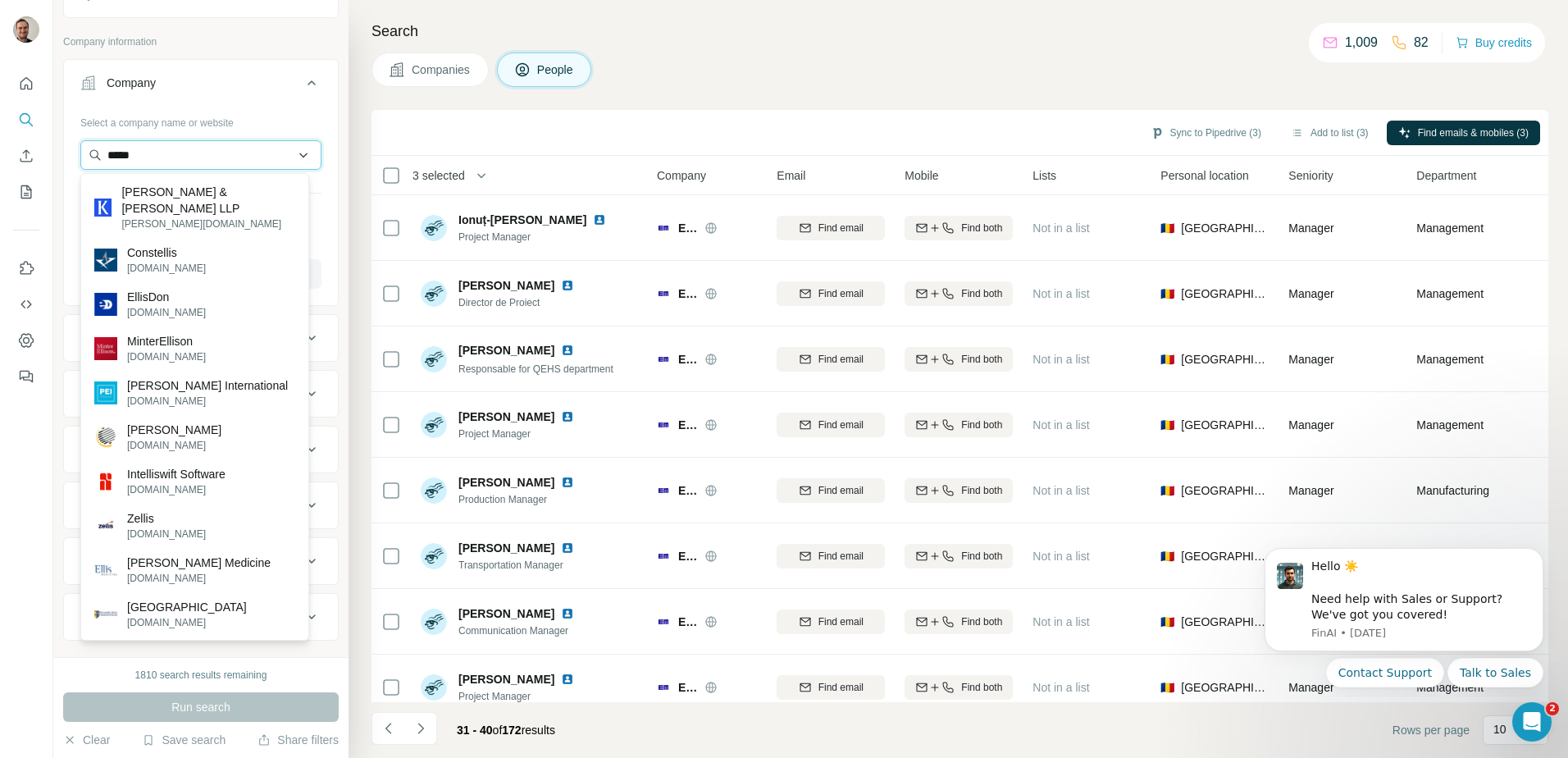
click at [163, 155] on input "*****" at bounding box center [201, 155] width 241 height 29
type input "**********"
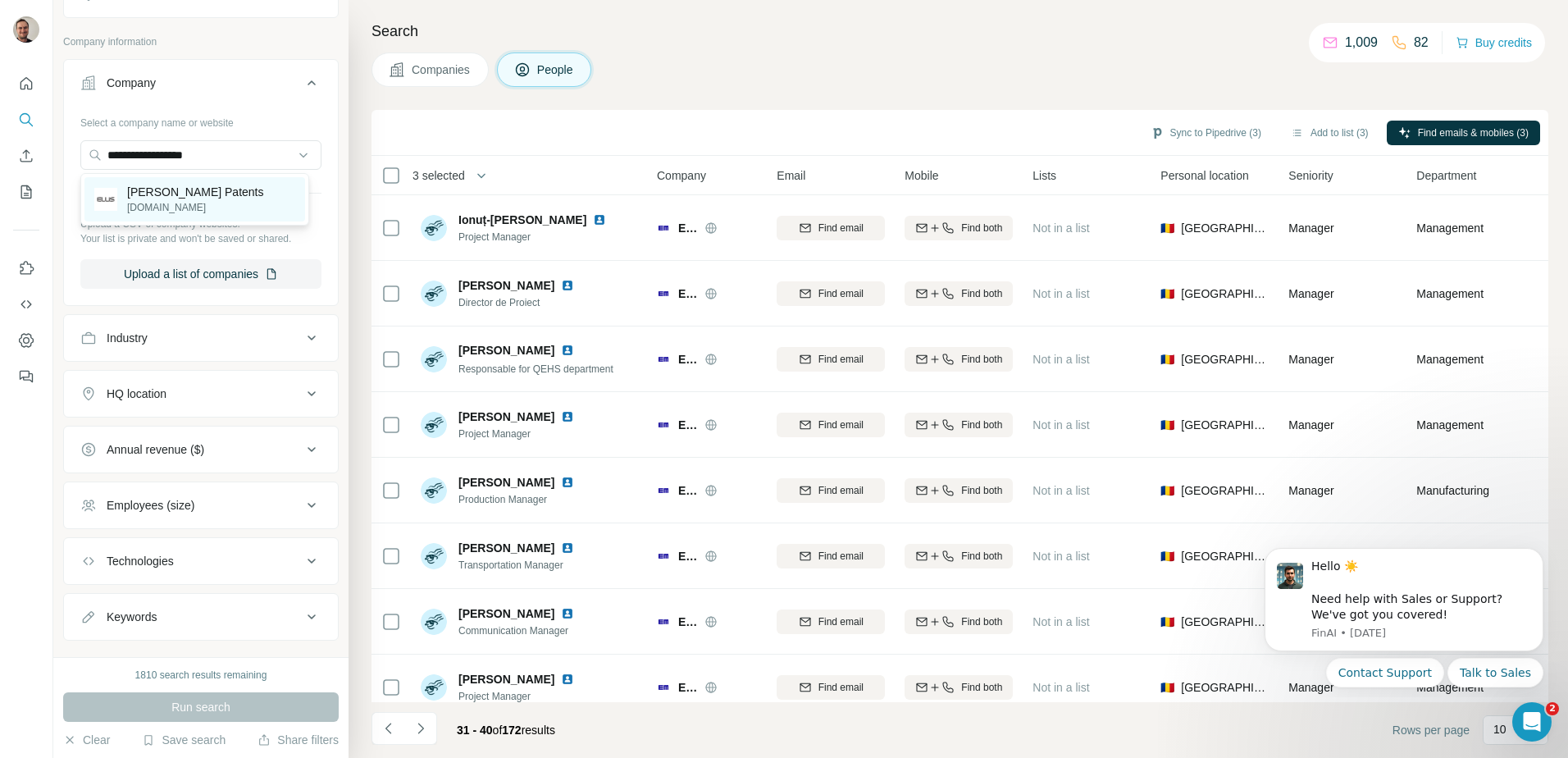
click at [178, 198] on p "[PERSON_NAME] Patents" at bounding box center [196, 192] width 137 height 17
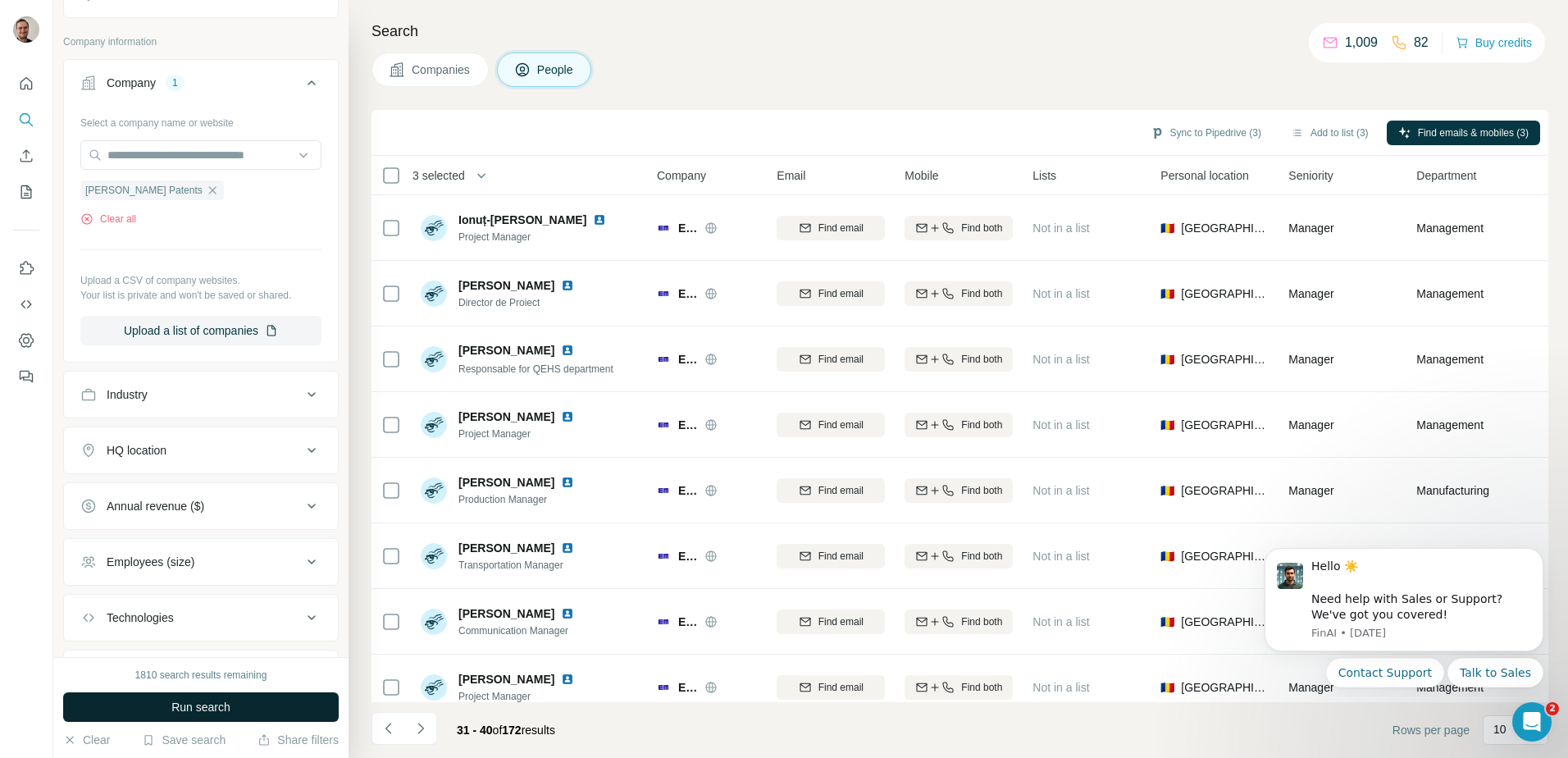
click at [222, 711] on span "Run search" at bounding box center [201, 707] width 59 height 17
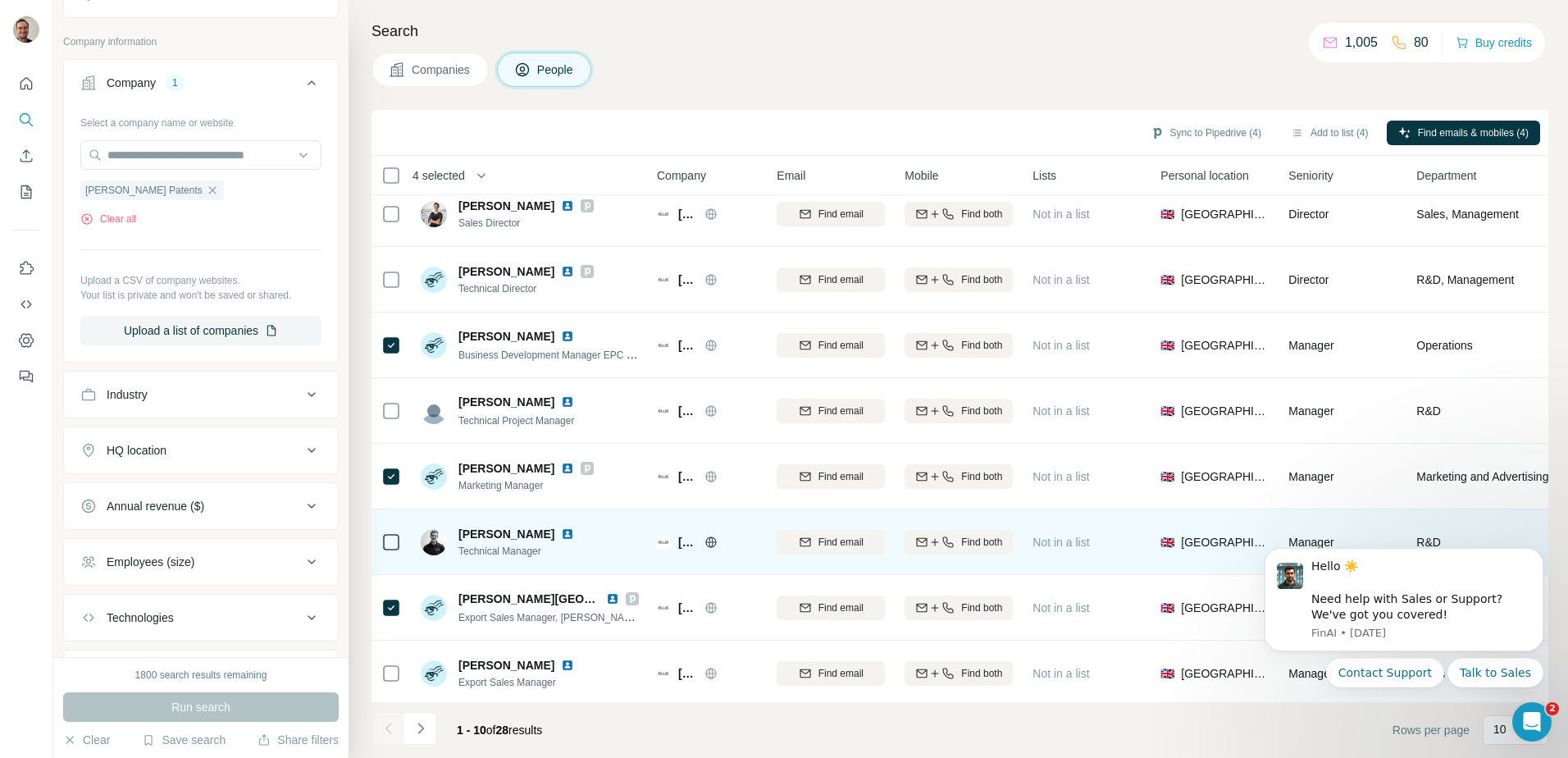
scroll to position [158, 0]
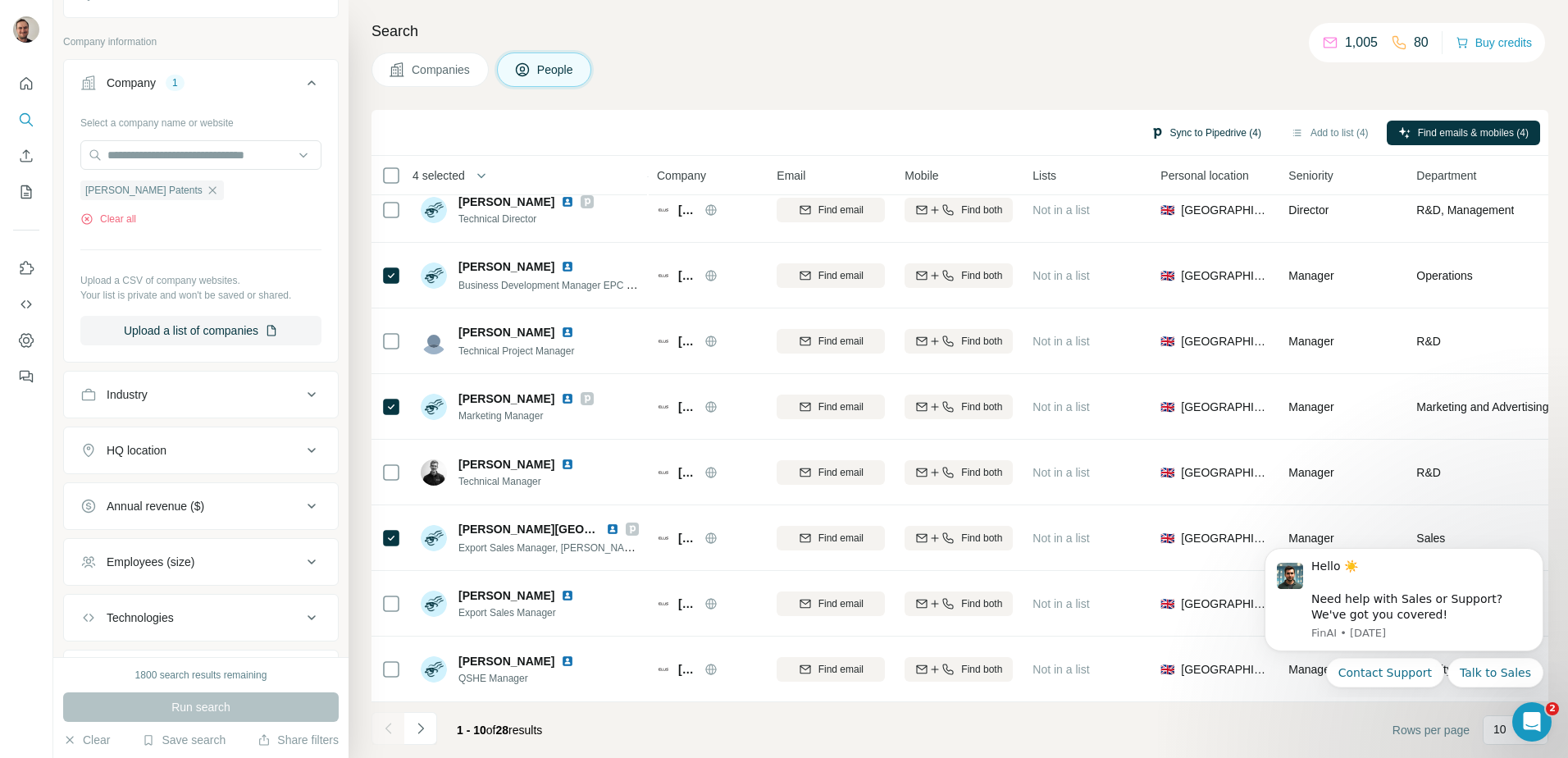
click at [1196, 135] on button "Sync to Pipedrive (4)" at bounding box center [1206, 132] width 134 height 24
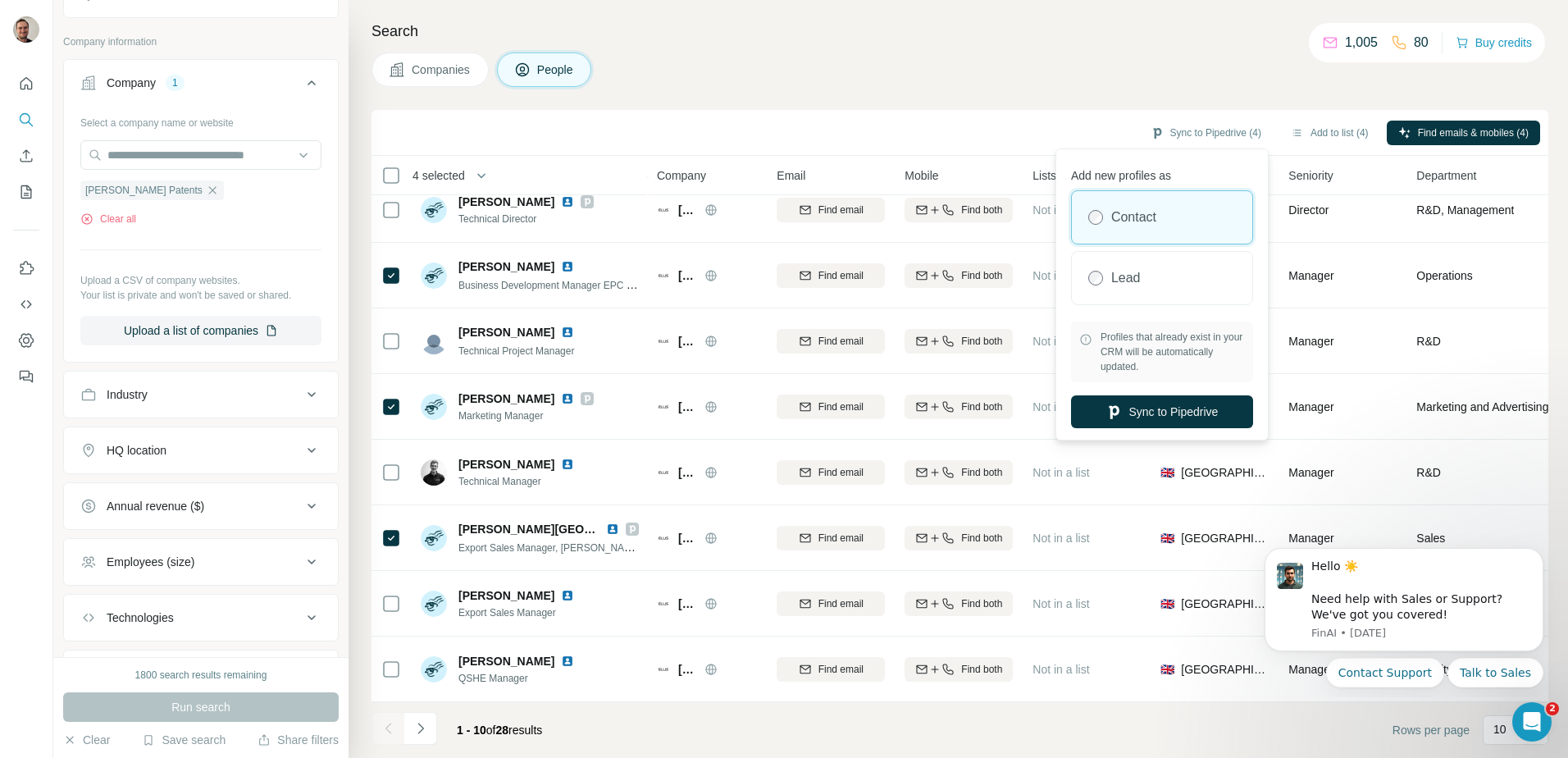
click at [1014, 137] on div "Sync to Pipedrive (4) Add to list (4) Find emails & mobiles (4)" at bounding box center [960, 132] width 1161 height 28
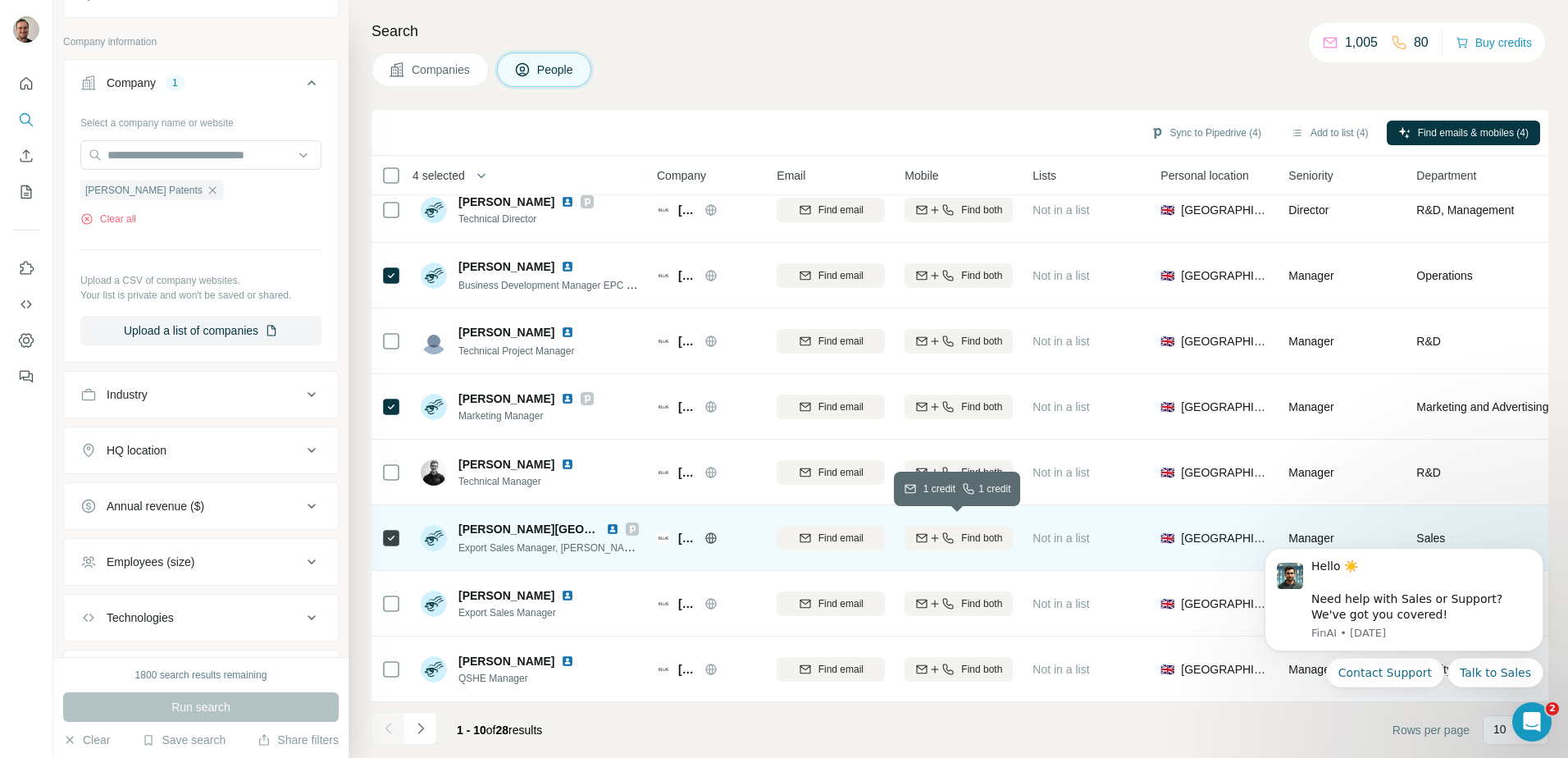
click at [989, 532] on span "Find both" at bounding box center [982, 538] width 41 height 15
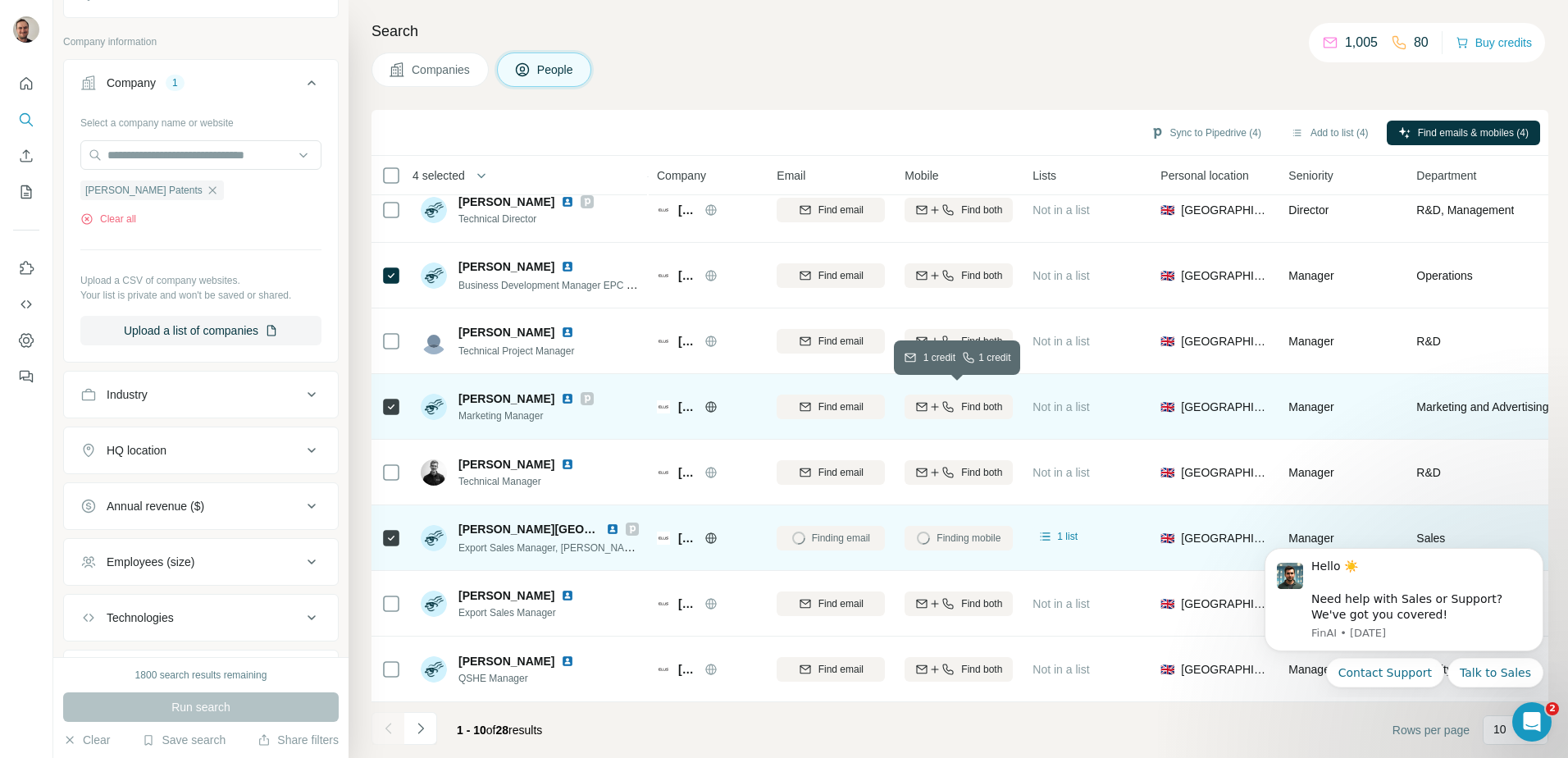
click at [988, 400] on span "Find both" at bounding box center [982, 406] width 41 height 15
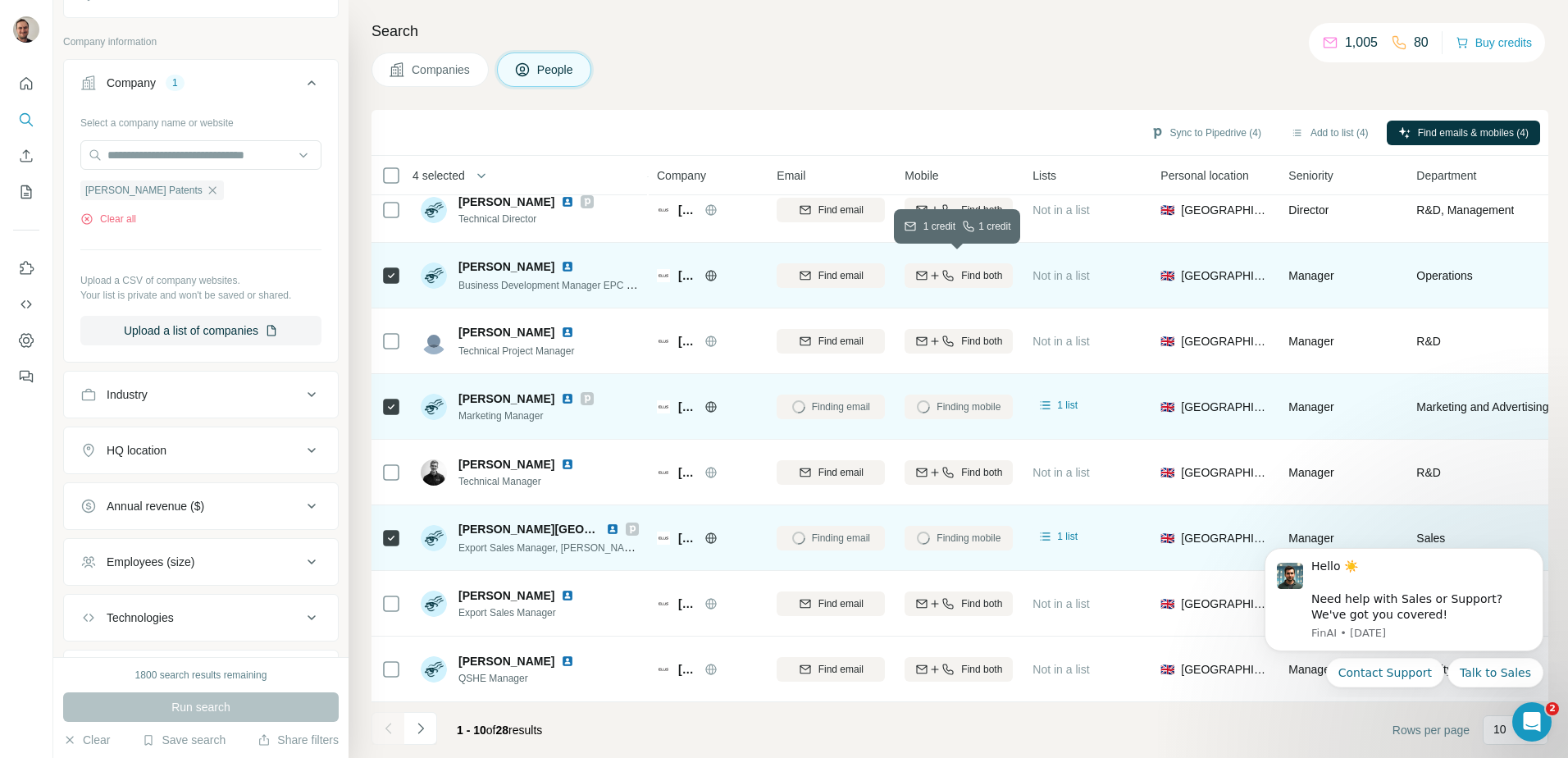
click at [975, 268] on span "Find both" at bounding box center [982, 275] width 41 height 15
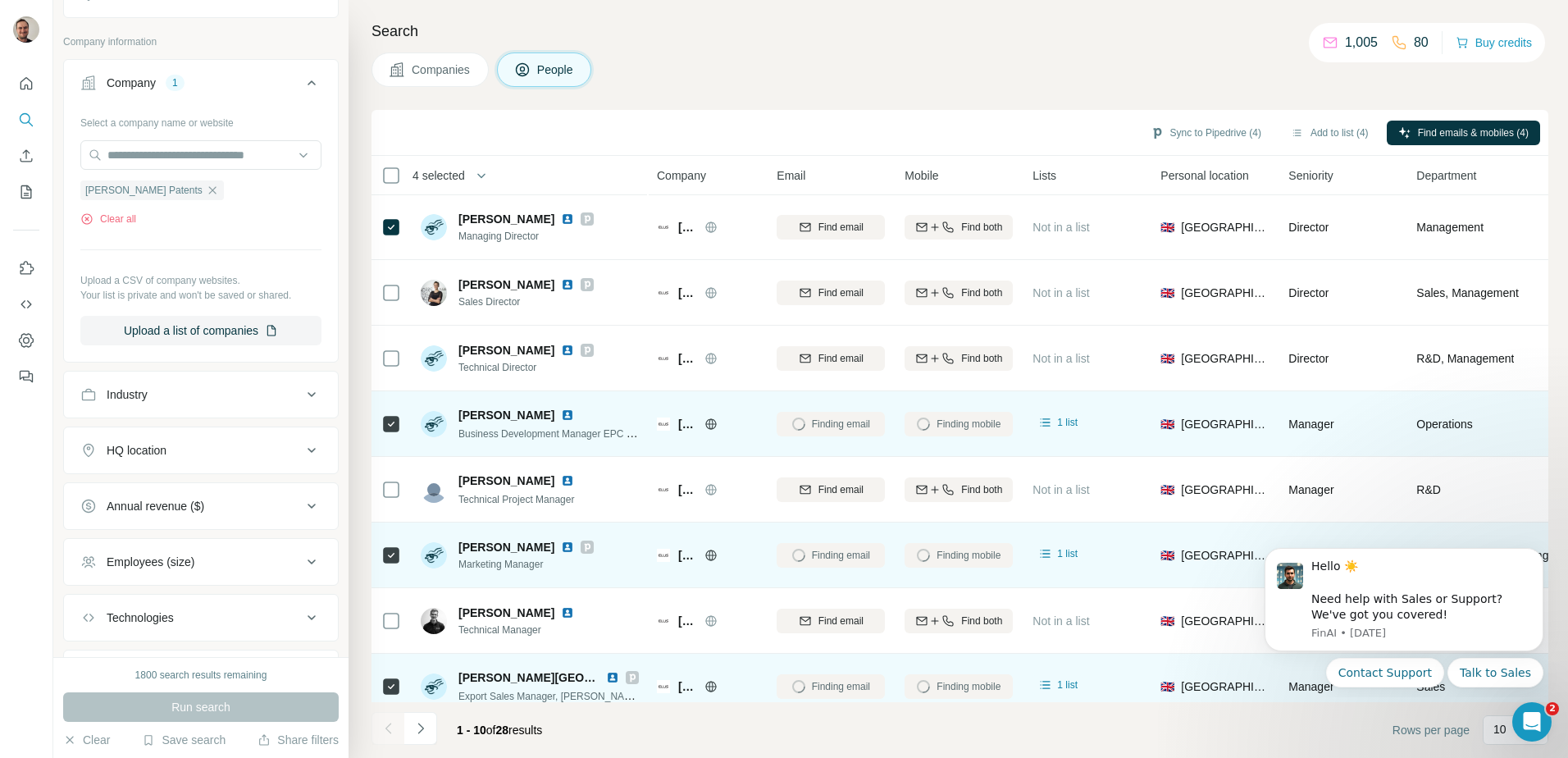
scroll to position [0, 0]
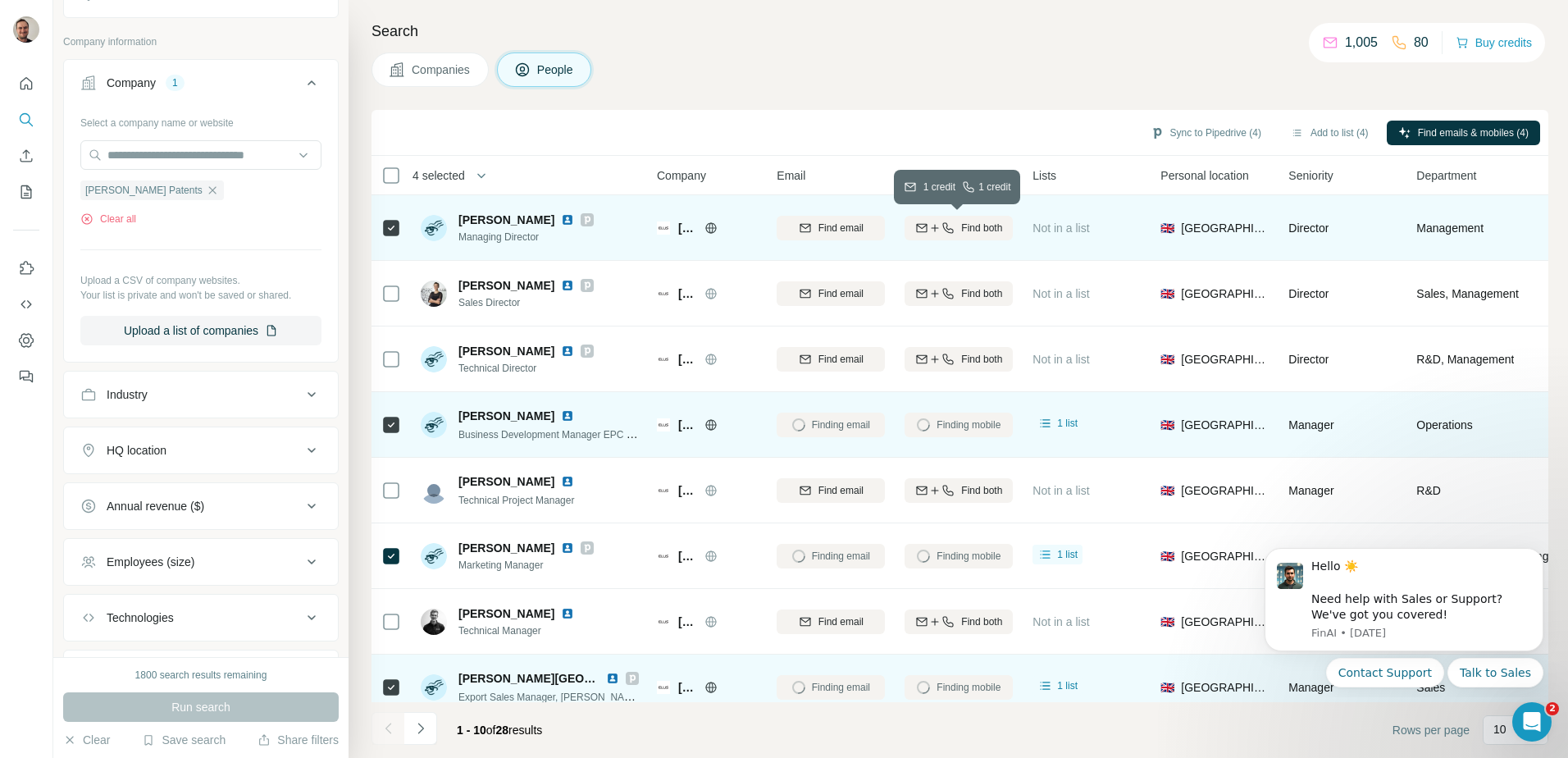
click at [978, 231] on span "Find both" at bounding box center [982, 227] width 41 height 15
click at [1214, 131] on button "Sync to Pipedrive (4)" at bounding box center [1206, 132] width 134 height 24
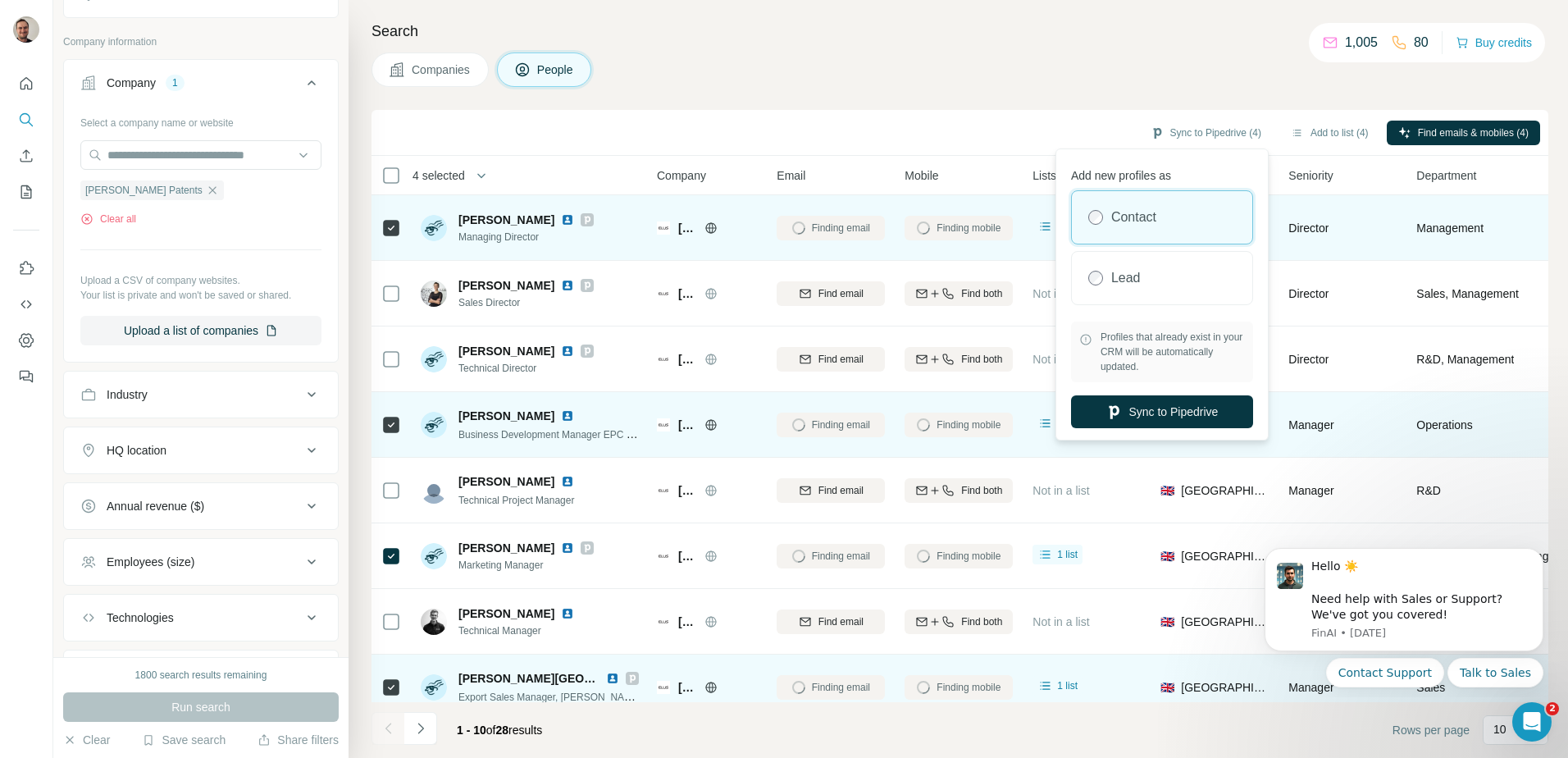
click at [1147, 219] on label "Contact" at bounding box center [1134, 217] width 45 height 20
click at [1134, 413] on button "Sync to Pipedrive" at bounding box center [1163, 412] width 182 height 33
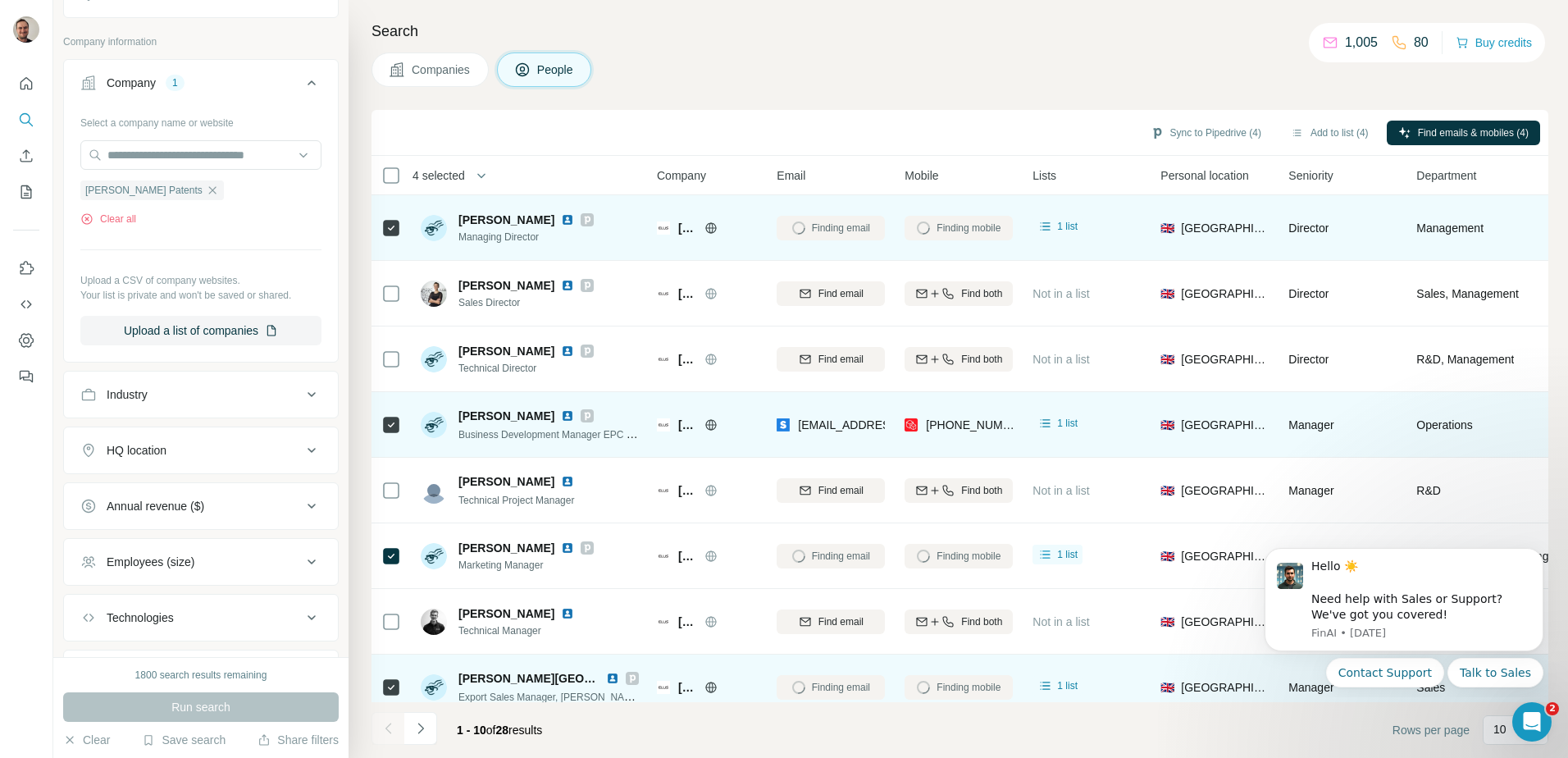
scroll to position [328, 0]
click at [170, 158] on input "text" at bounding box center [201, 155] width 241 height 29
click at [208, 95] on button "Company 1" at bounding box center [201, 86] width 274 height 46
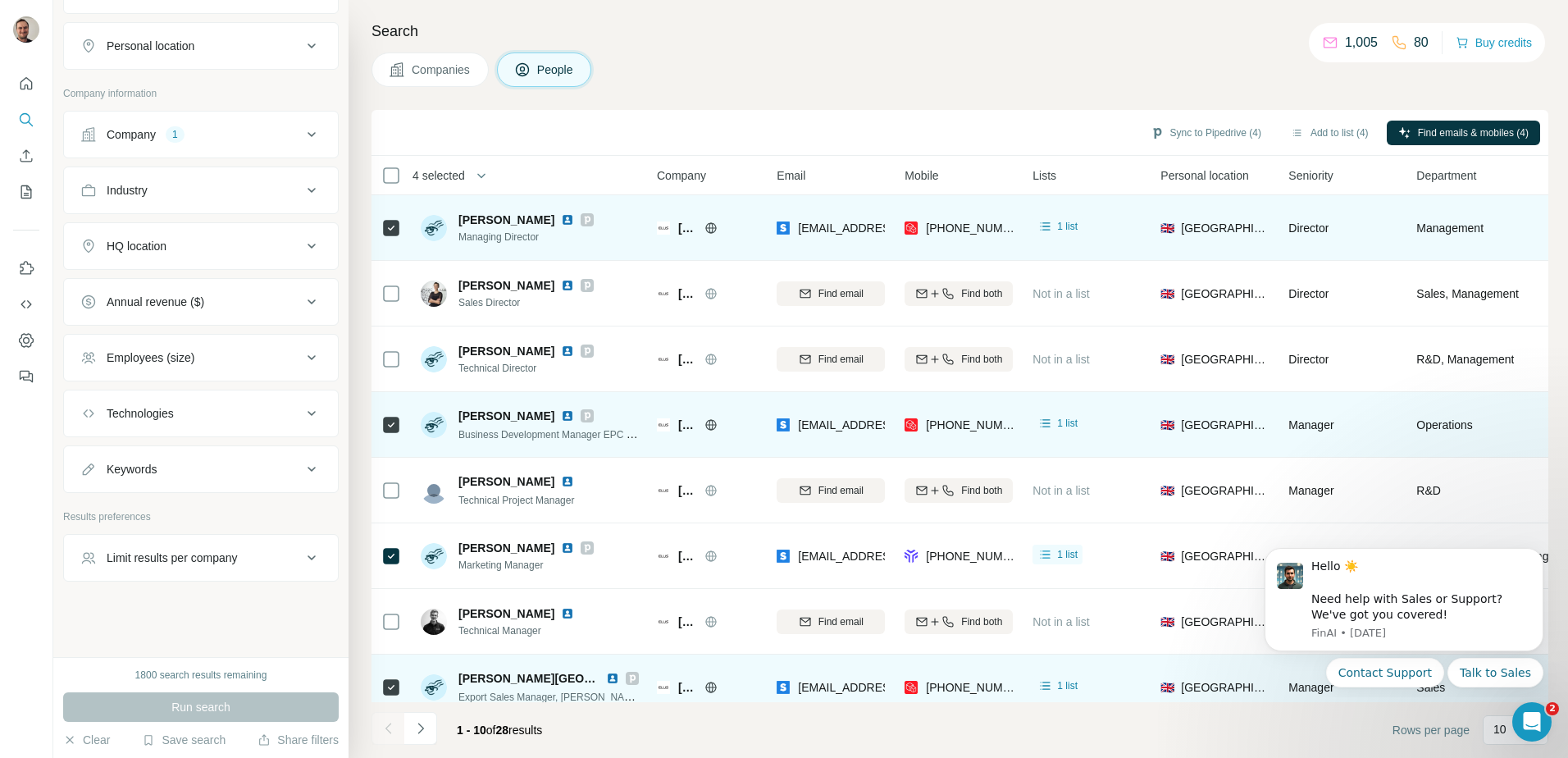
scroll to position [276, 0]
click at [184, 136] on div "1" at bounding box center [174, 134] width 19 height 15
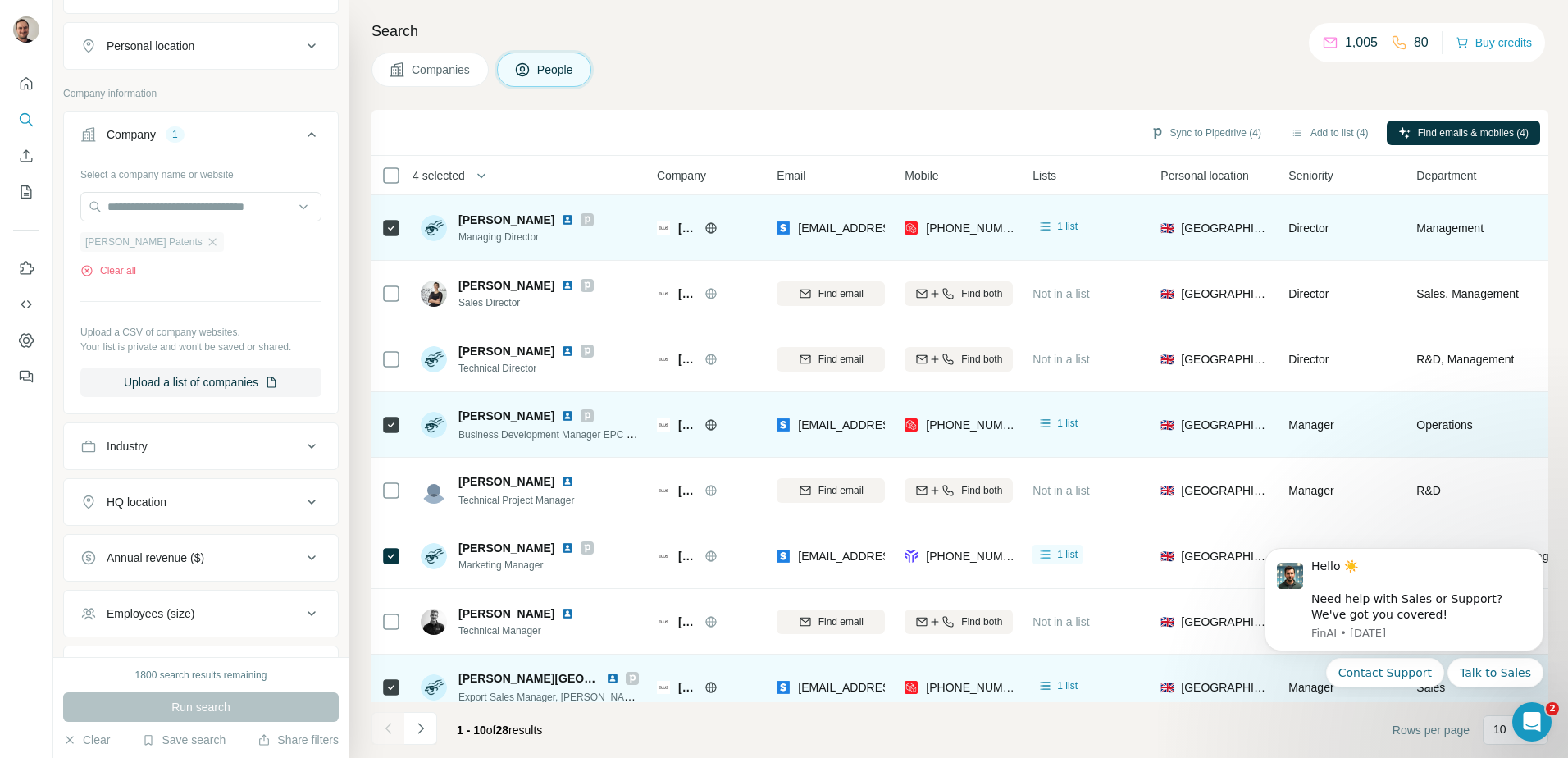
scroll to position [328, 0]
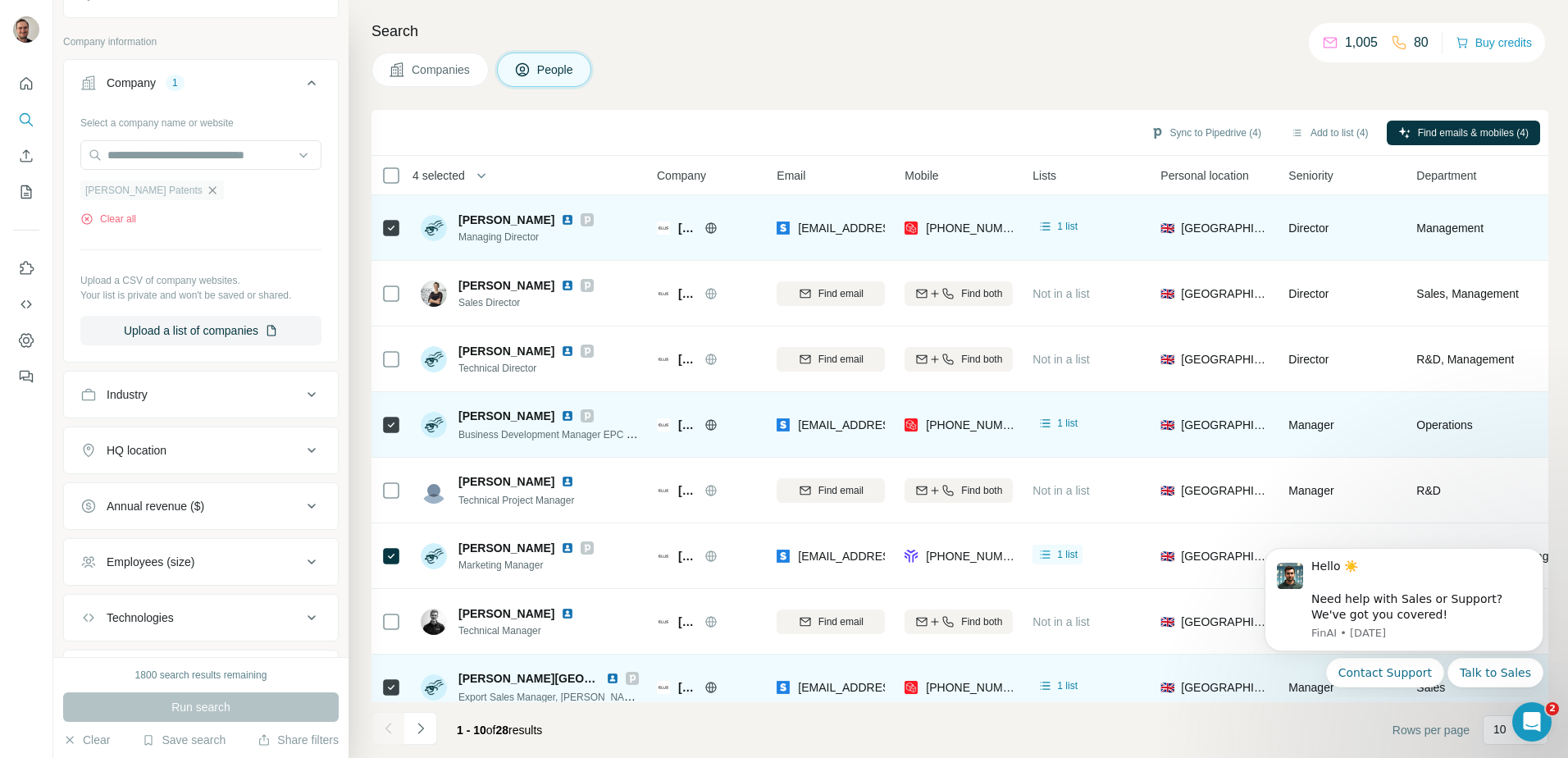
click at [206, 187] on icon "button" at bounding box center [211, 190] width 13 height 13
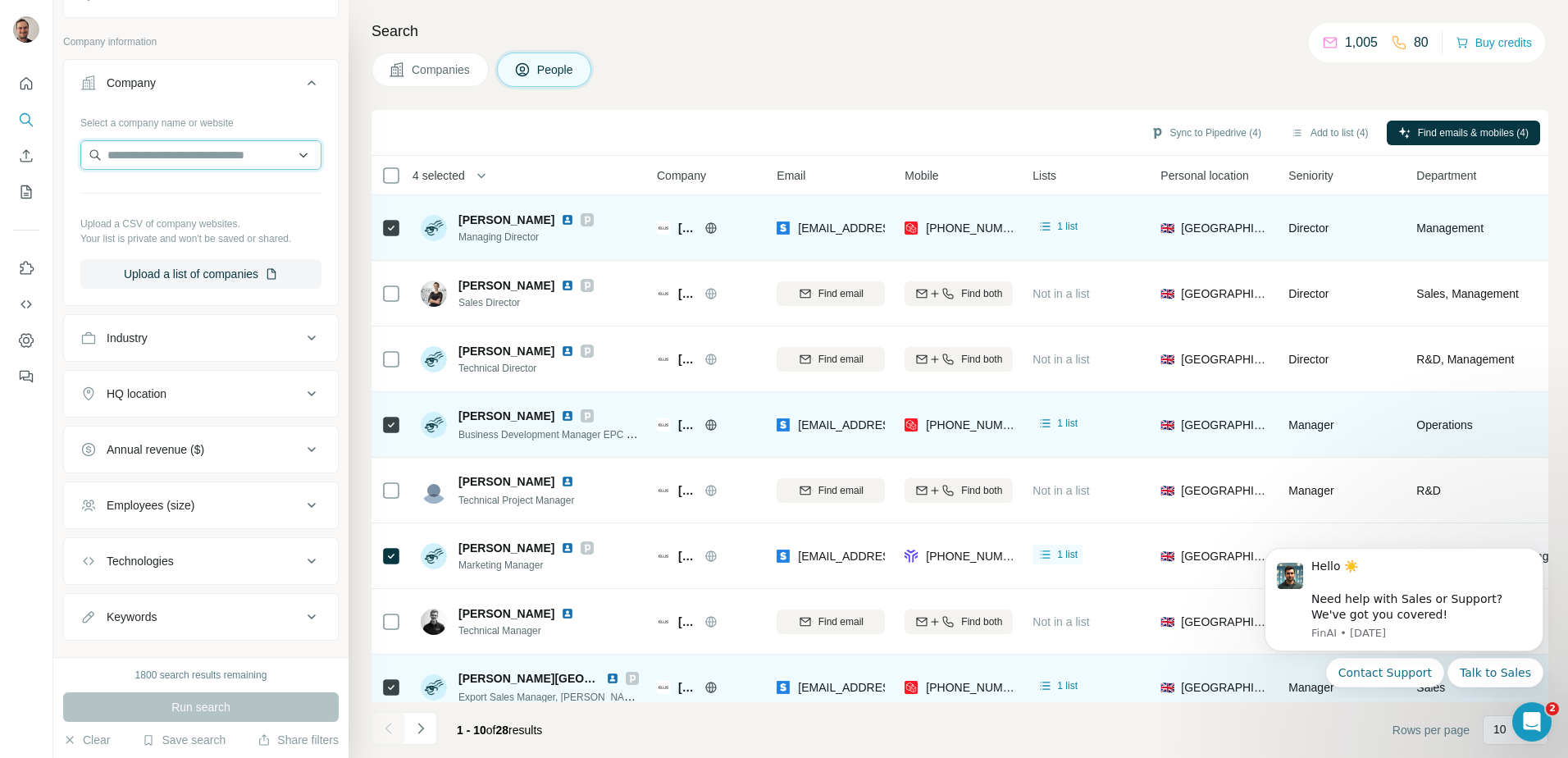
click at [145, 155] on input "text" at bounding box center [201, 155] width 241 height 29
type input "********"
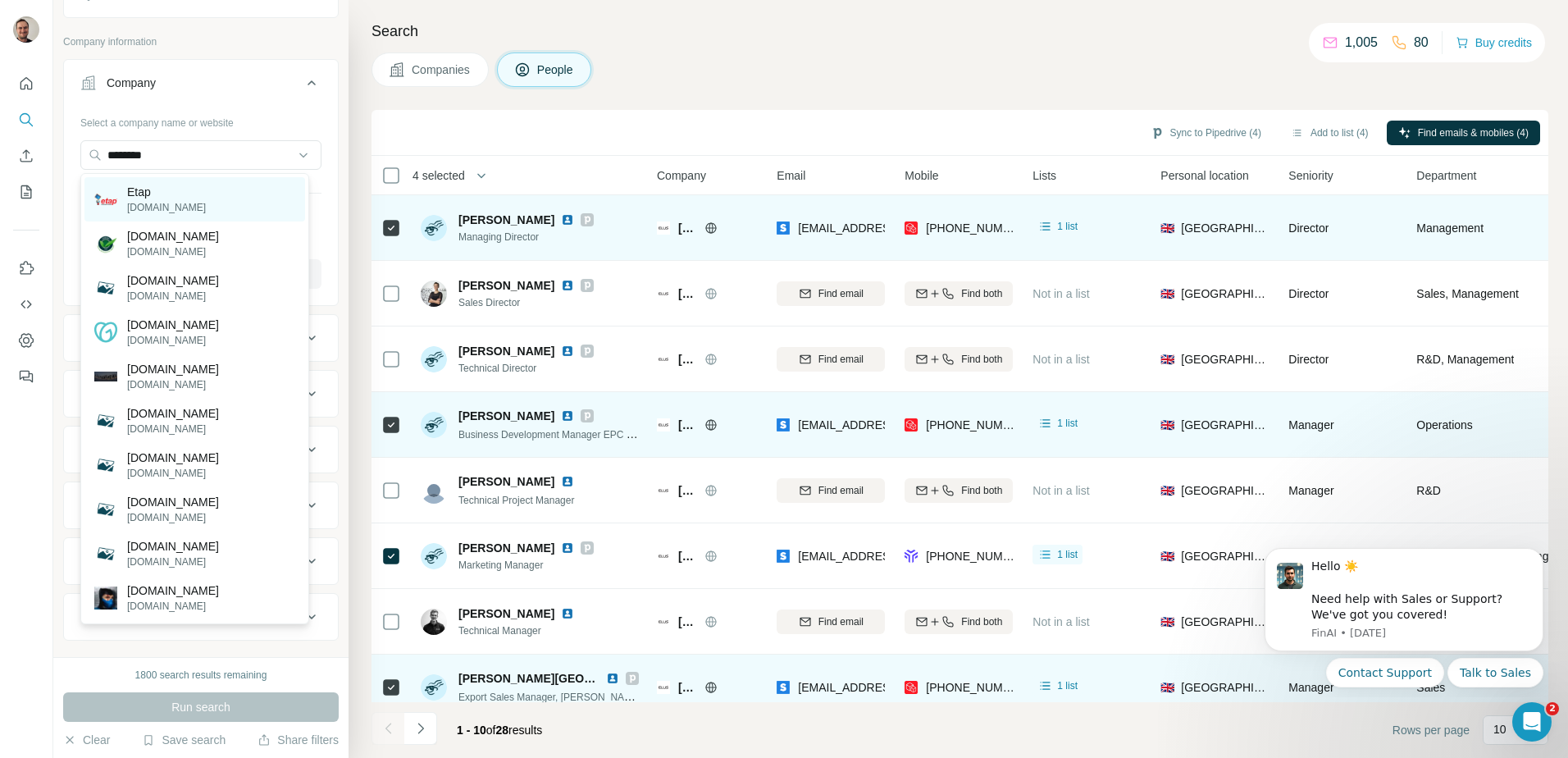
click at [152, 206] on p "[DOMAIN_NAME]" at bounding box center [166, 207] width 78 height 15
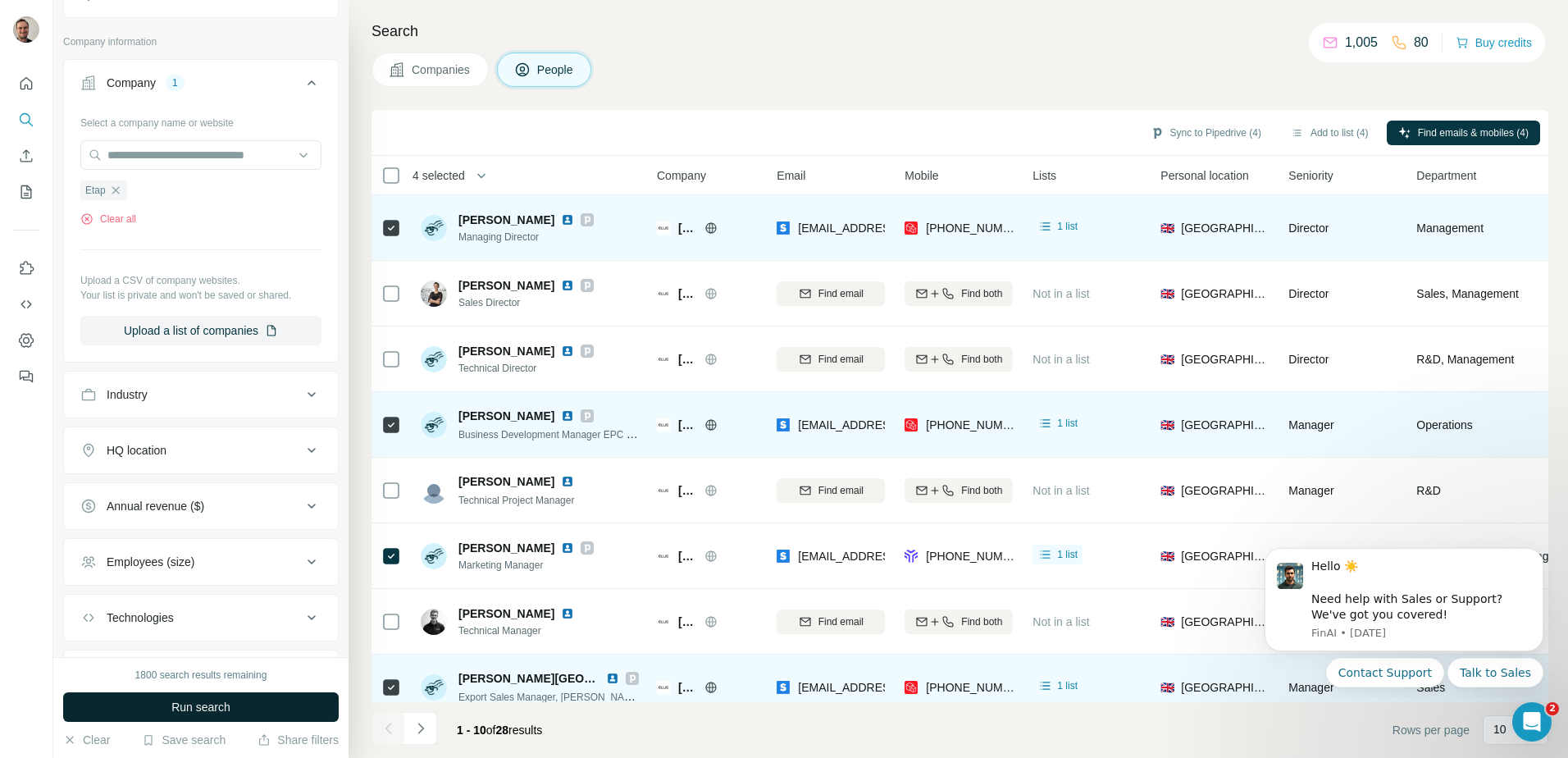
click at [271, 704] on button "Run search" at bounding box center [202, 707] width 276 height 29
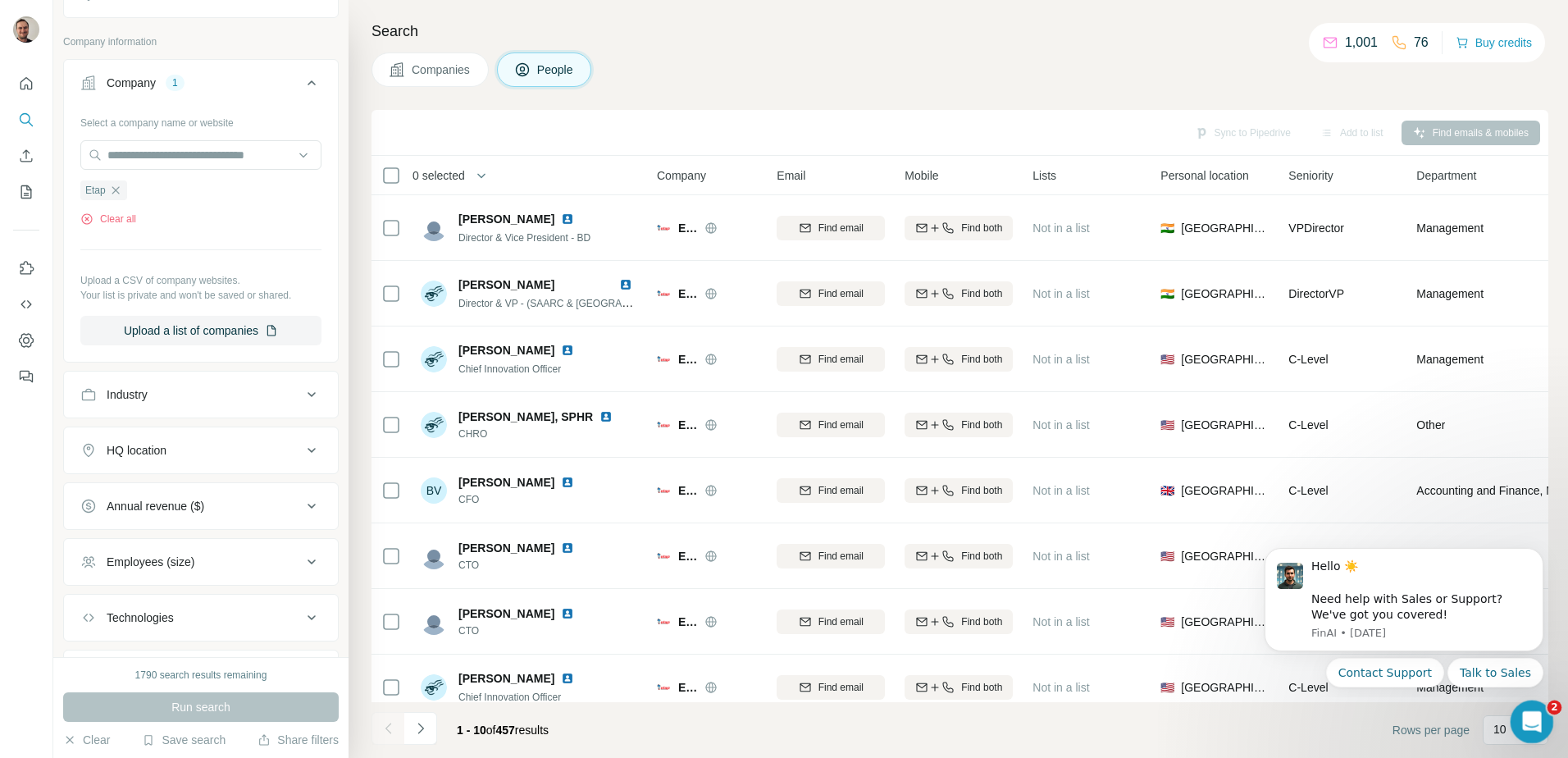
click at [1521, 723] on icon "Open Intercom Messenger" at bounding box center [1531, 721] width 27 height 27
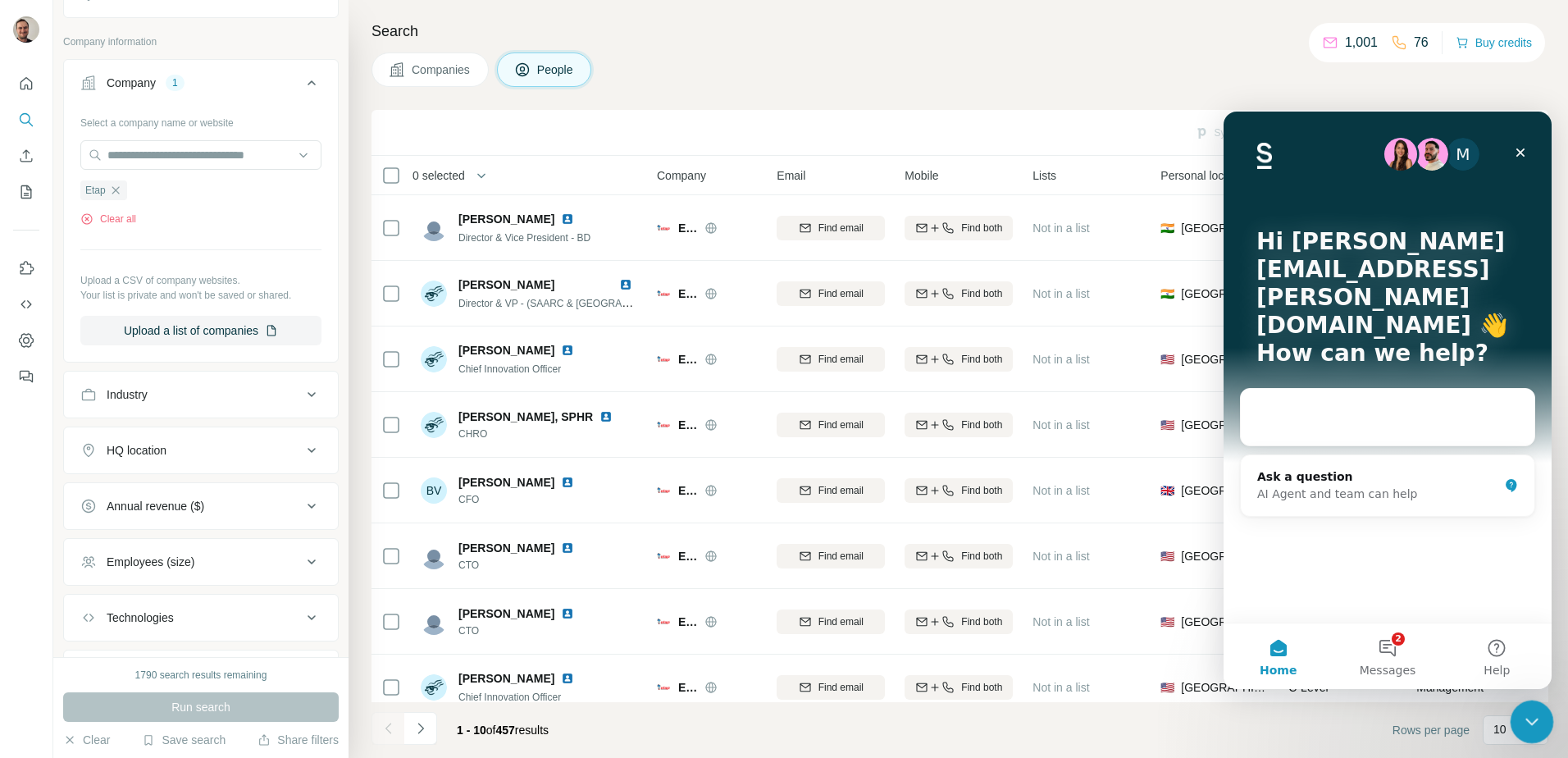
click at [1521, 721] on icon "Close Intercom Messenger" at bounding box center [1530, 720] width 20 height 20
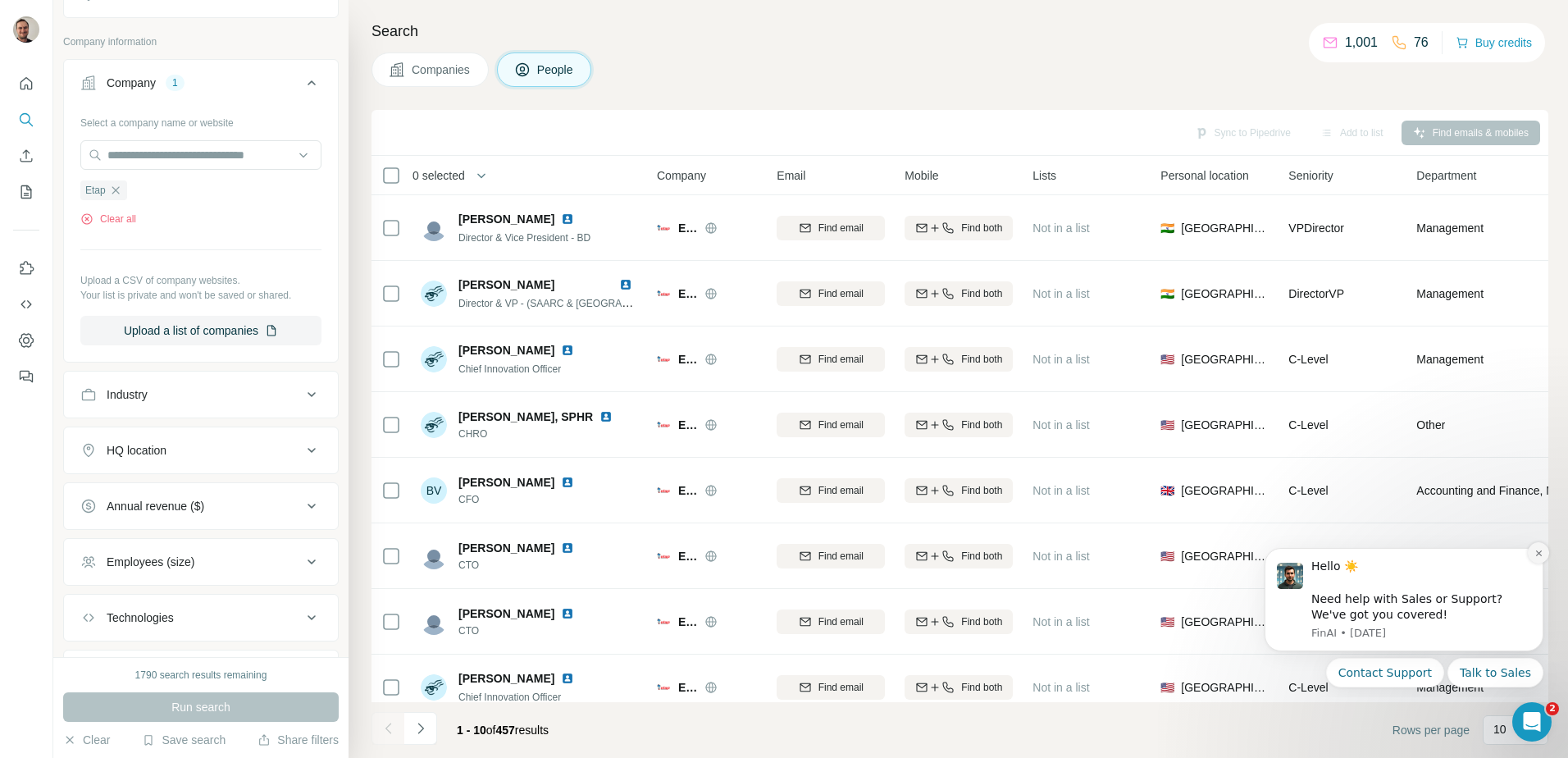
click at [1538, 551] on icon "Dismiss notification" at bounding box center [1539, 553] width 6 height 6
click at [1538, 555] on icon "Dismiss notification" at bounding box center [1539, 553] width 9 height 9
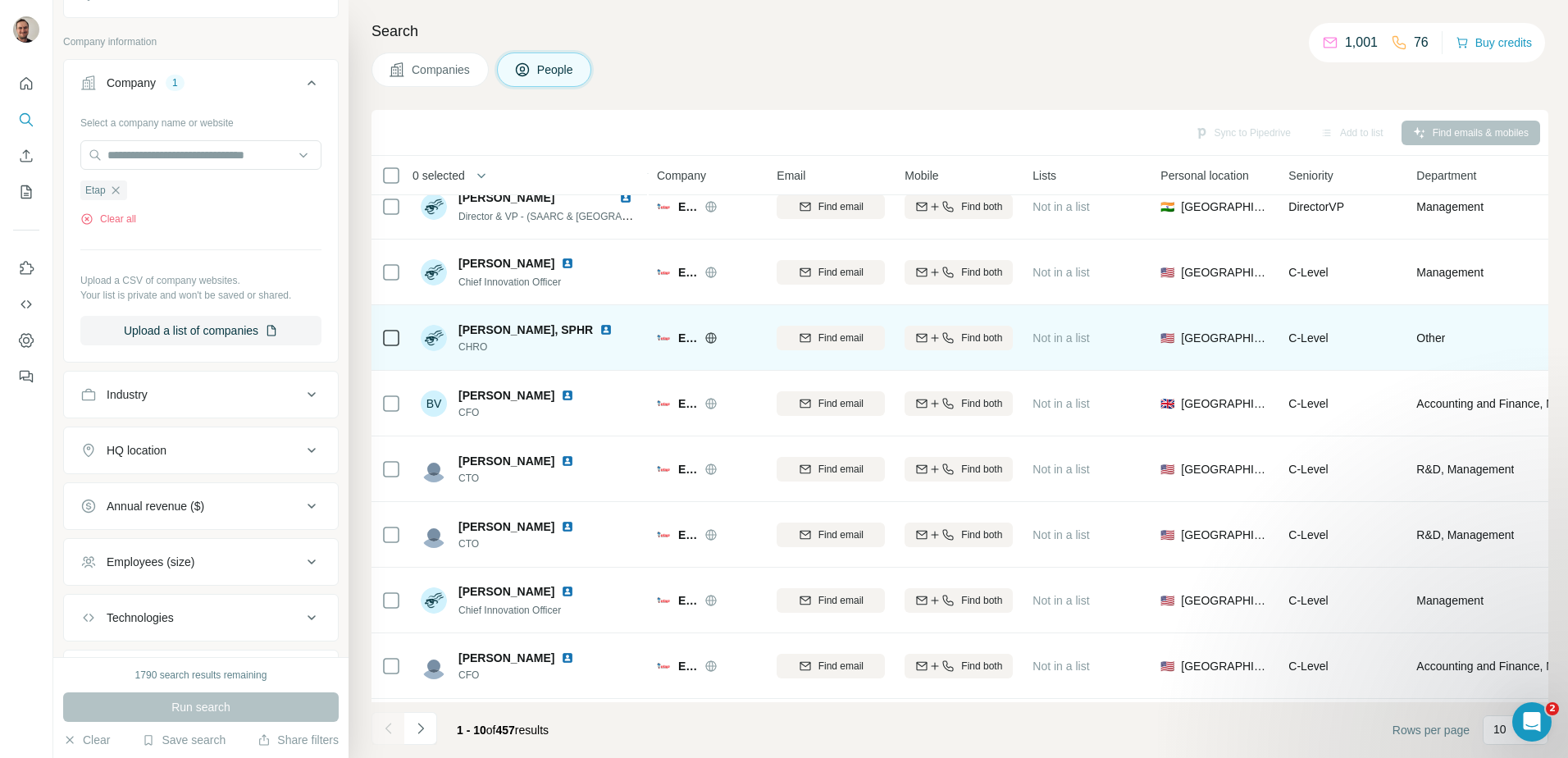
scroll to position [158, 0]
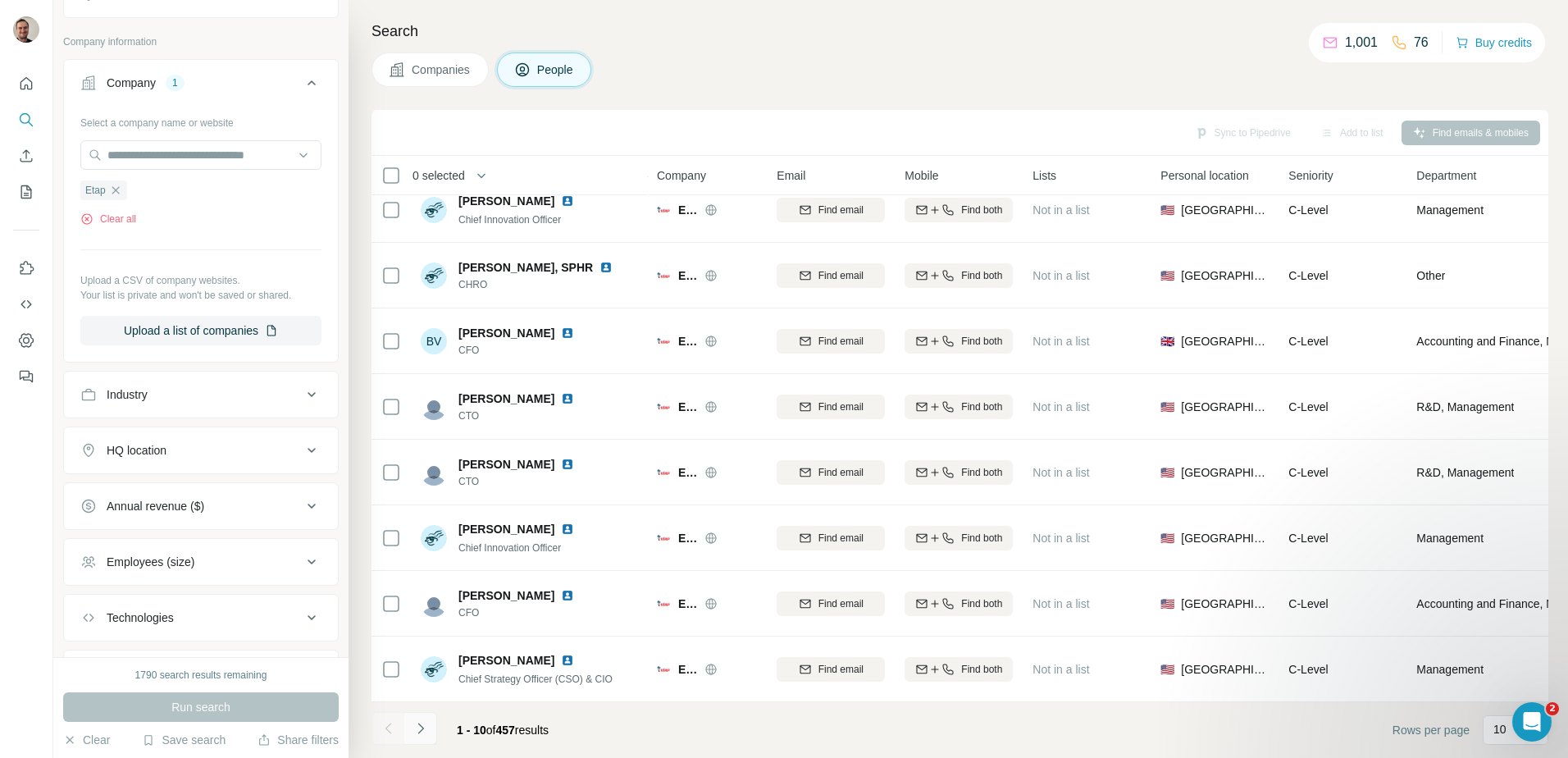
click at [409, 731] on button "Navigate to next page" at bounding box center [421, 729] width 33 height 33
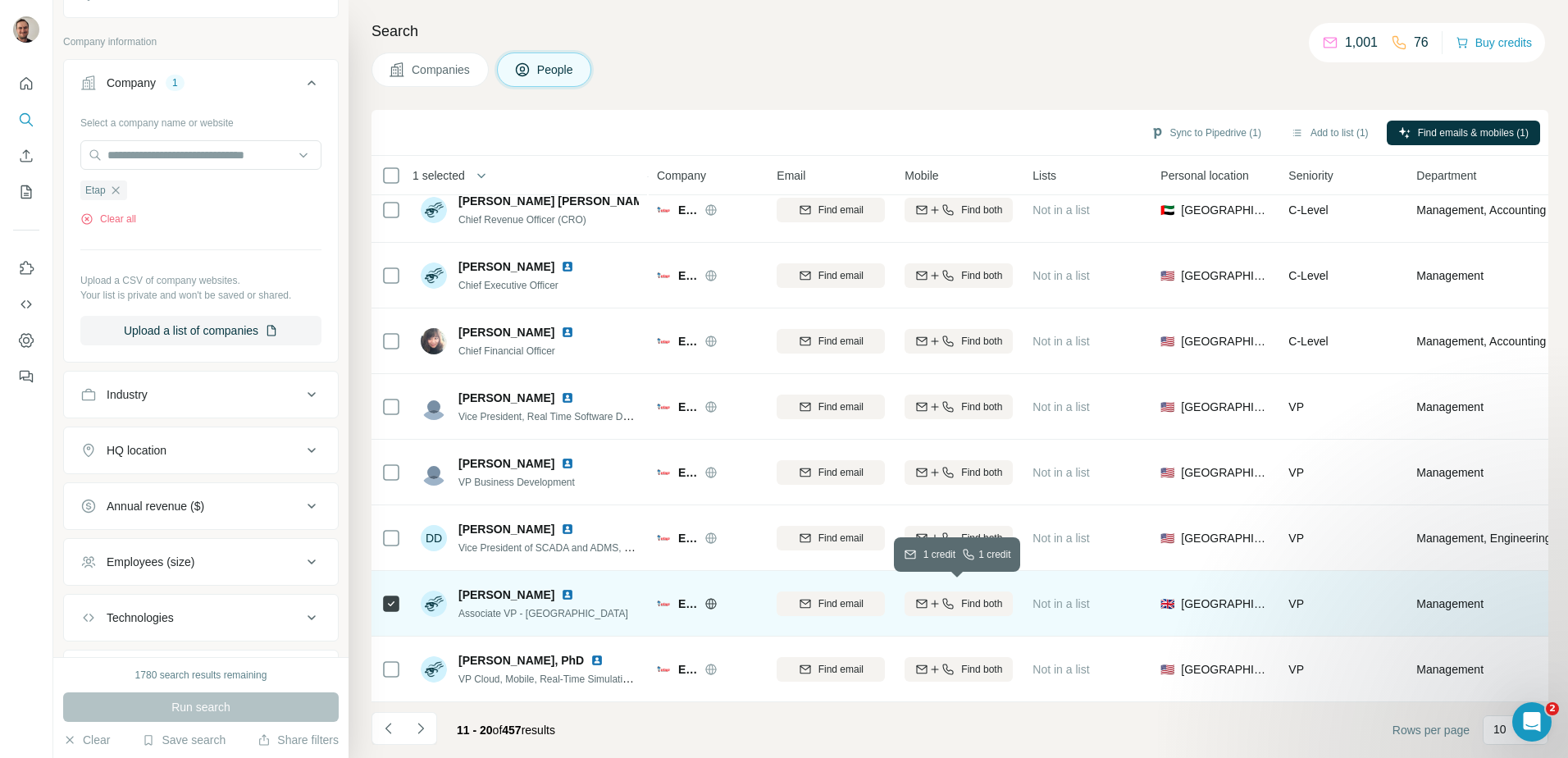
click at [981, 596] on span "Find both" at bounding box center [982, 603] width 41 height 15
click at [1239, 134] on button "Sync to Pipedrive (1)" at bounding box center [1206, 132] width 134 height 24
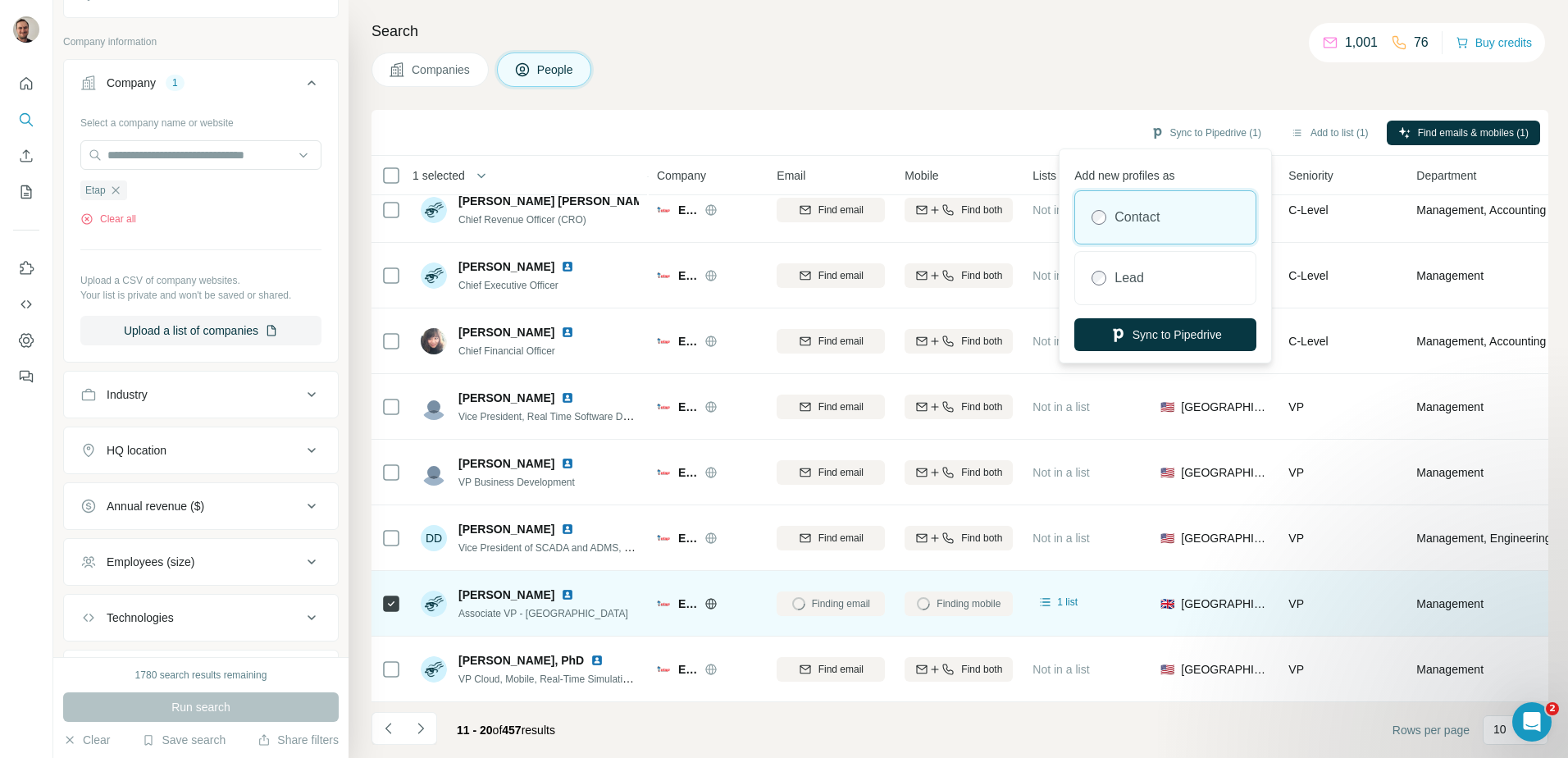
click at [1211, 222] on div "Contact" at bounding box center [1166, 217] width 180 height 53
click at [1183, 327] on button "Sync to Pipedrive" at bounding box center [1166, 335] width 182 height 33
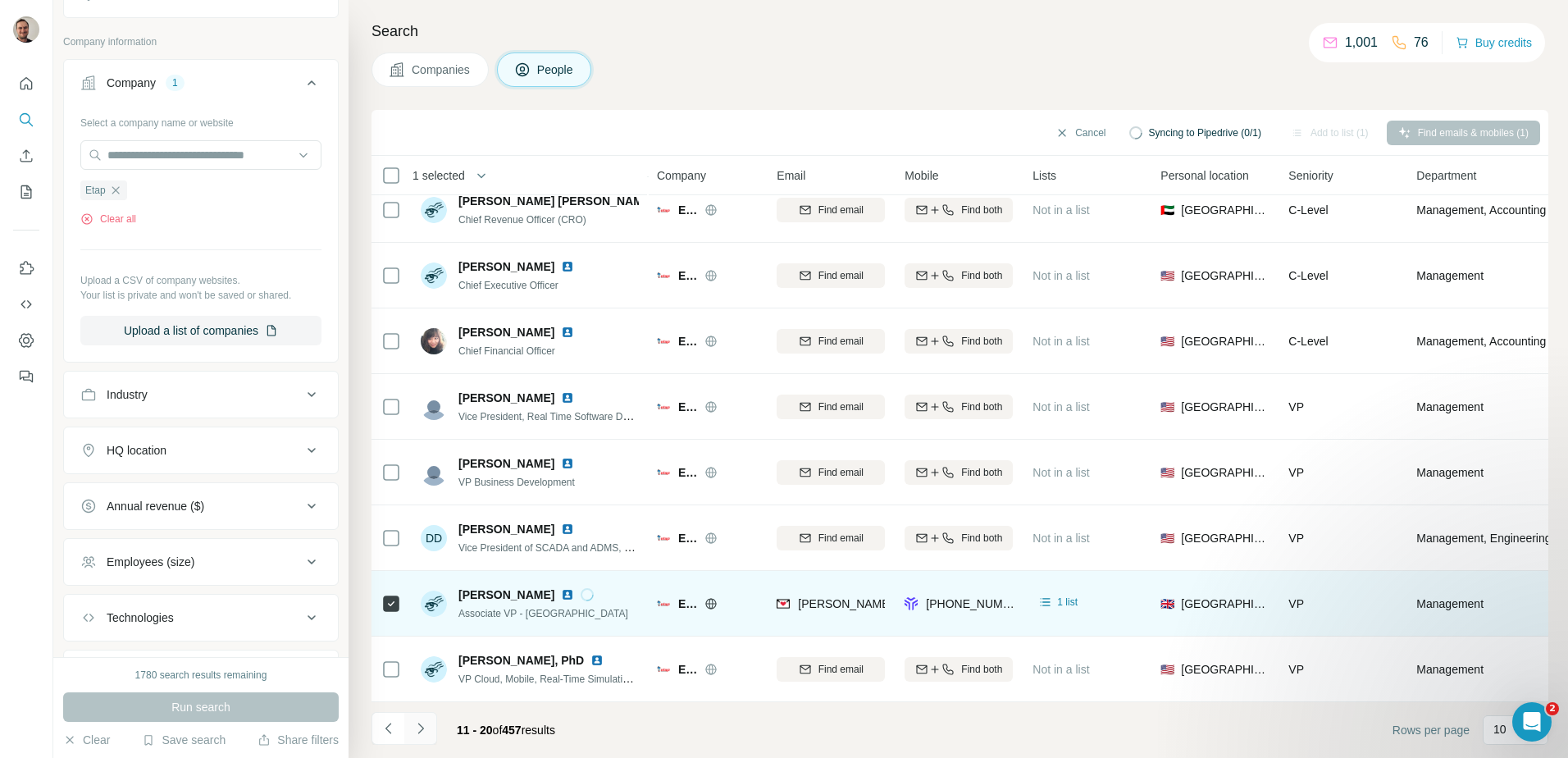
click at [419, 729] on icon "Navigate to next page" at bounding box center [421, 729] width 17 height 17
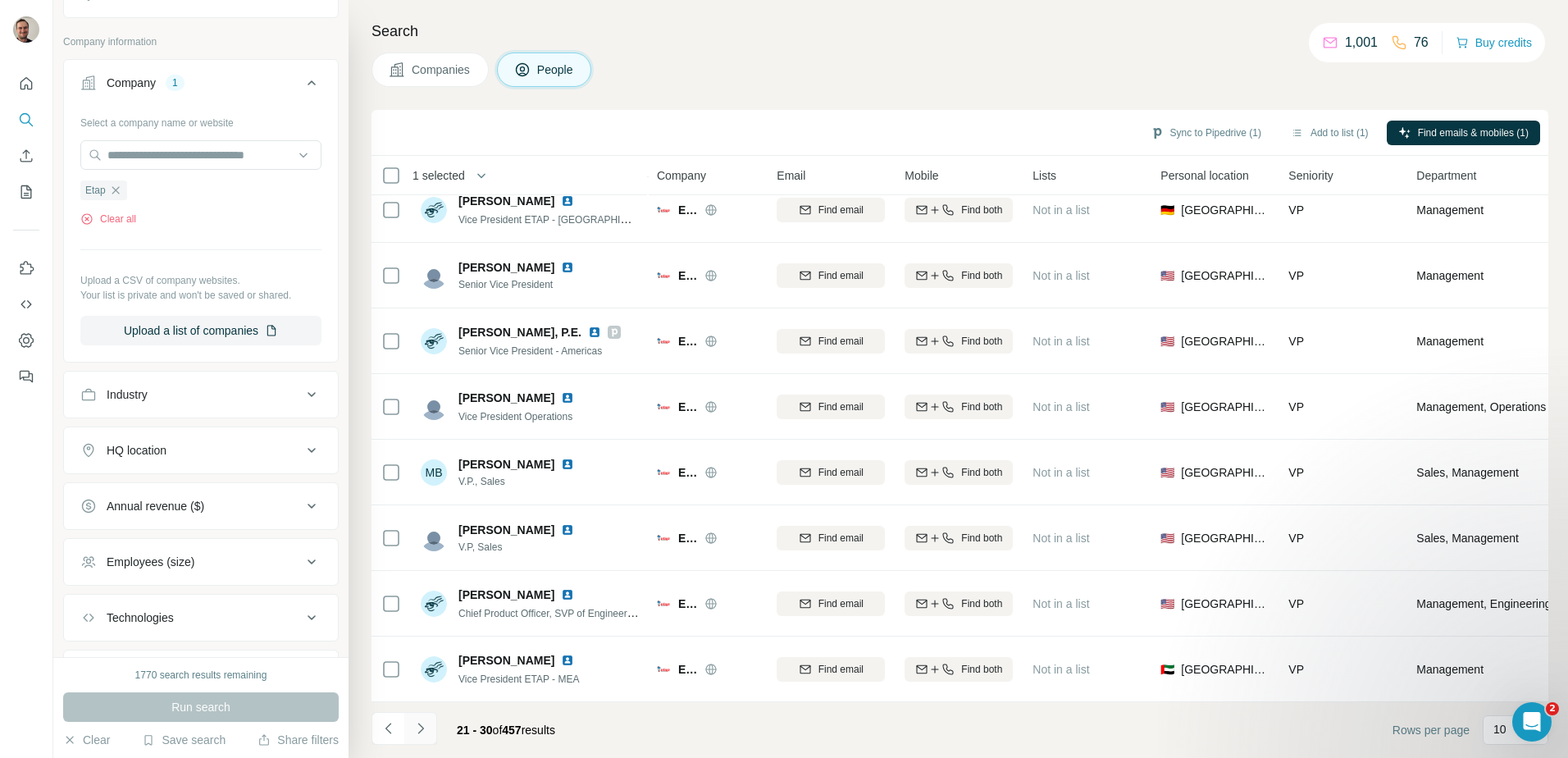
click at [418, 738] on button "Navigate to next page" at bounding box center [421, 729] width 33 height 33
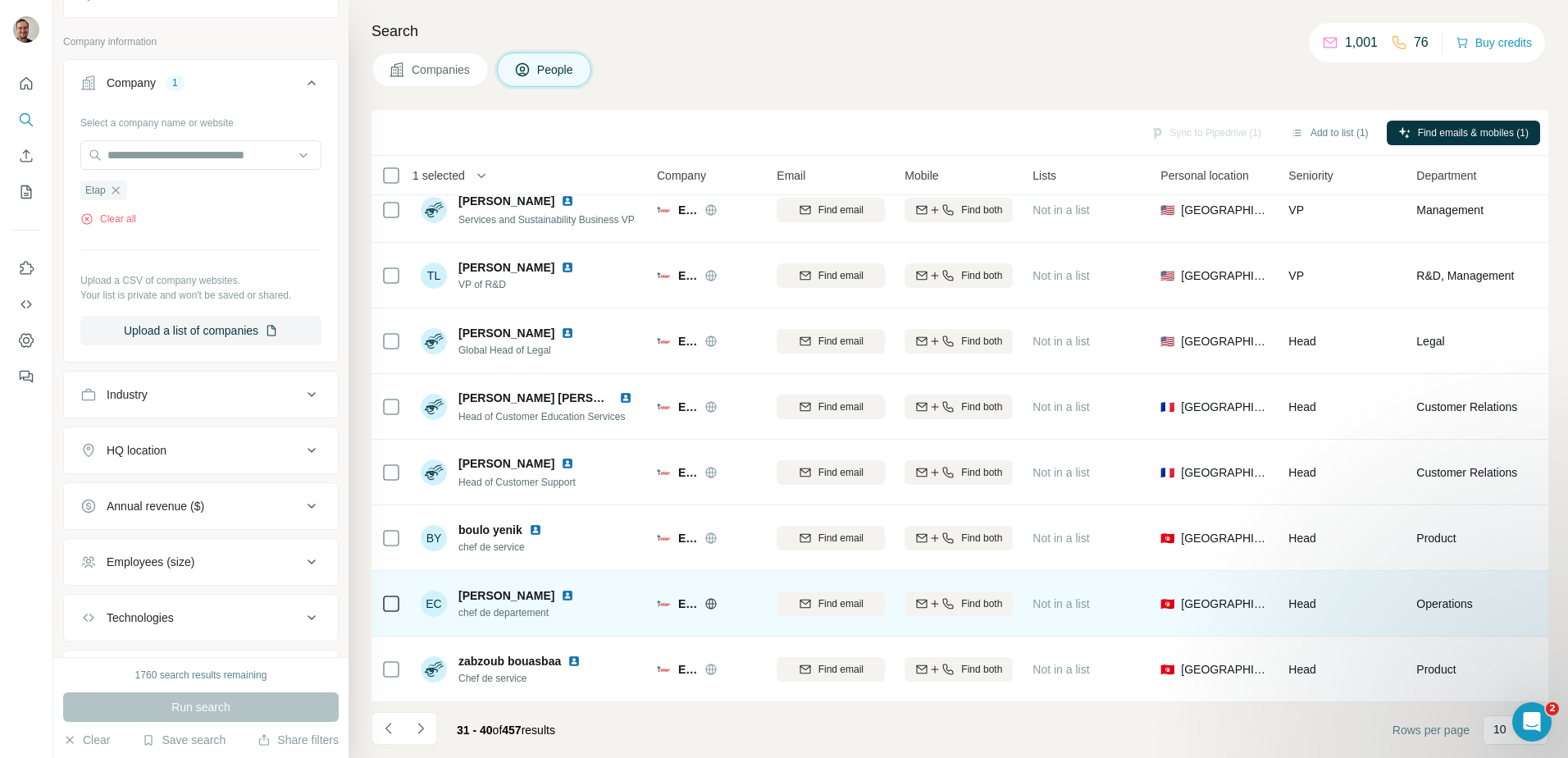
scroll to position [0, 0]
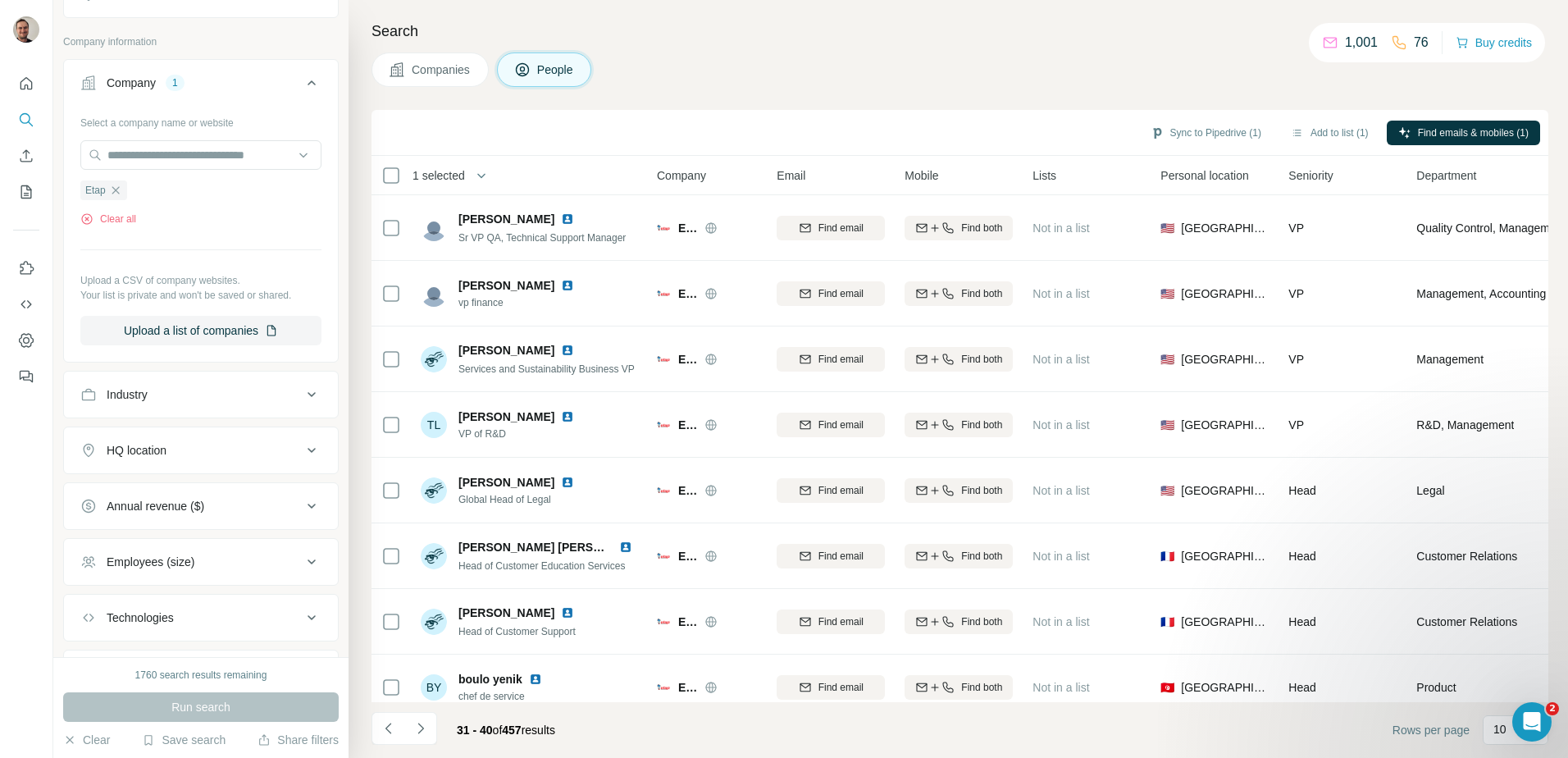
click at [411, 726] on button "Navigate to next page" at bounding box center [421, 729] width 33 height 33
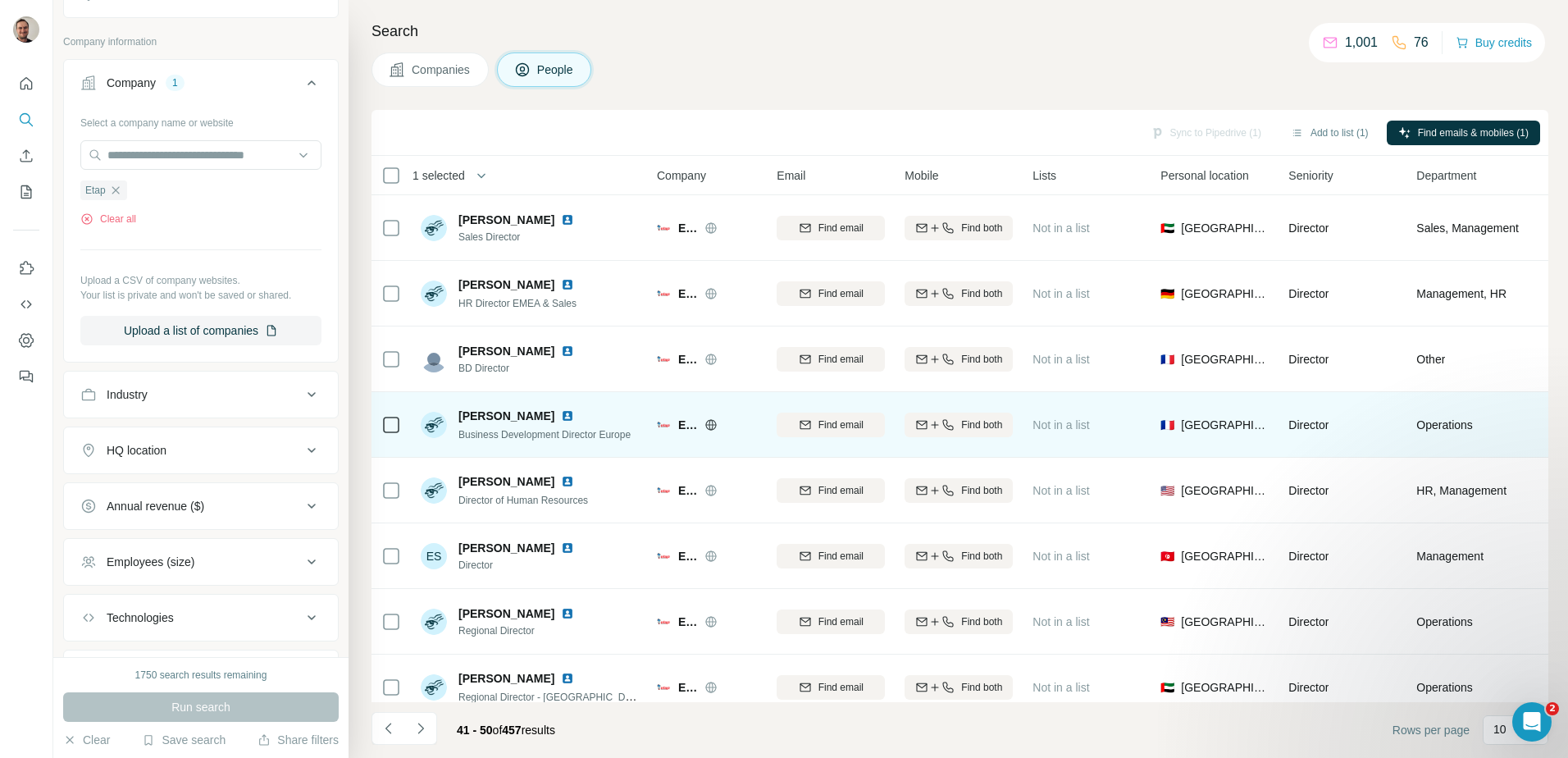
click at [586, 441] on div "Business Development Director Europe" at bounding box center [544, 434] width 172 height 17
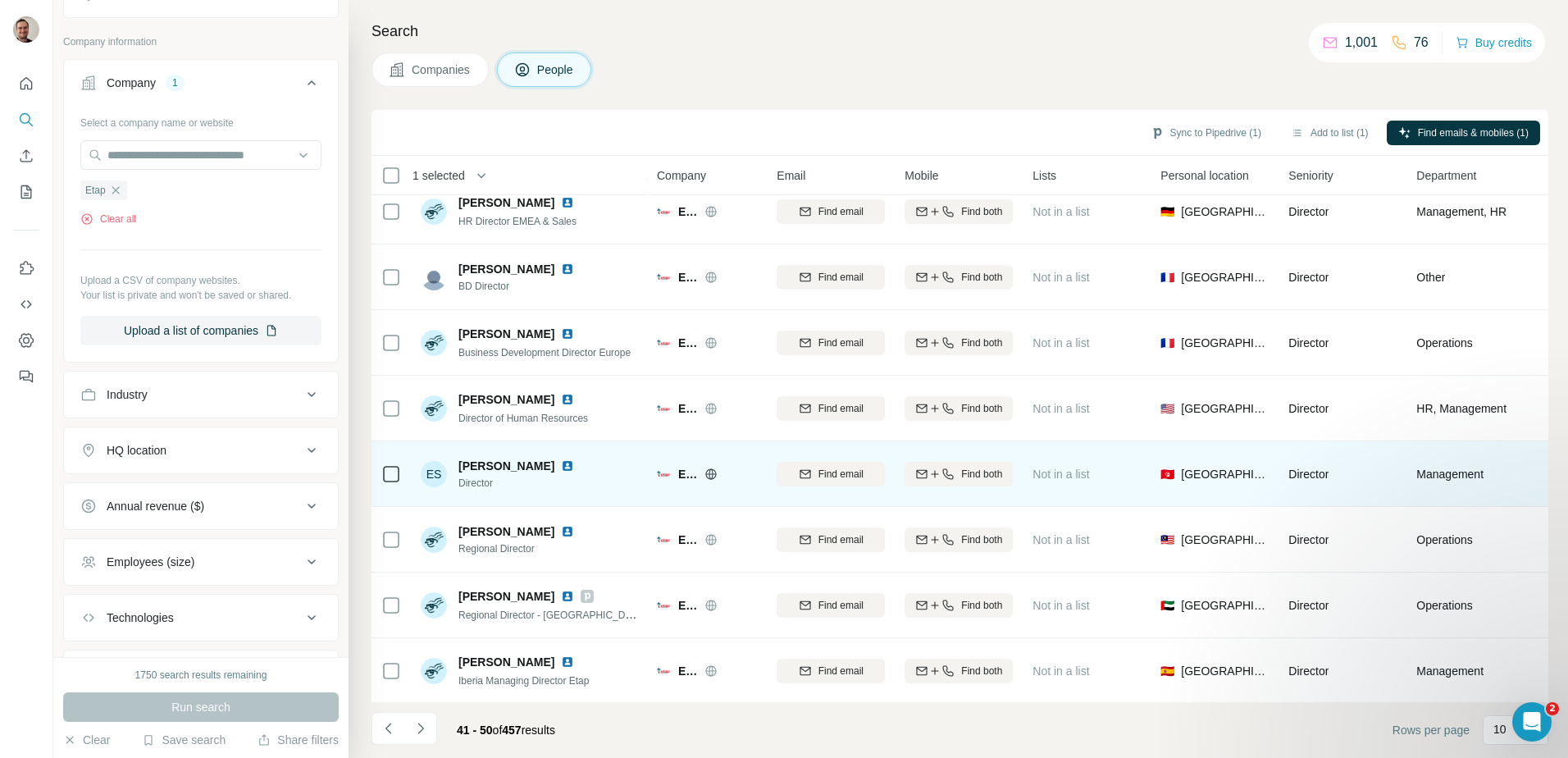
scroll to position [158, 0]
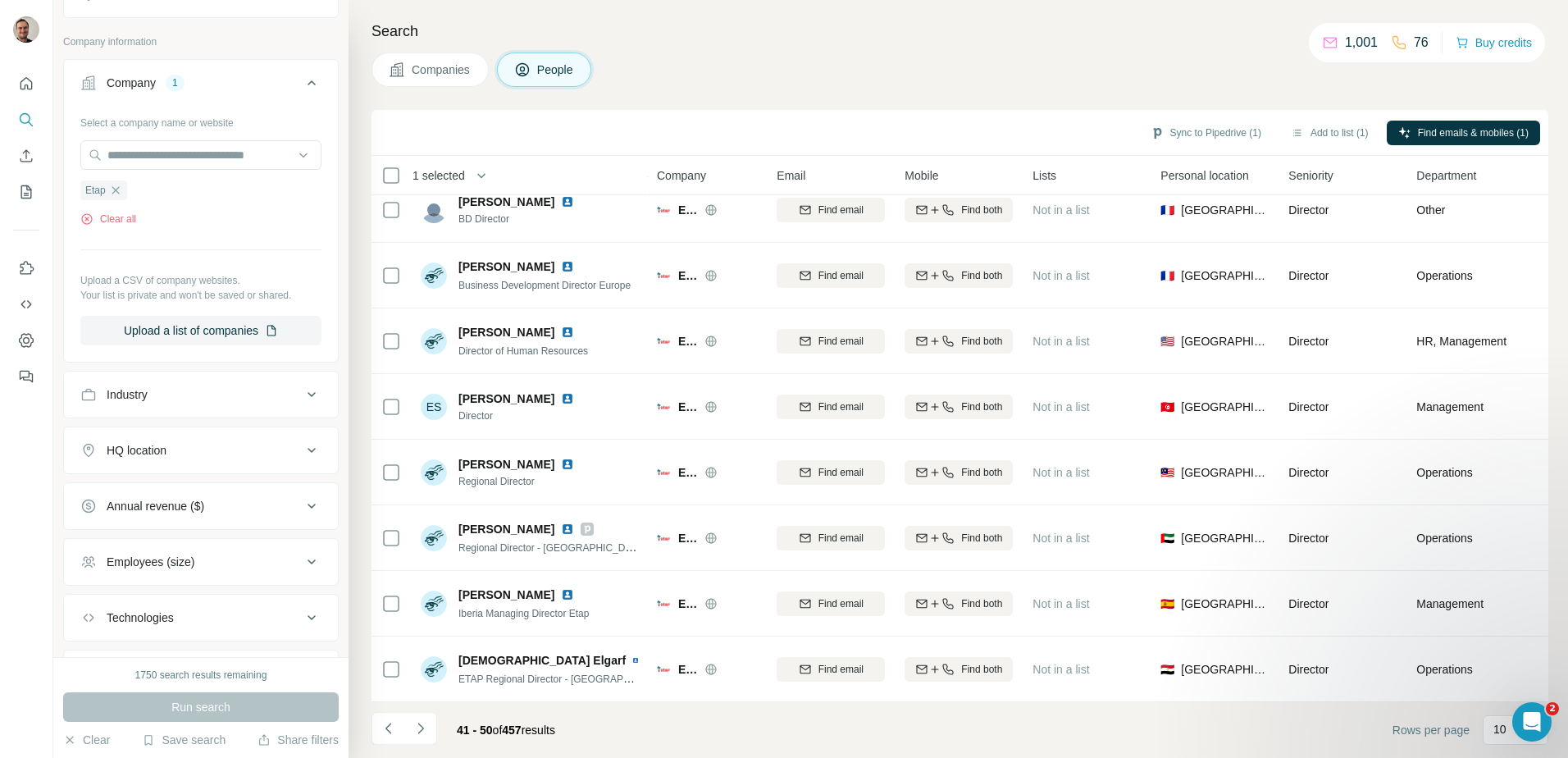
click at [420, 726] on icon "Navigate to next page" at bounding box center [421, 728] width 6 height 11
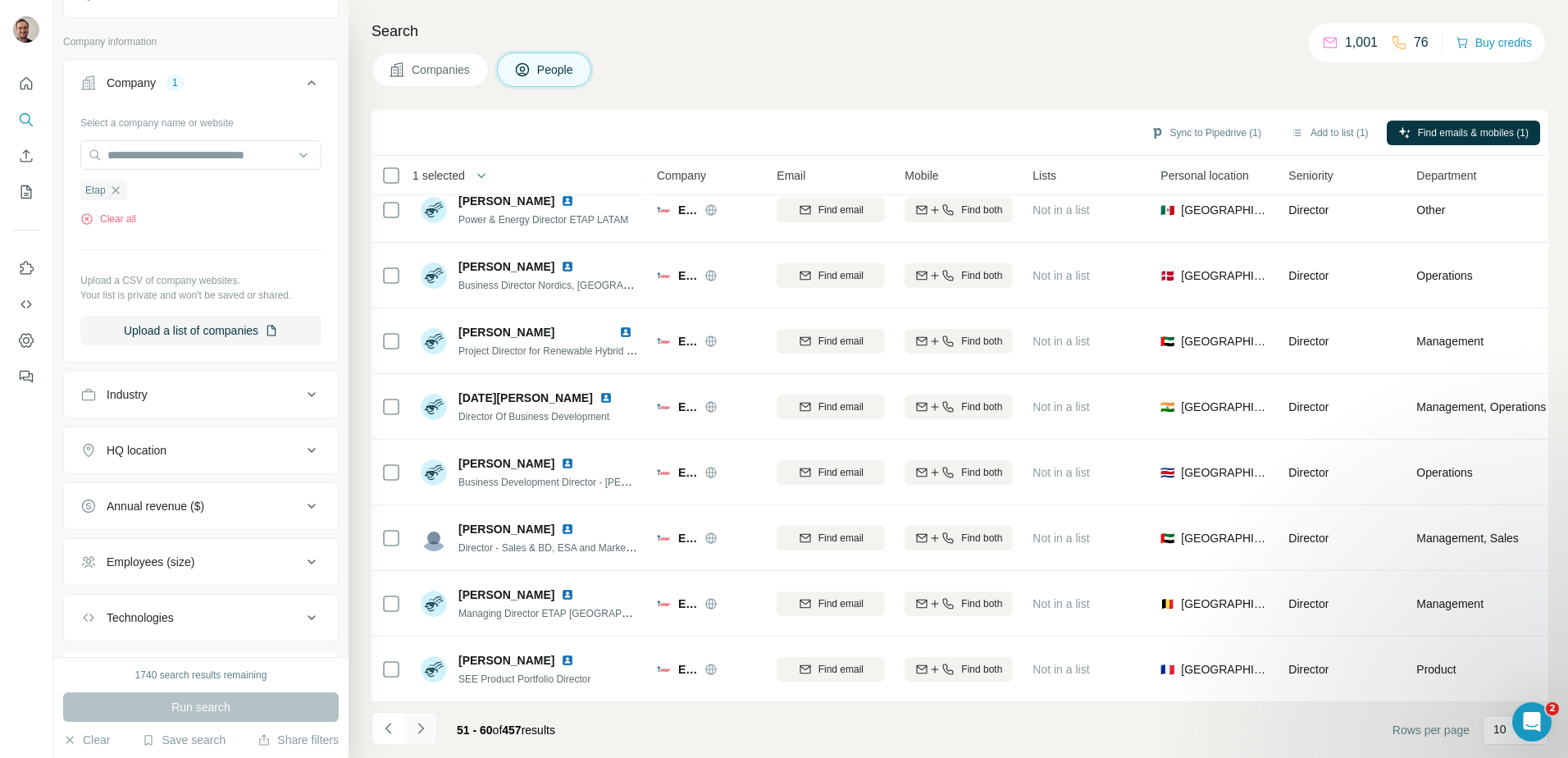
click at [429, 725] on button "Navigate to next page" at bounding box center [421, 729] width 33 height 33
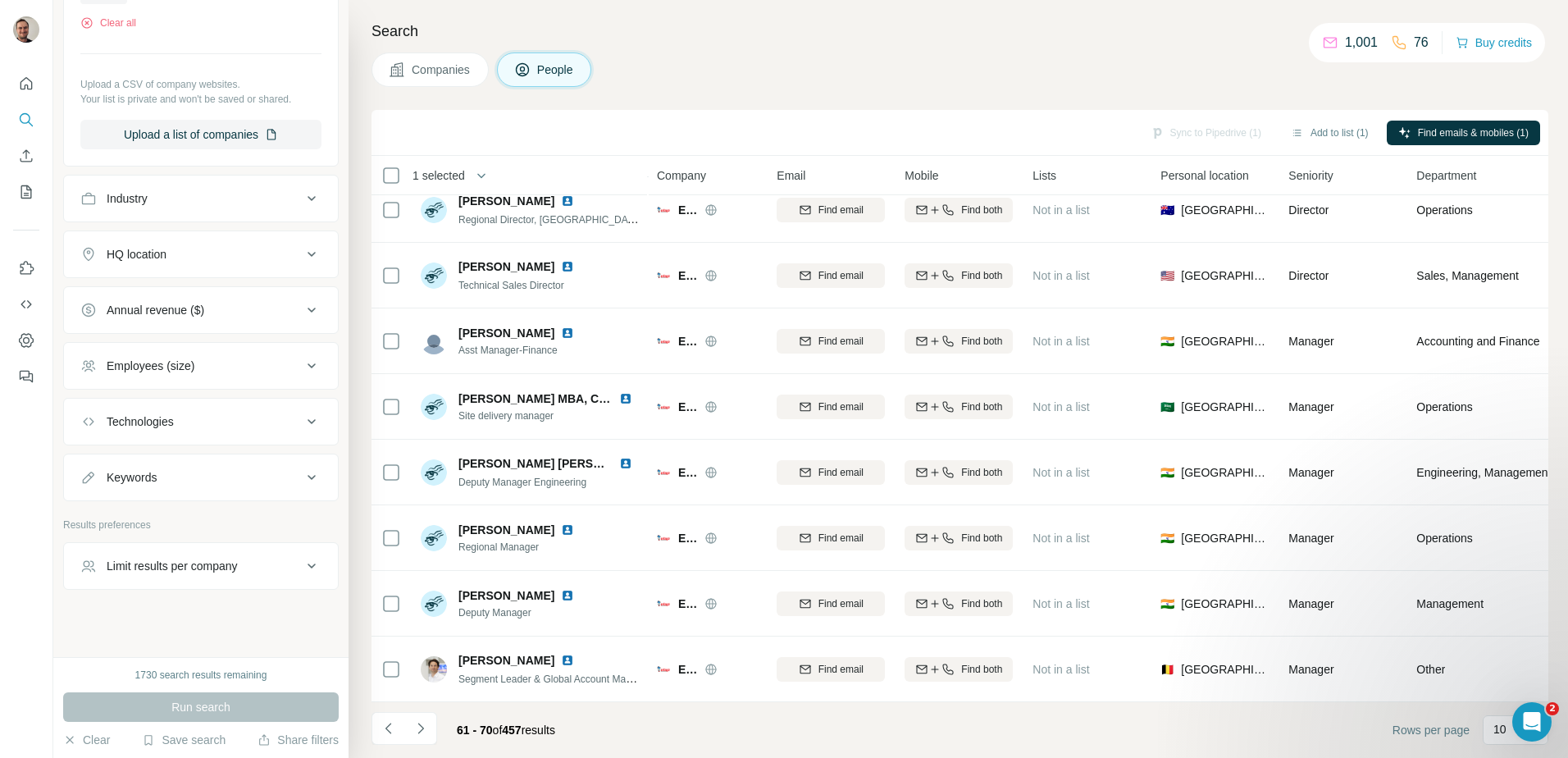
scroll to position [534, 0]
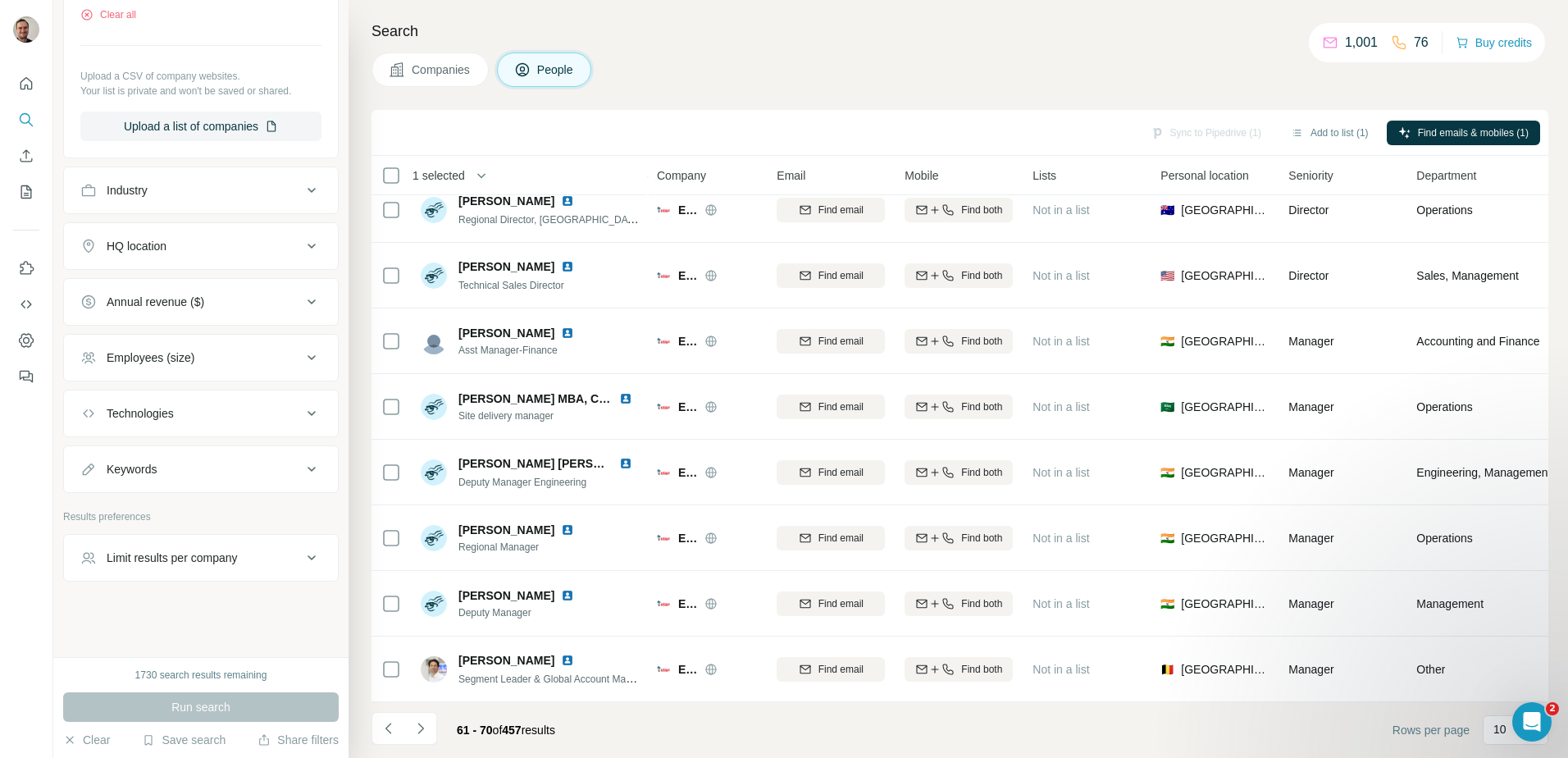
click at [165, 473] on div "Keywords" at bounding box center [191, 469] width 221 height 17
click at [175, 514] on input "text" at bounding box center [184, 509] width 208 height 29
type input "******"
click at [300, 507] on icon "button" at bounding box center [308, 509] width 17 height 17
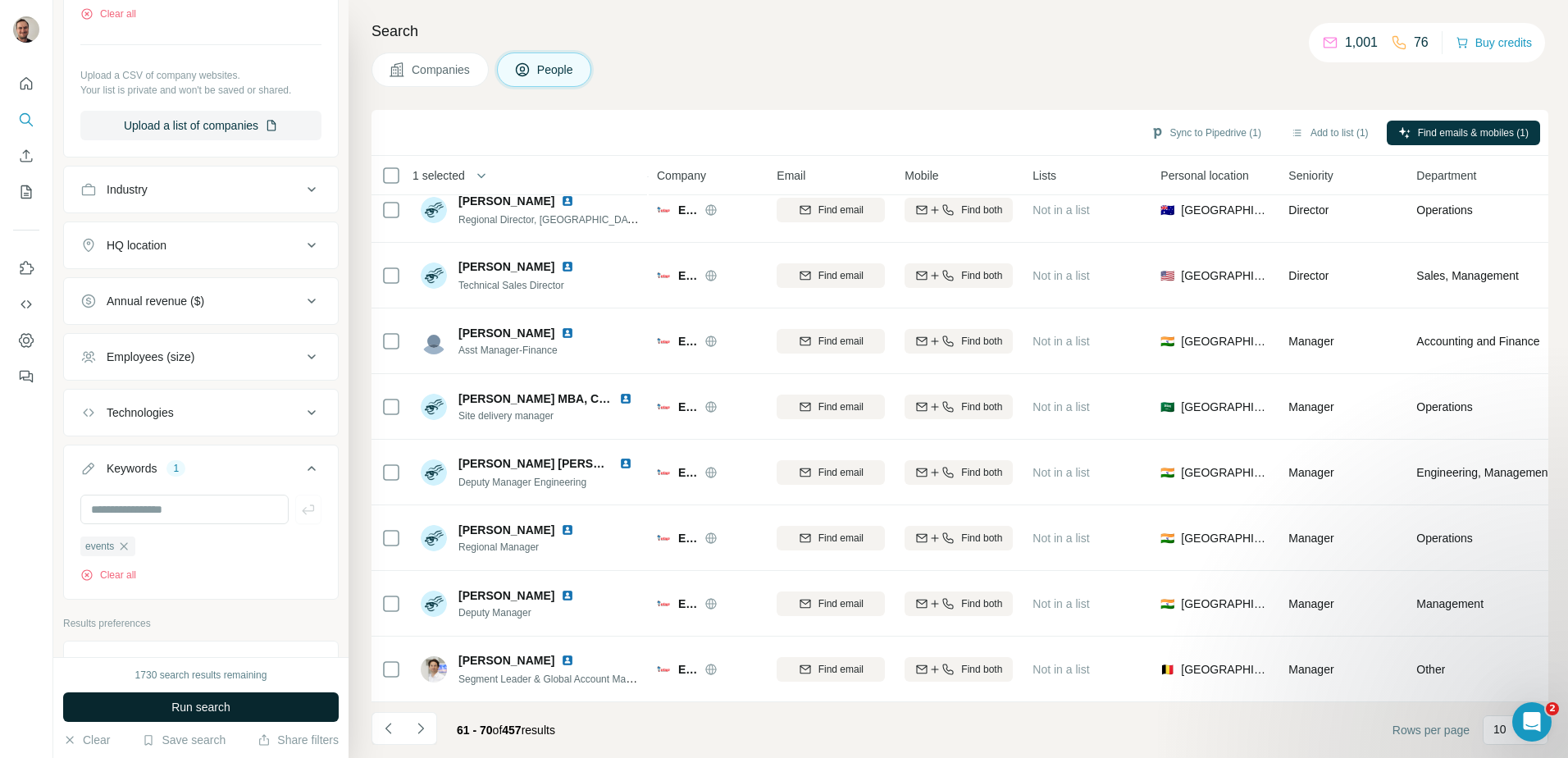
click at [213, 710] on span "Run search" at bounding box center [201, 707] width 59 height 17
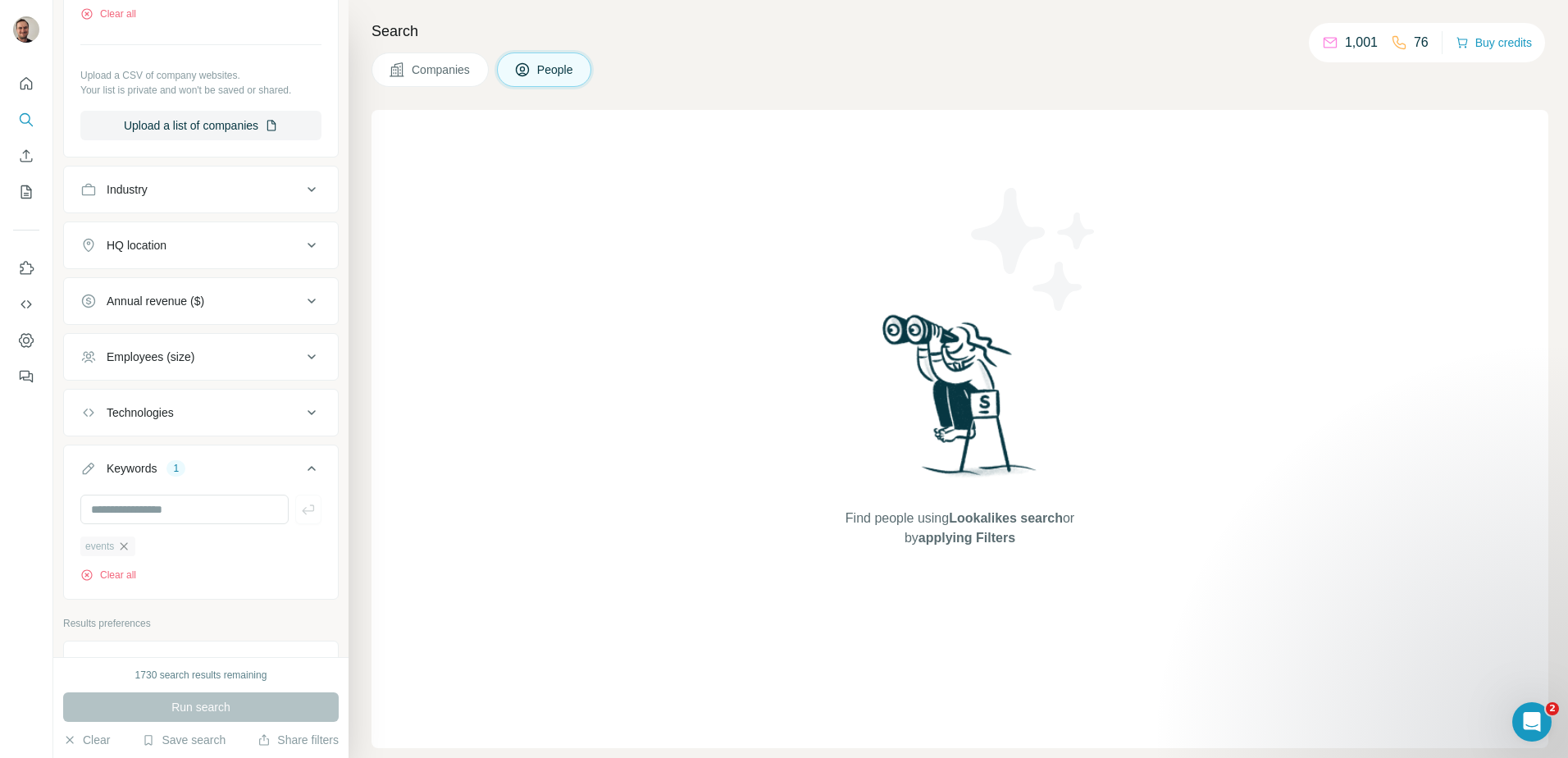
click at [125, 545] on icon "button" at bounding box center [123, 545] width 13 height 13
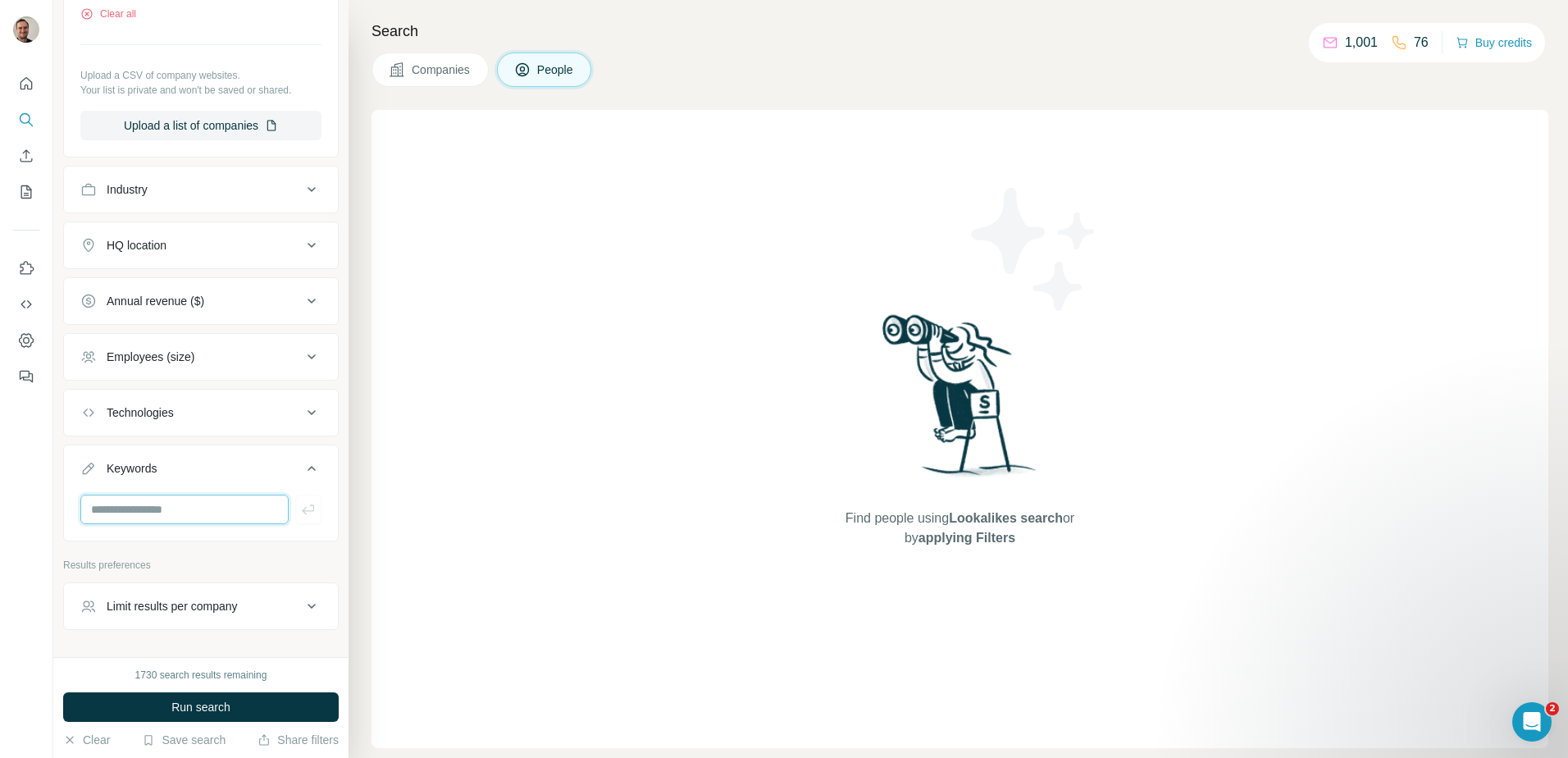
click at [132, 514] on input "text" at bounding box center [184, 509] width 208 height 29
type input "*****"
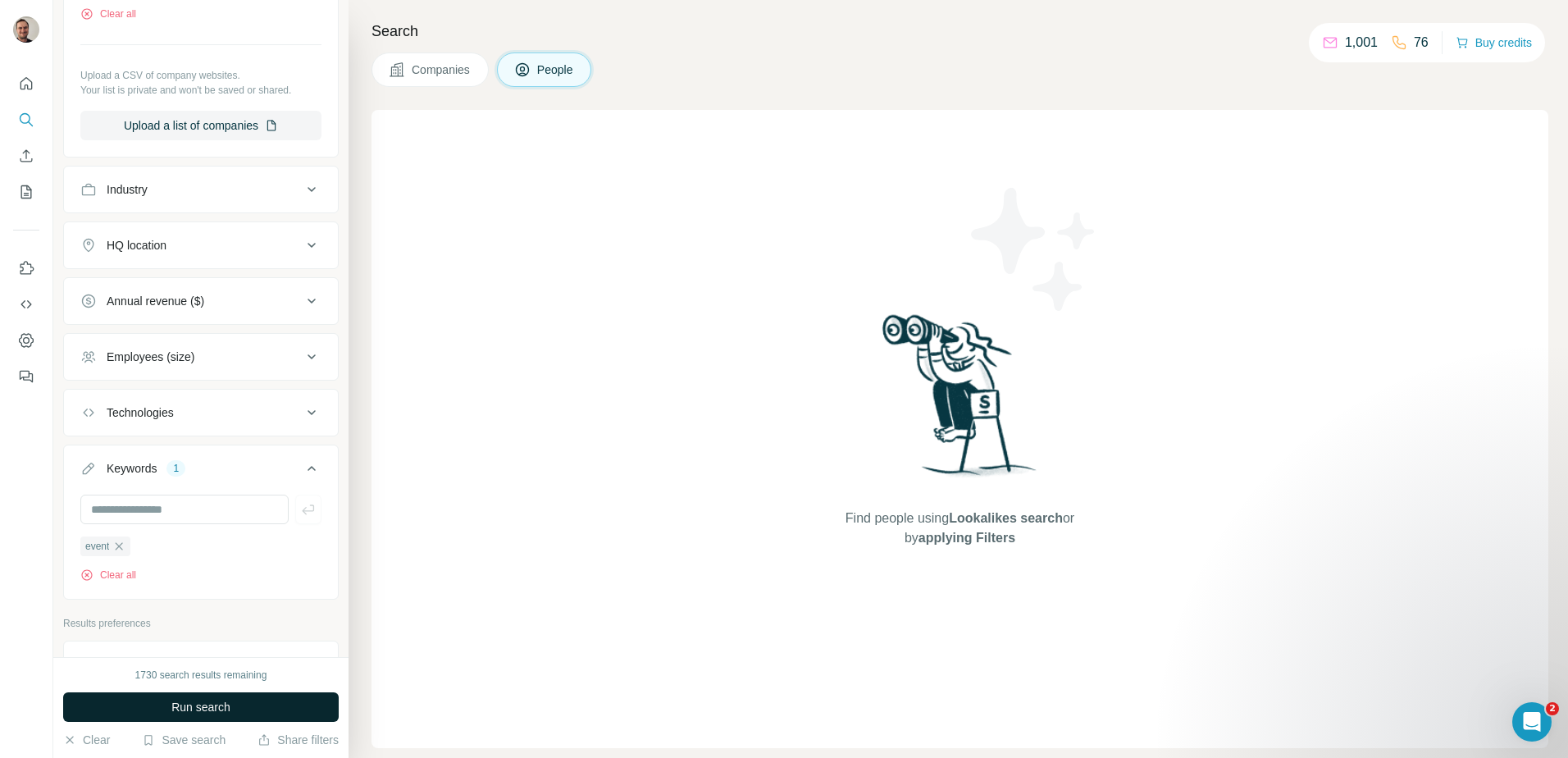
click at [176, 702] on span "Run search" at bounding box center [201, 707] width 59 height 17
click at [298, 511] on div at bounding box center [201, 509] width 241 height 29
click at [122, 548] on icon "button" at bounding box center [118, 545] width 13 height 13
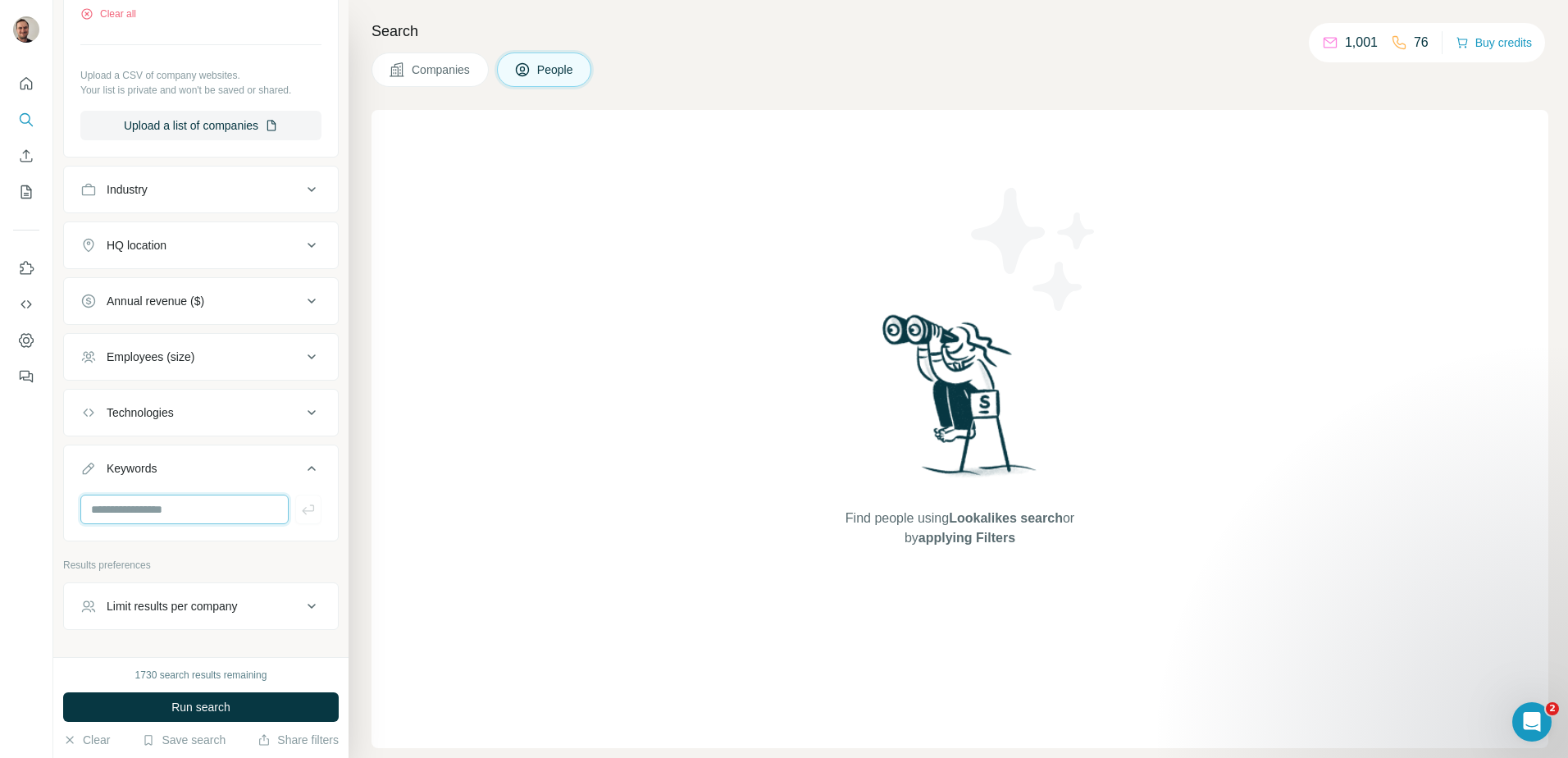
click at [135, 514] on input "text" at bounding box center [184, 509] width 208 height 29
type input "*********"
click at [199, 725] on div "1730 search results remaining Run search Clear Save search Share filters" at bounding box center [201, 707] width 296 height 101
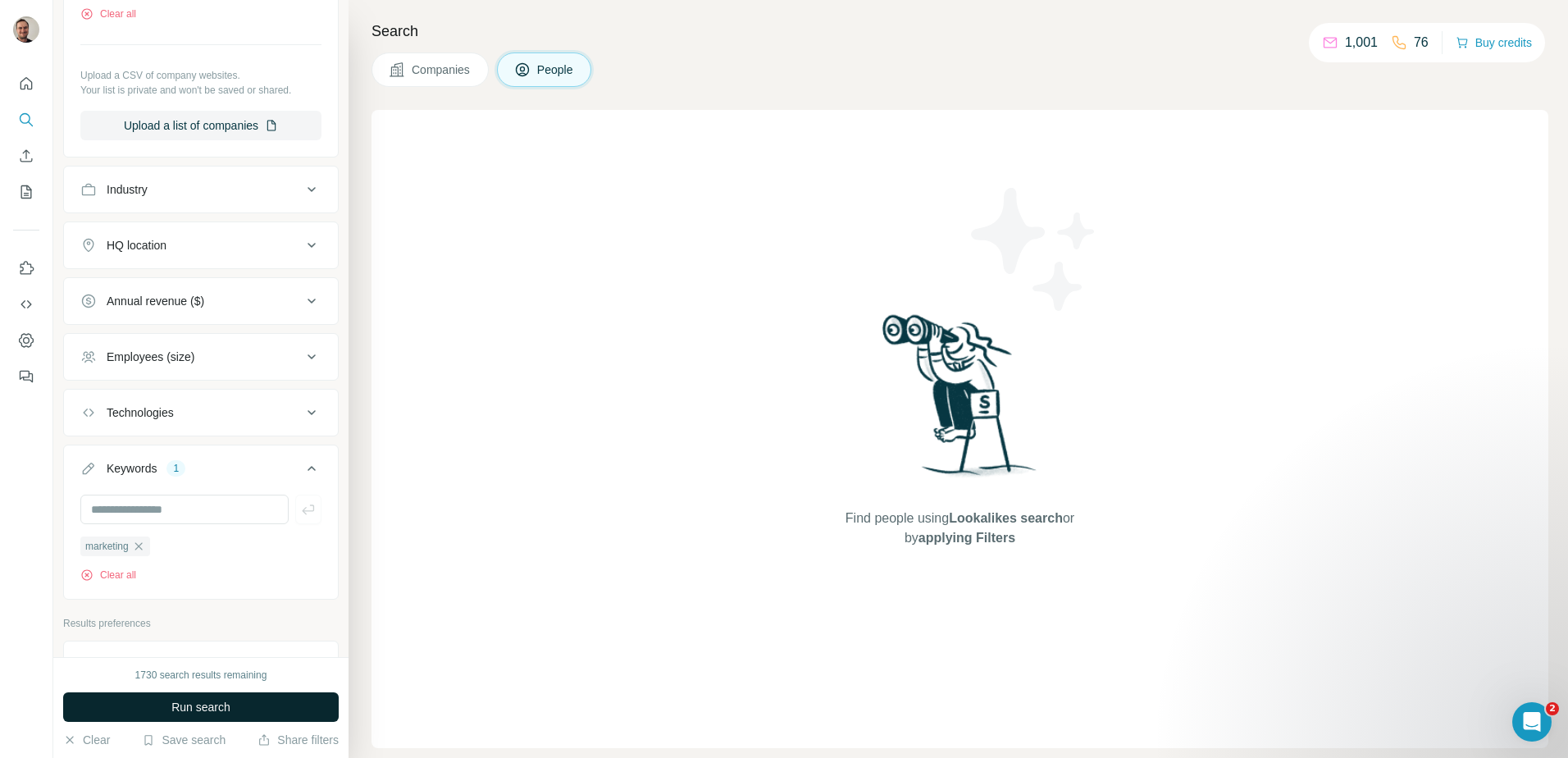
click at [204, 708] on span "Run search" at bounding box center [201, 707] width 59 height 17
click at [140, 548] on icon "button" at bounding box center [138, 545] width 13 height 13
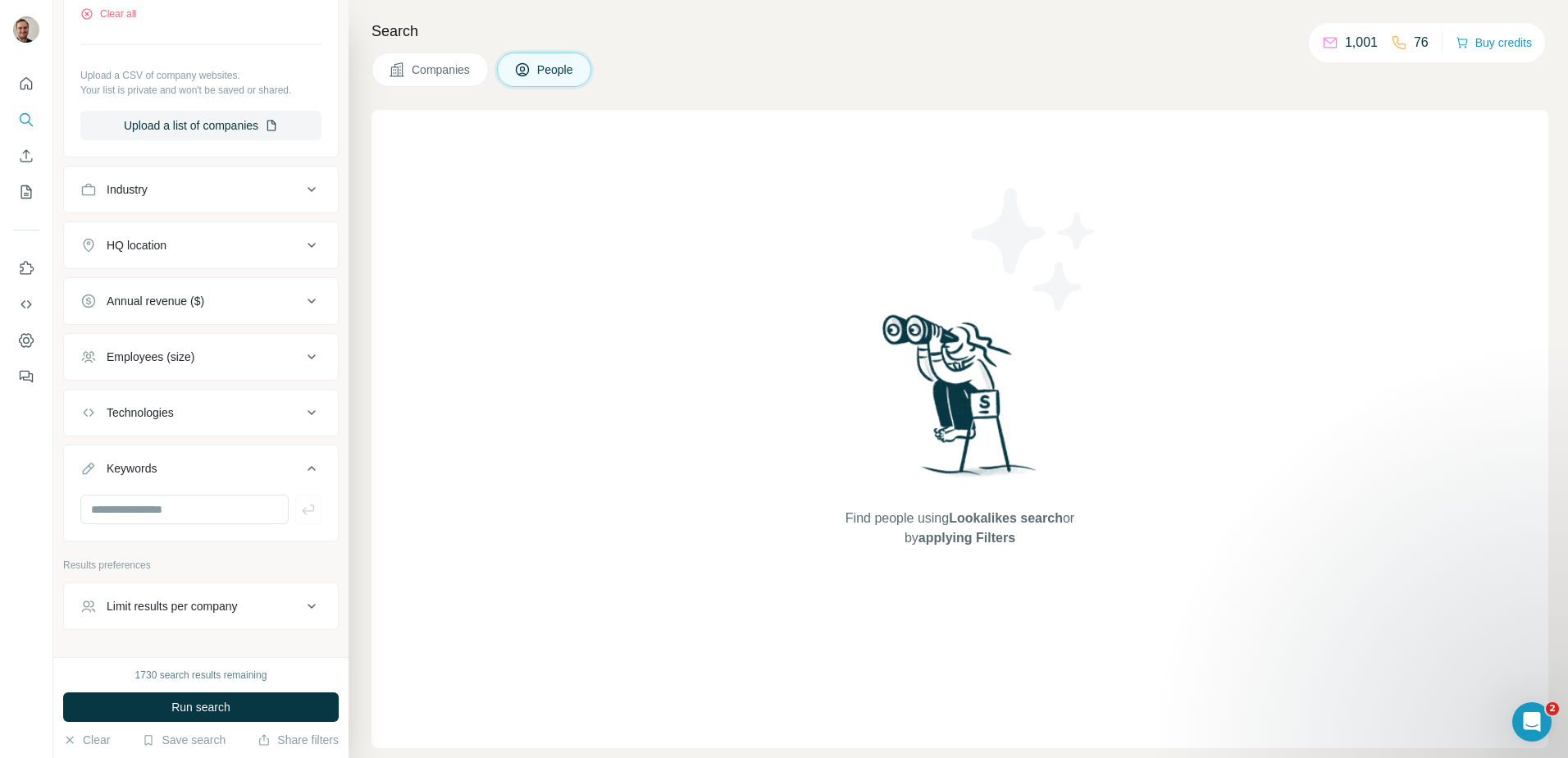
click at [201, 691] on div "1730 search results remaining Run search Clear Save search Share filters" at bounding box center [201, 707] width 296 height 101
click at [201, 697] on button "Run search" at bounding box center [202, 707] width 276 height 29
